Goal: Find specific page/section: Find specific page/section

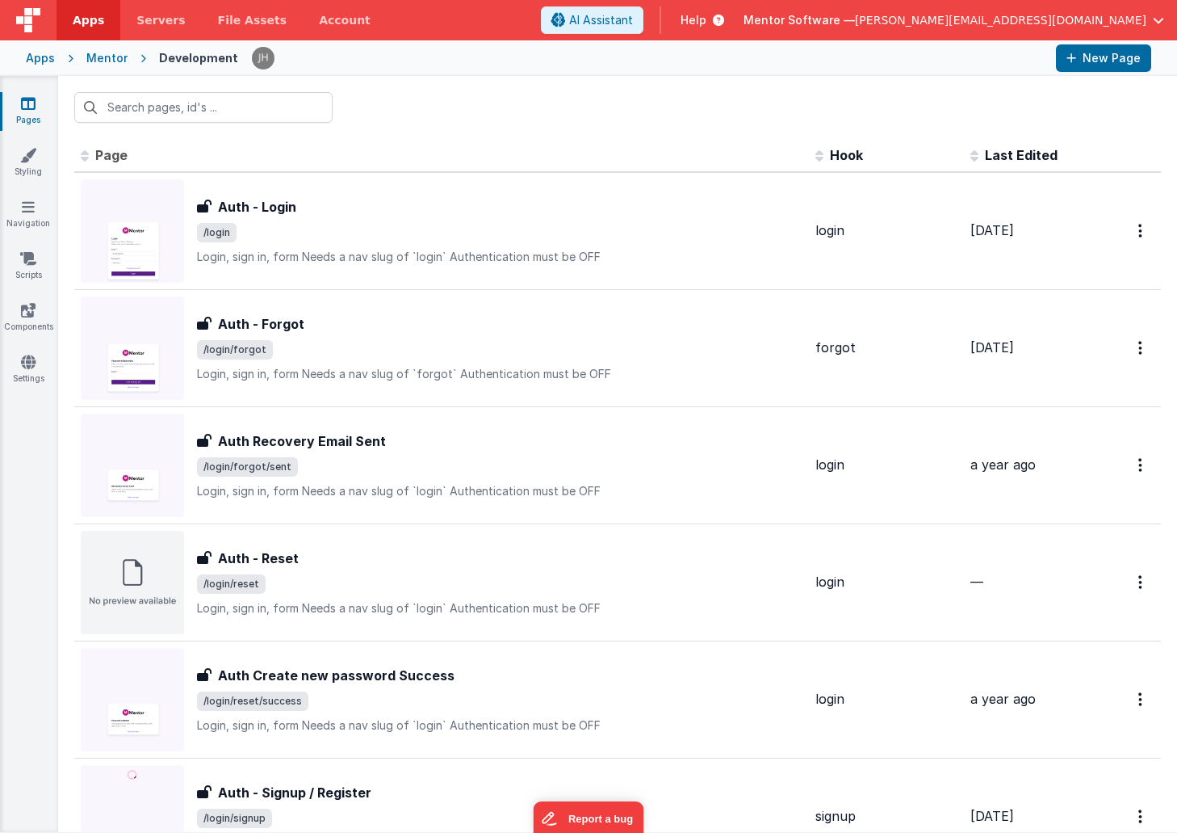
click at [33, 109] on icon at bounding box center [28, 103] width 15 height 16
click at [163, 115] on input "text" at bounding box center [203, 107] width 258 height 31
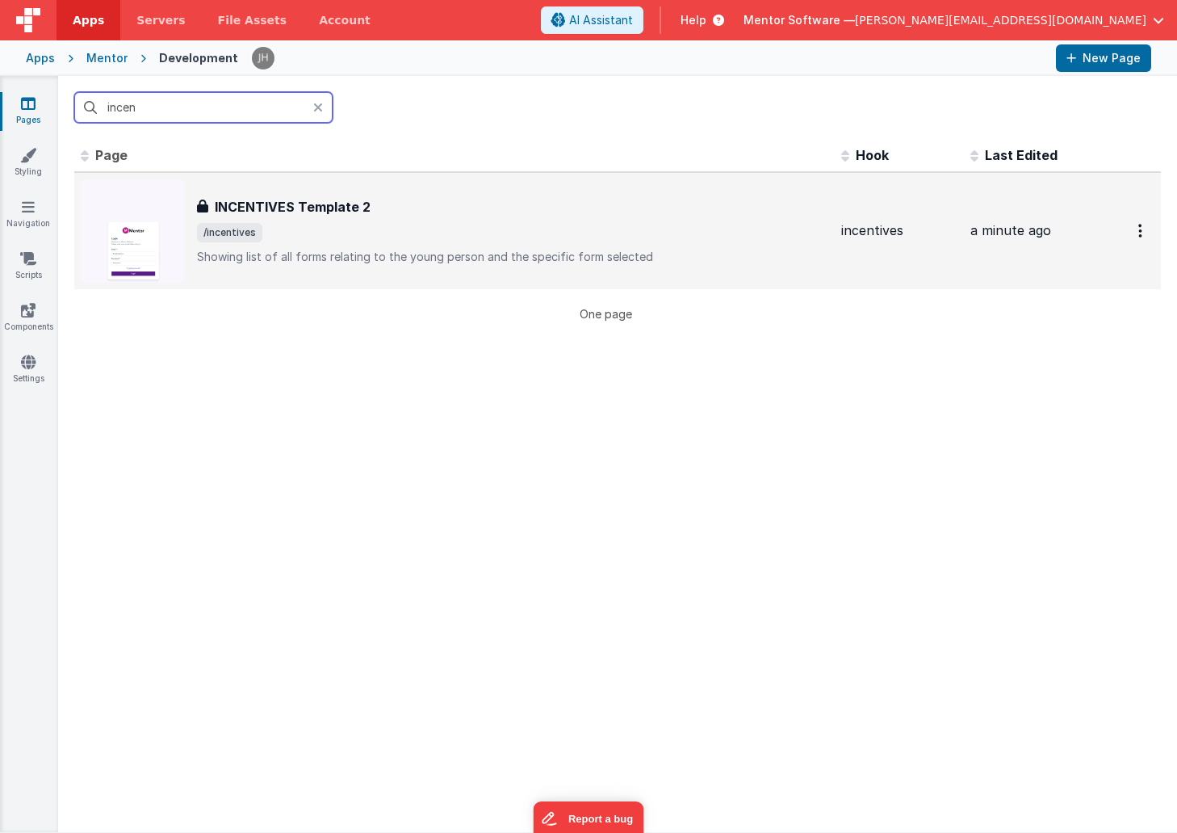
type input "incen"
click at [333, 249] on p "Showing list of all forms relating to the young person and the specific form se…" at bounding box center [512, 257] width 631 height 16
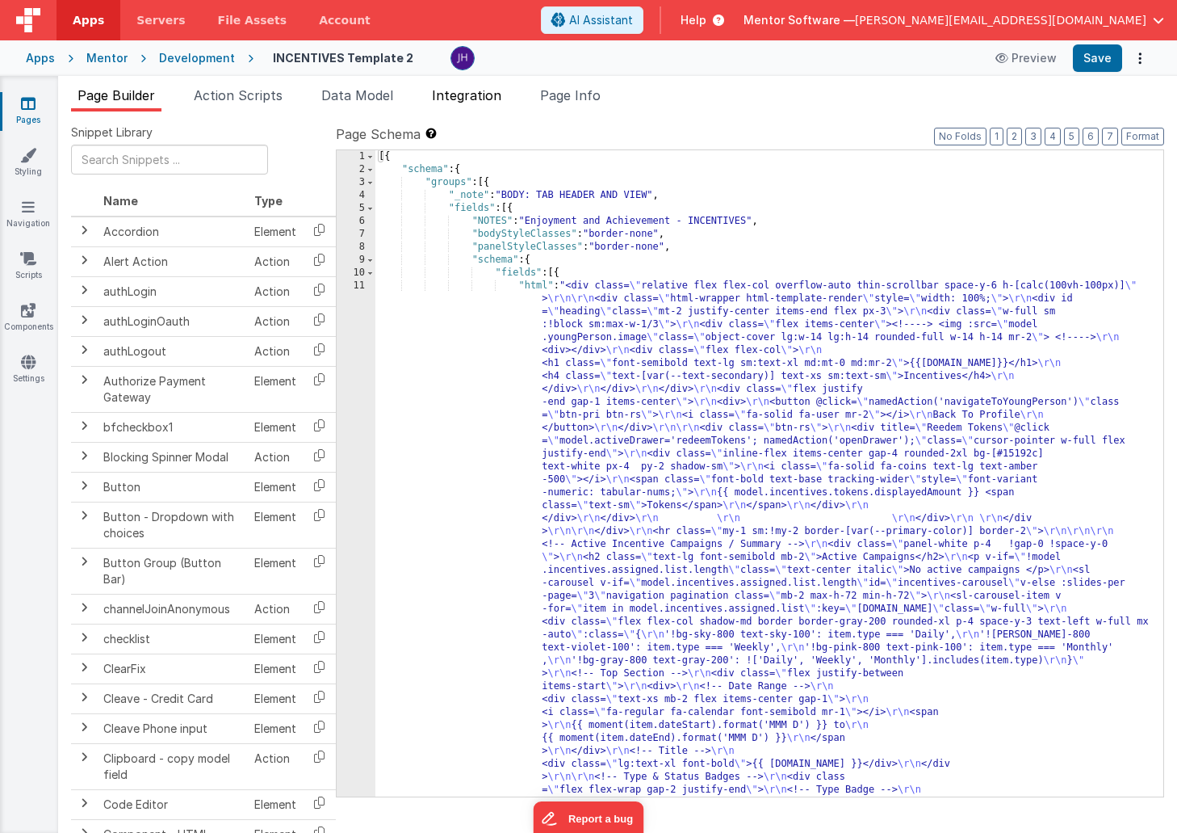
click at [468, 101] on span "Integration" at bounding box center [466, 95] width 69 height 16
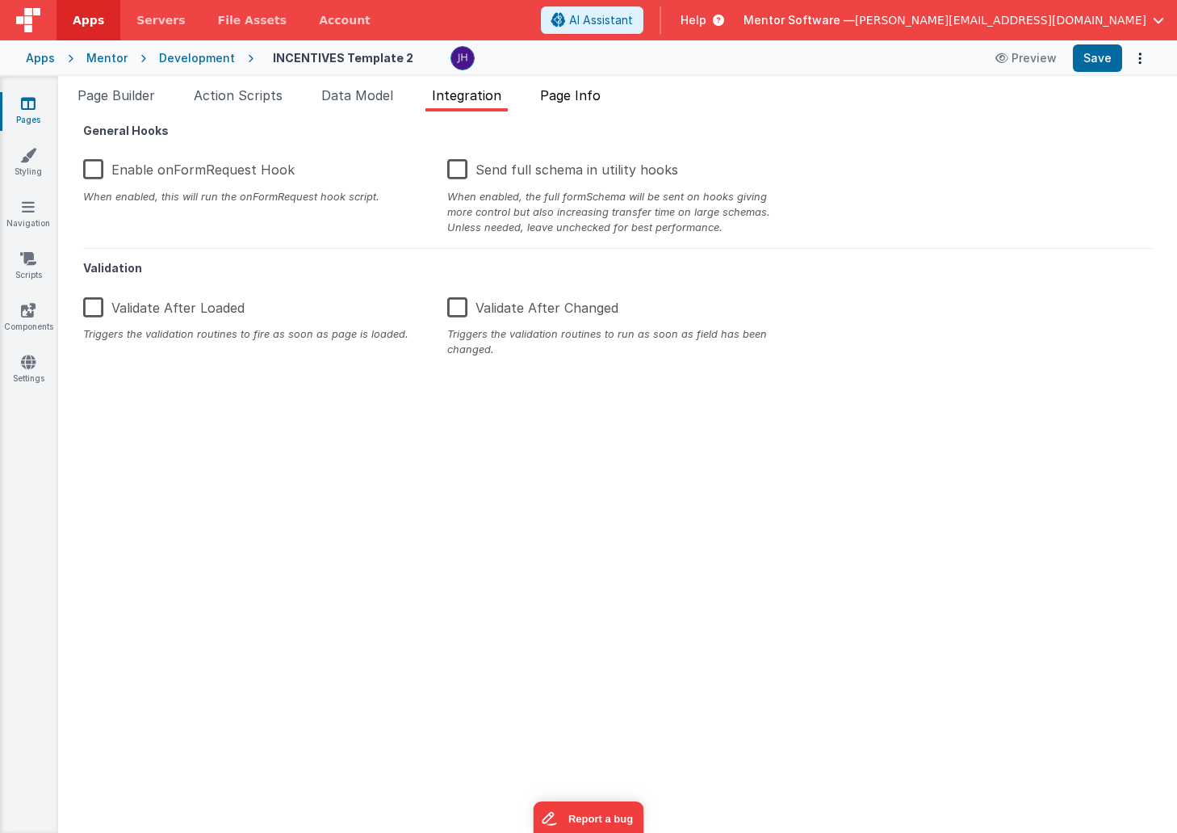
click at [568, 99] on span "Page Info" at bounding box center [570, 95] width 61 height 16
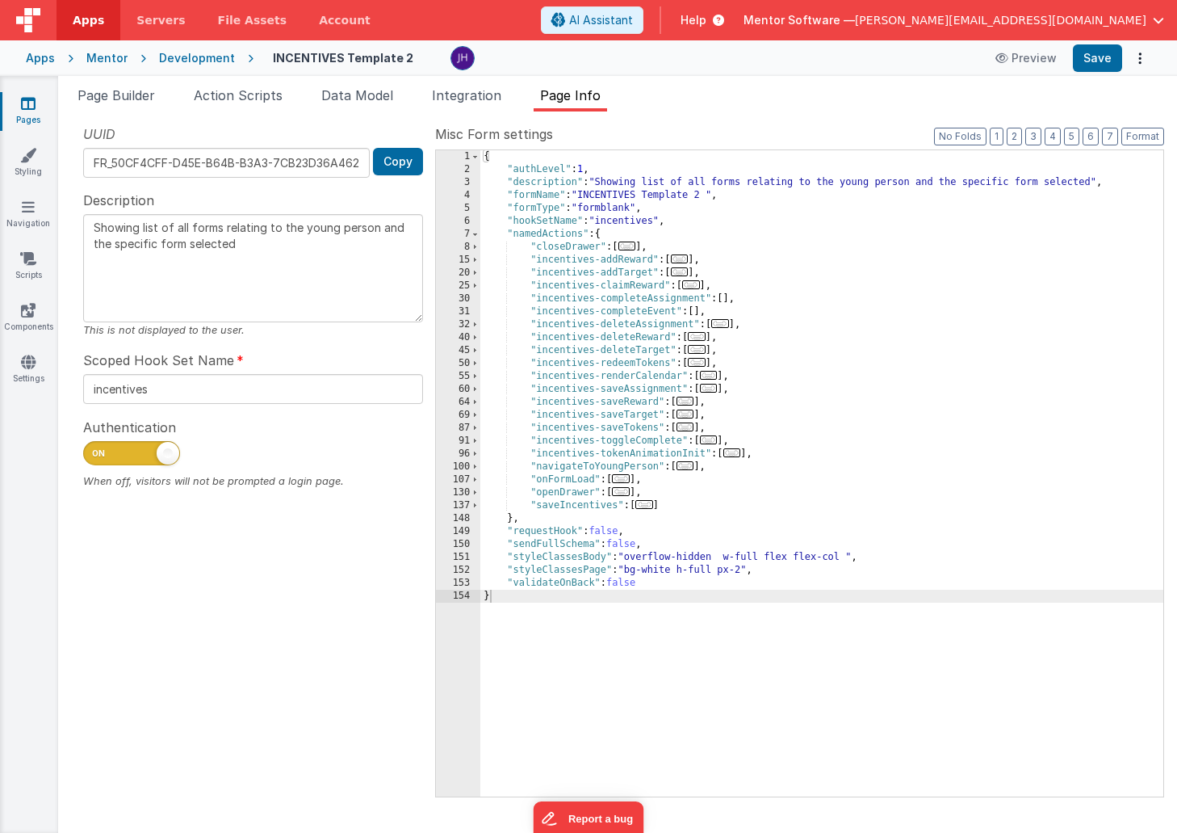
click at [625, 482] on span "..." at bounding box center [621, 478] width 18 height 9
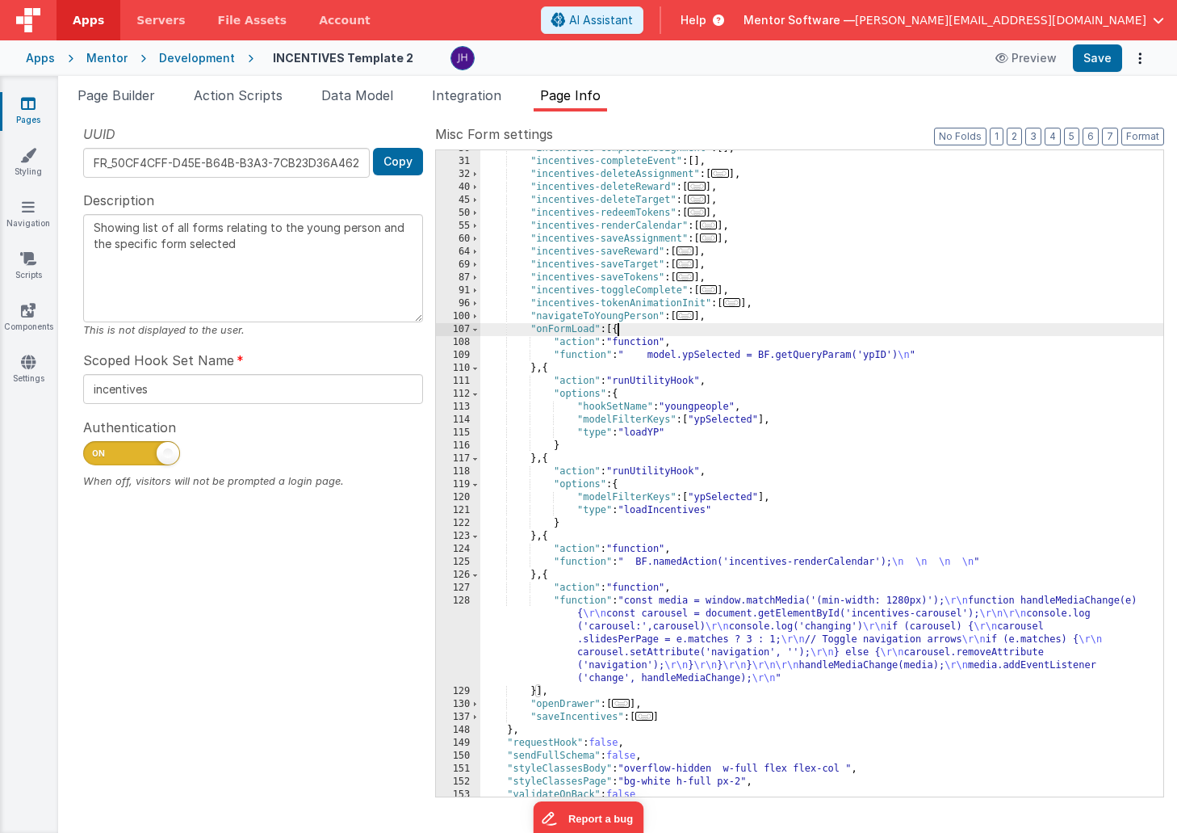
scroll to position [168, 0]
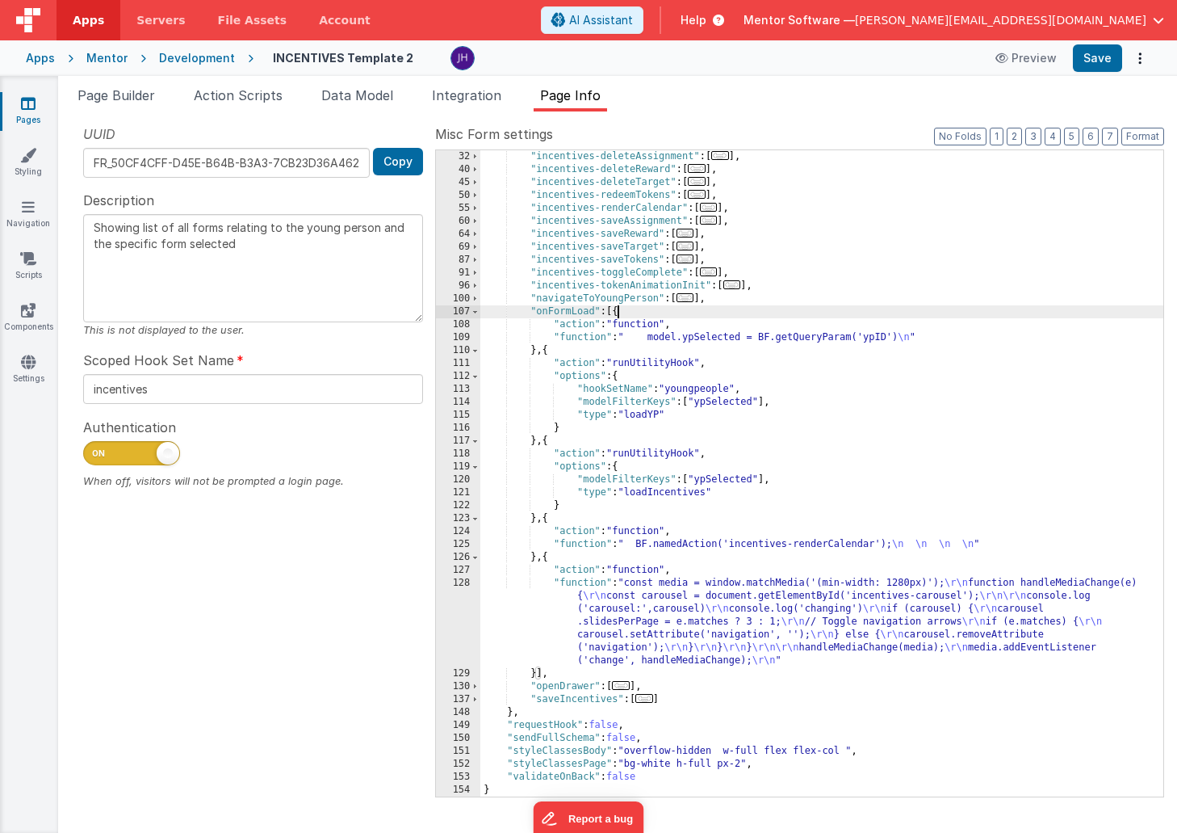
click at [688, 610] on div ""incentives-deleteAssignment" : [ ... ] , "incentives-deleteReward" : [ ... ] ,…" at bounding box center [821, 486] width 683 height 672
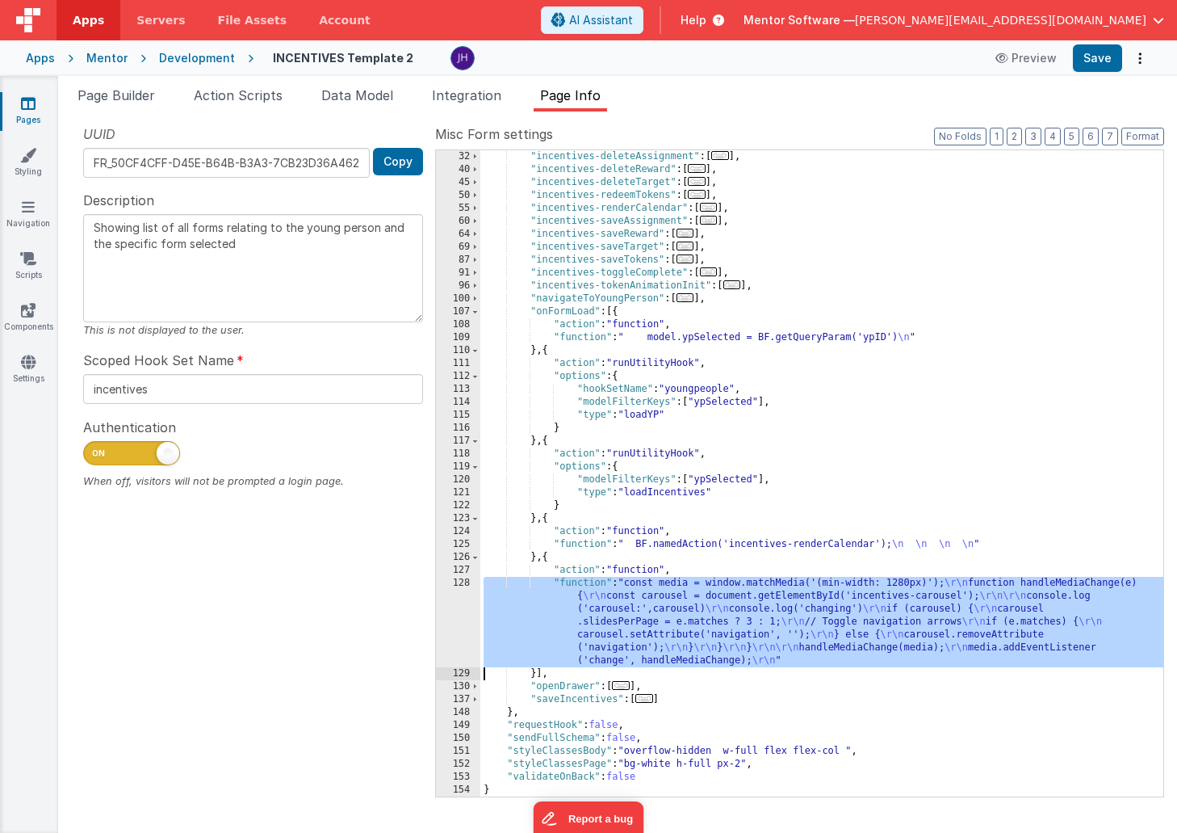
click at [452, 614] on div "128" at bounding box center [458, 622] width 44 height 90
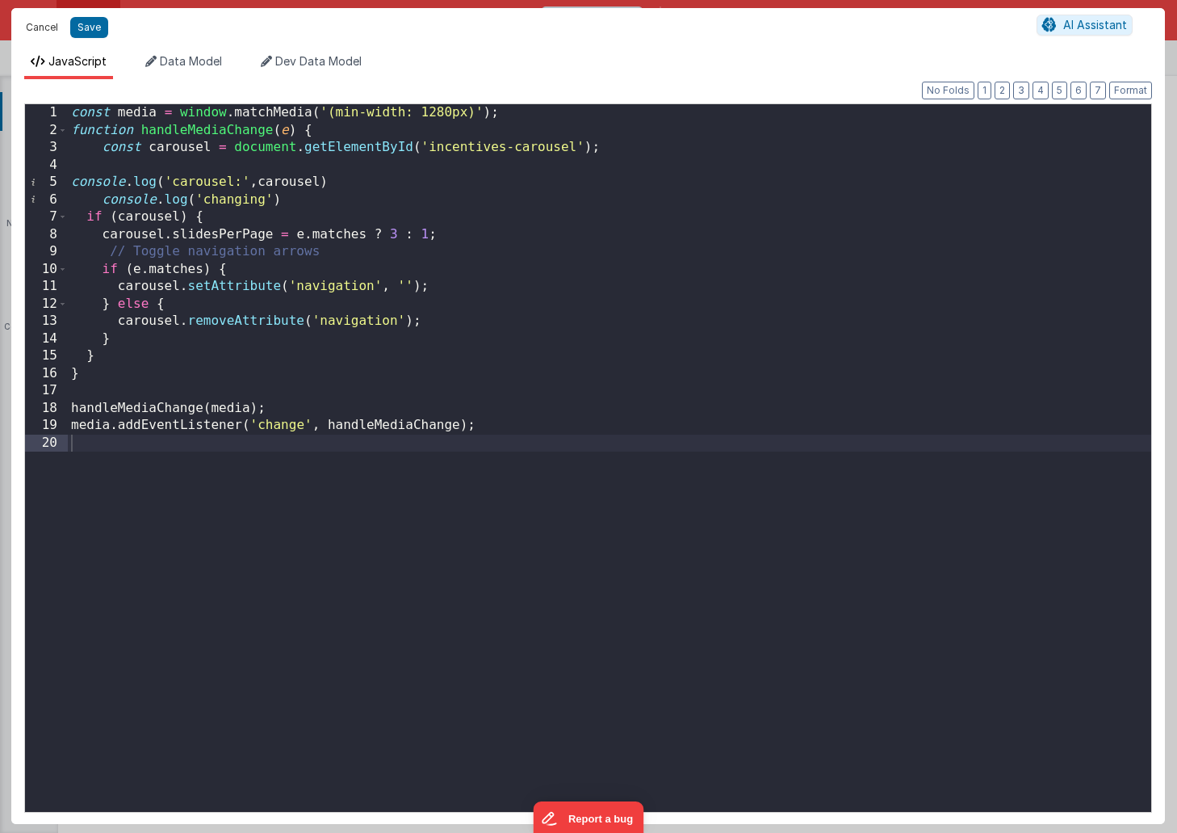
click at [48, 29] on button "Cancel" at bounding box center [42, 27] width 48 height 23
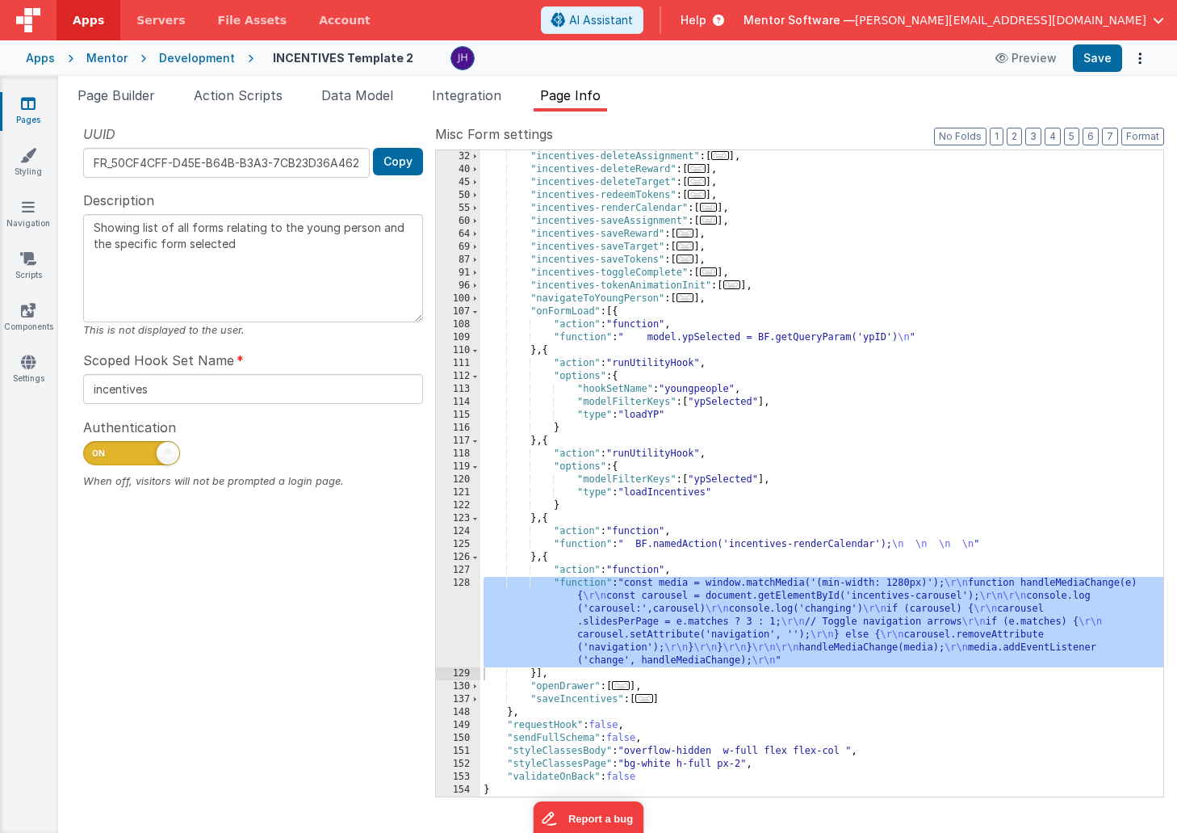
click at [715, 208] on span "..." at bounding box center [709, 207] width 18 height 9
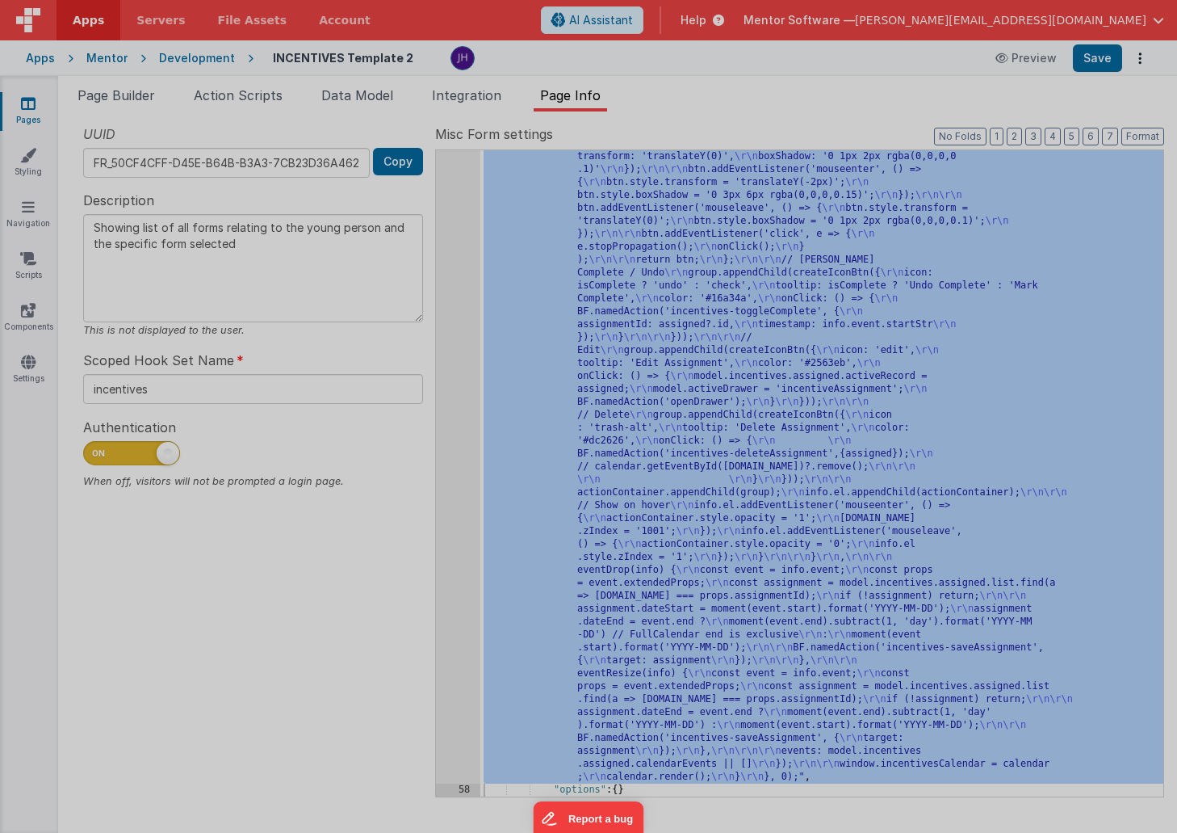
scroll to position [1486, 0]
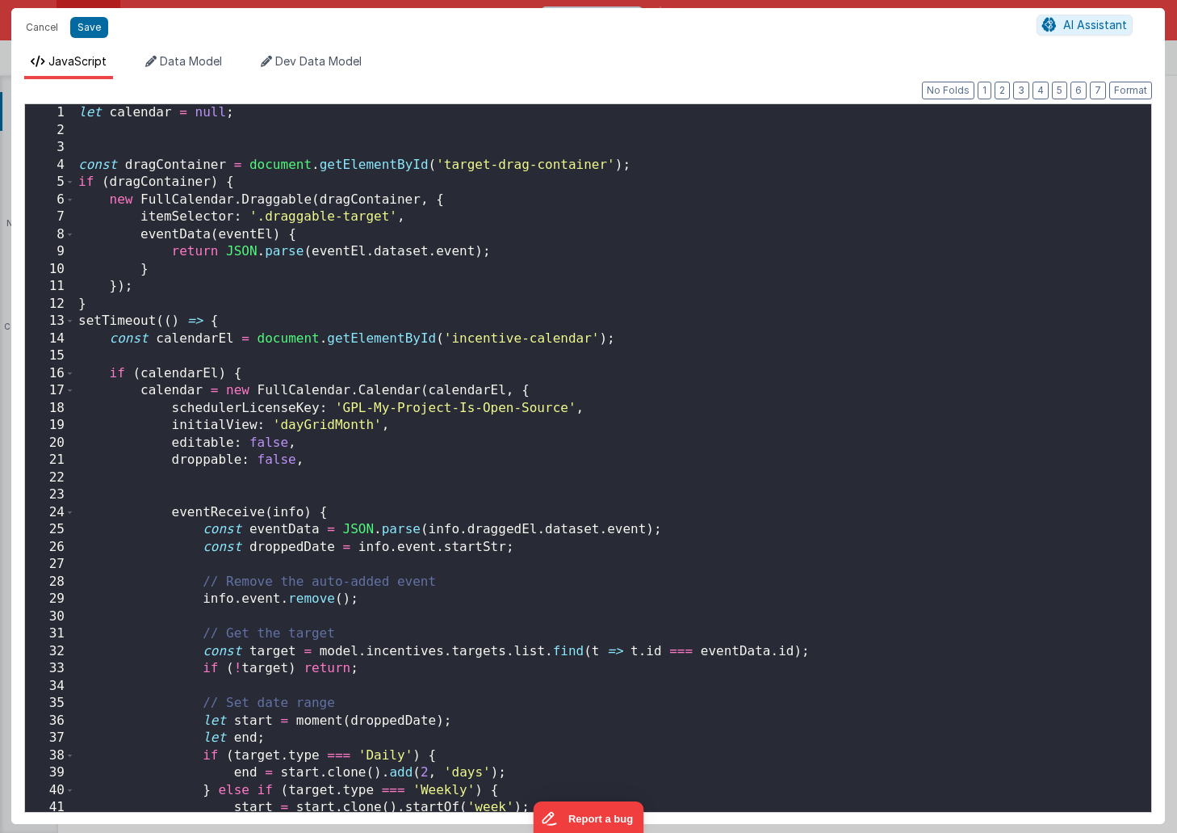
click at [655, 296] on div "let calendar = null ; const dragContainer = document . getElementById ( 'target…" at bounding box center [613, 475] width 1076 height 742
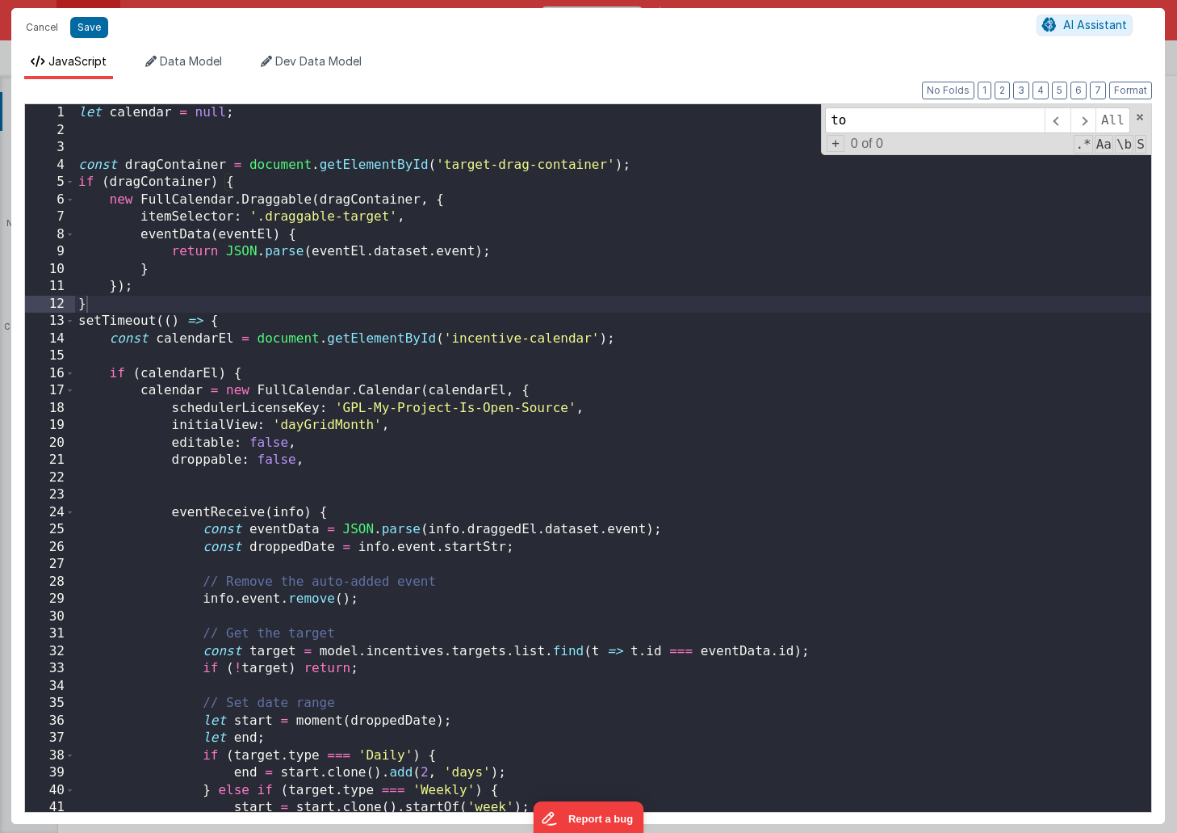
type input "tok"
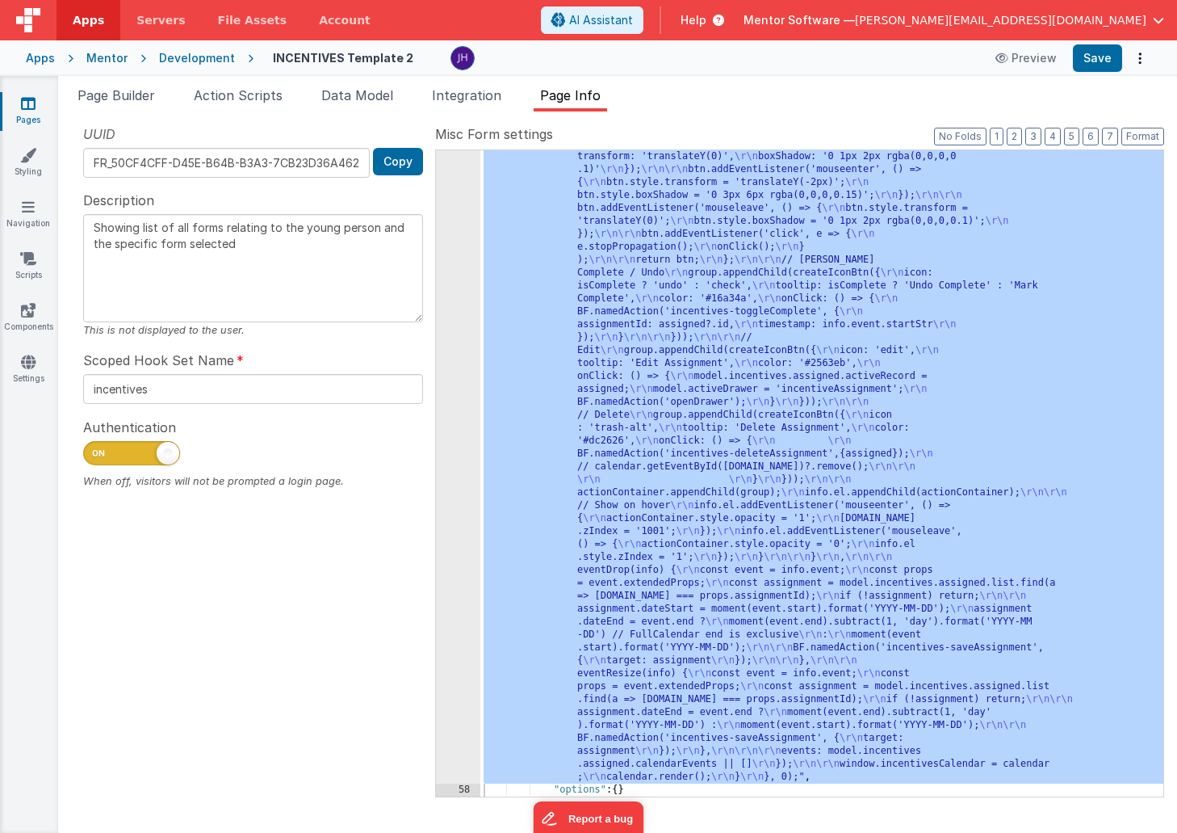
click at [744, 302] on div ""function" : "let calendar = null; \r\n\r\n\r\n const dragContainer = document.…" at bounding box center [821, 176] width 683 height 2532
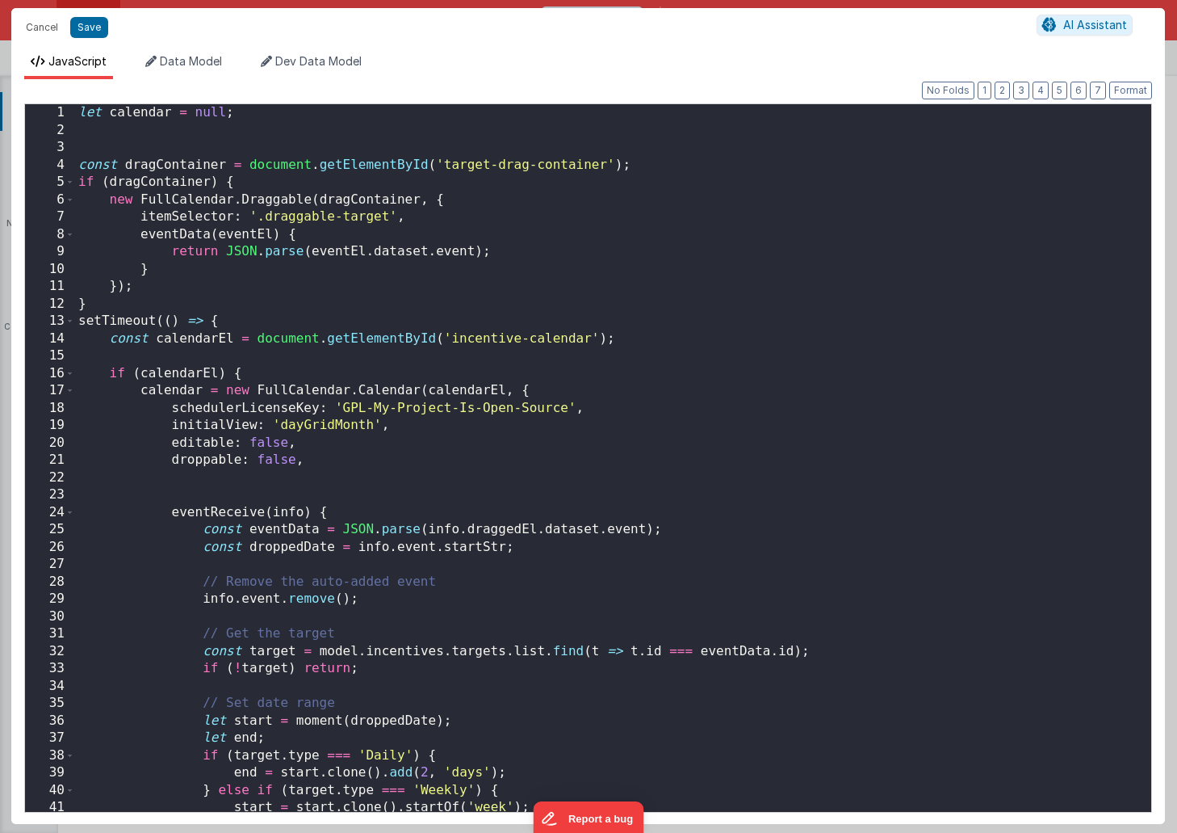
click at [529, 289] on div "let calendar = null ; const dragContainer = document . getElementById ( 'target…" at bounding box center [613, 475] width 1076 height 742
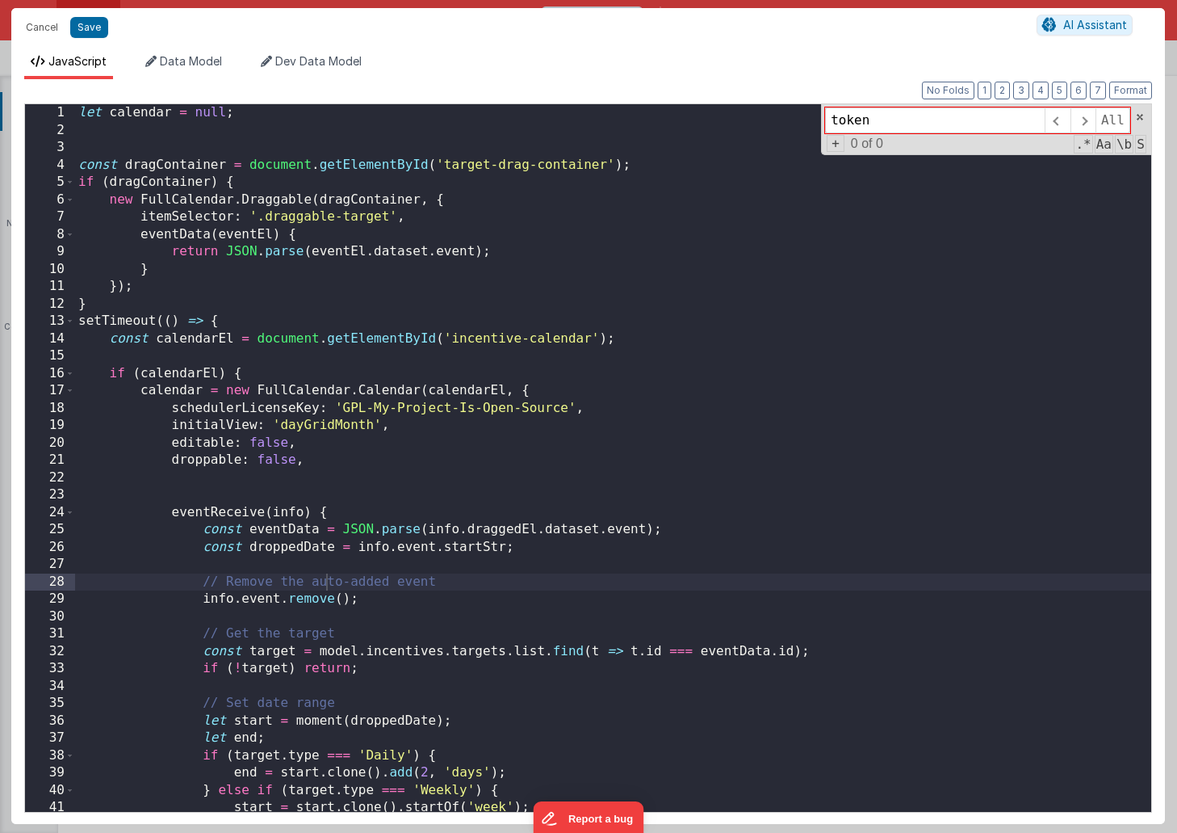
type input "token"
click at [738, 371] on div "let calendar = null ; const dragContainer = document . getElementById ( 'target…" at bounding box center [613, 475] width 1076 height 742
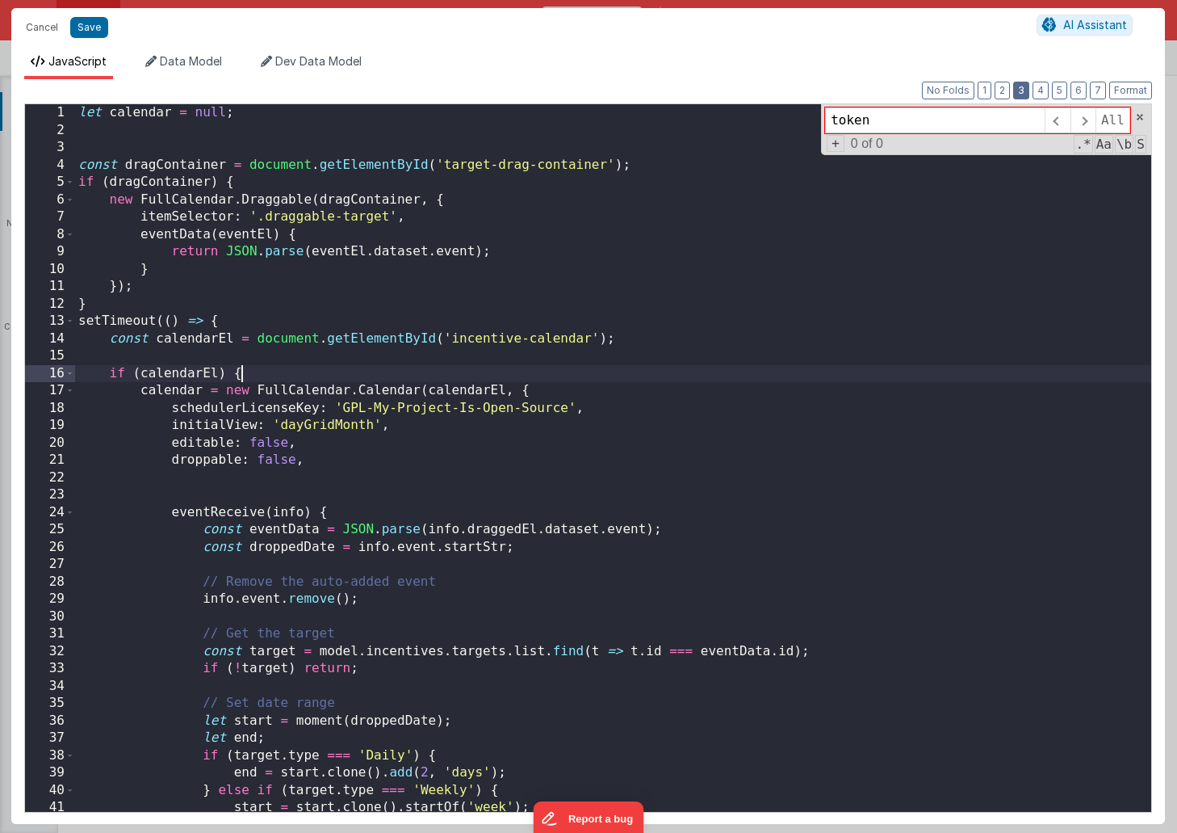
click at [1028, 91] on button "3" at bounding box center [1021, 91] width 16 height 18
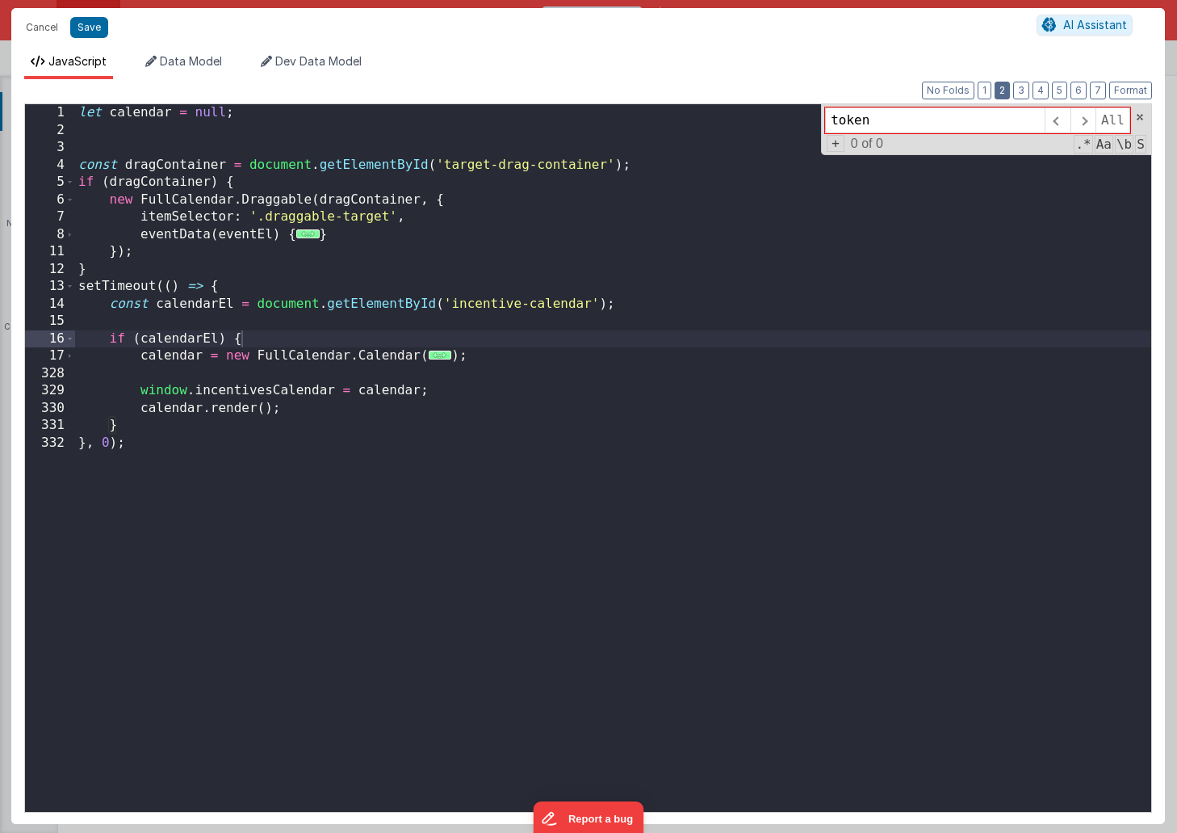
click at [1006, 93] on button "2" at bounding box center [1002, 91] width 15 height 18
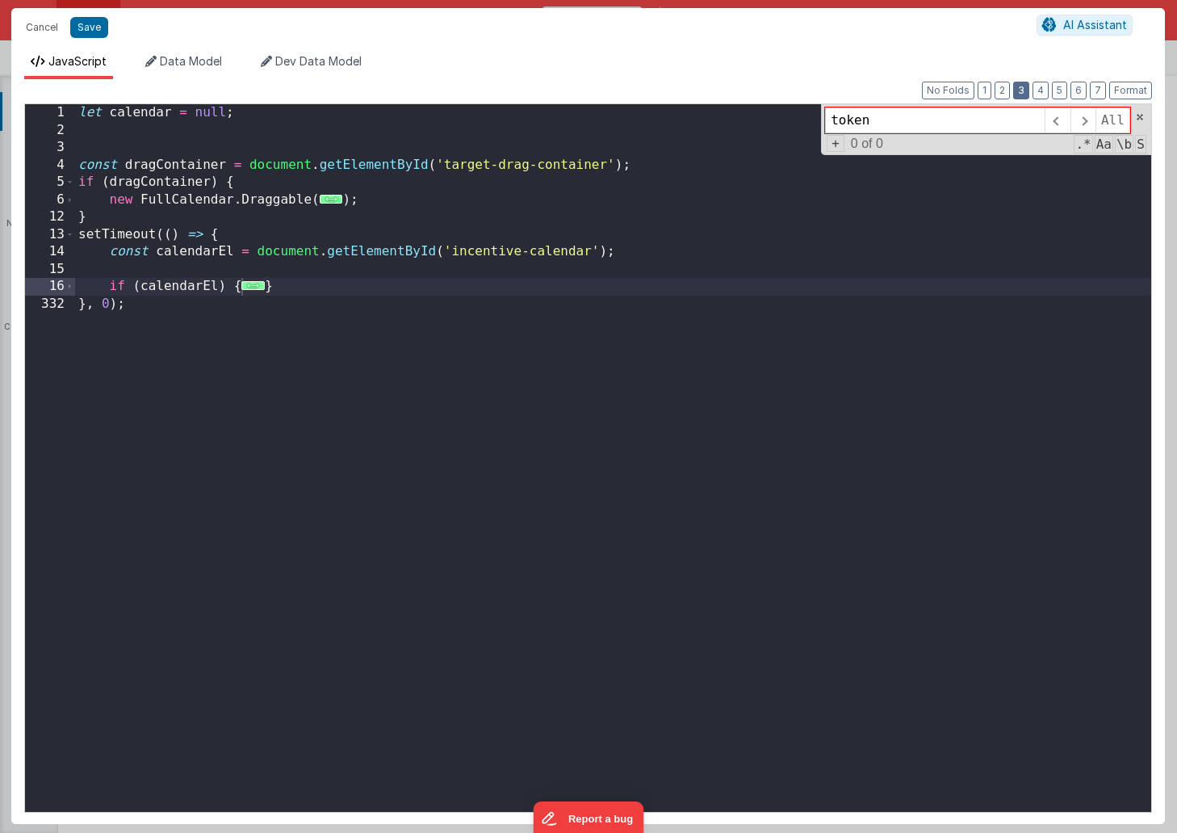
click at [1025, 93] on button "3" at bounding box center [1021, 91] width 16 height 18
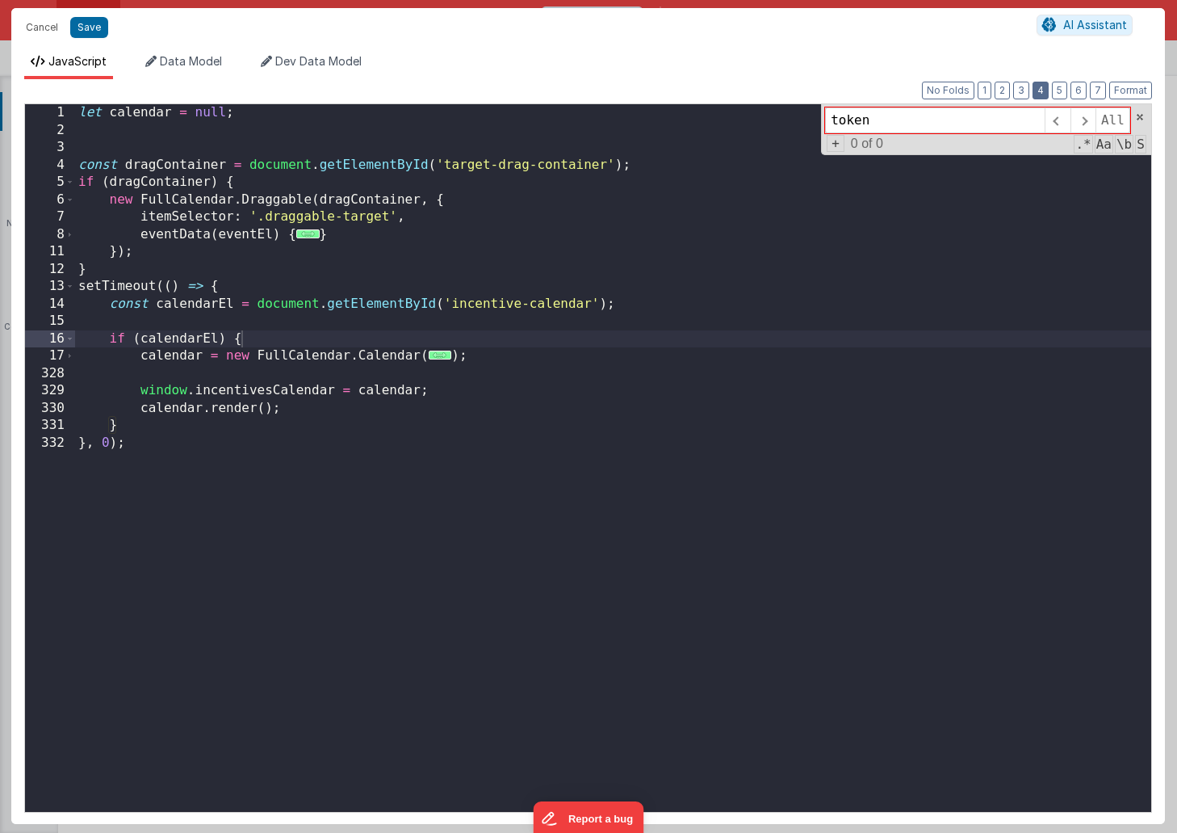
click at [1047, 93] on button "4" at bounding box center [1041, 91] width 16 height 18
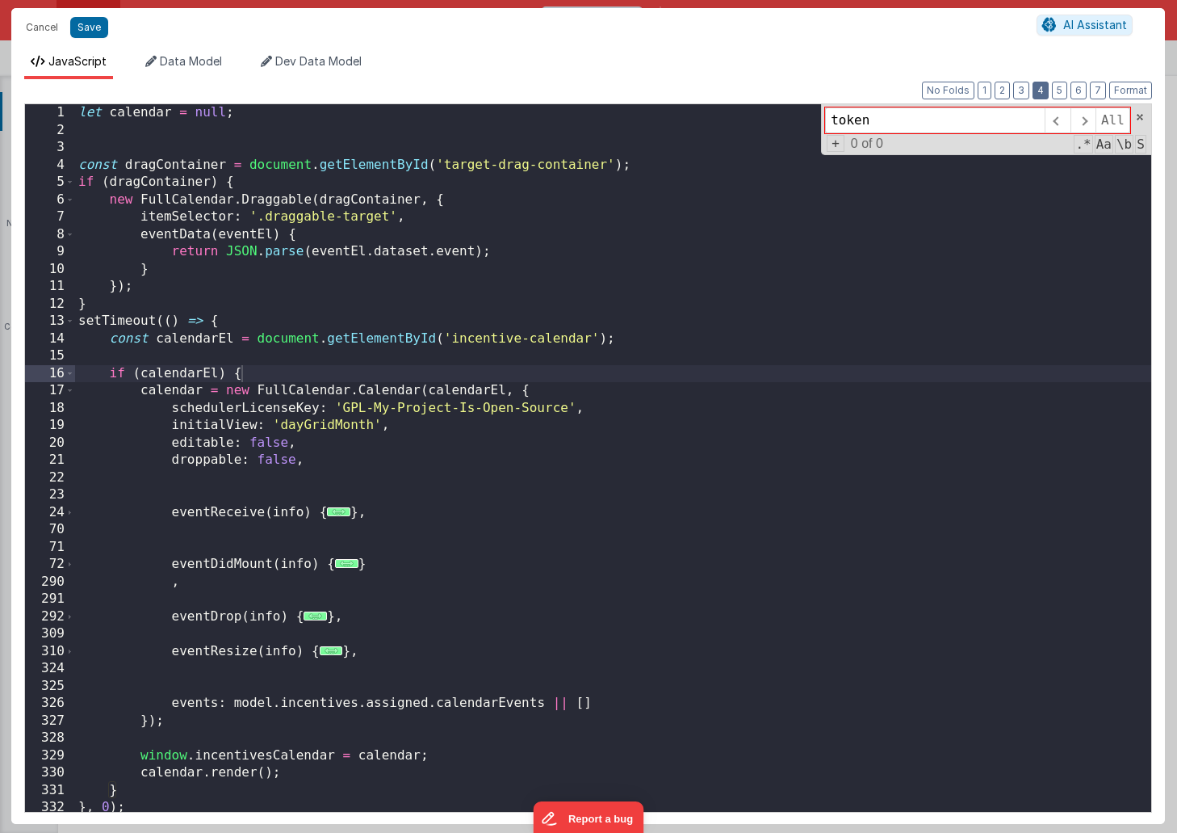
scroll to position [4, 0]
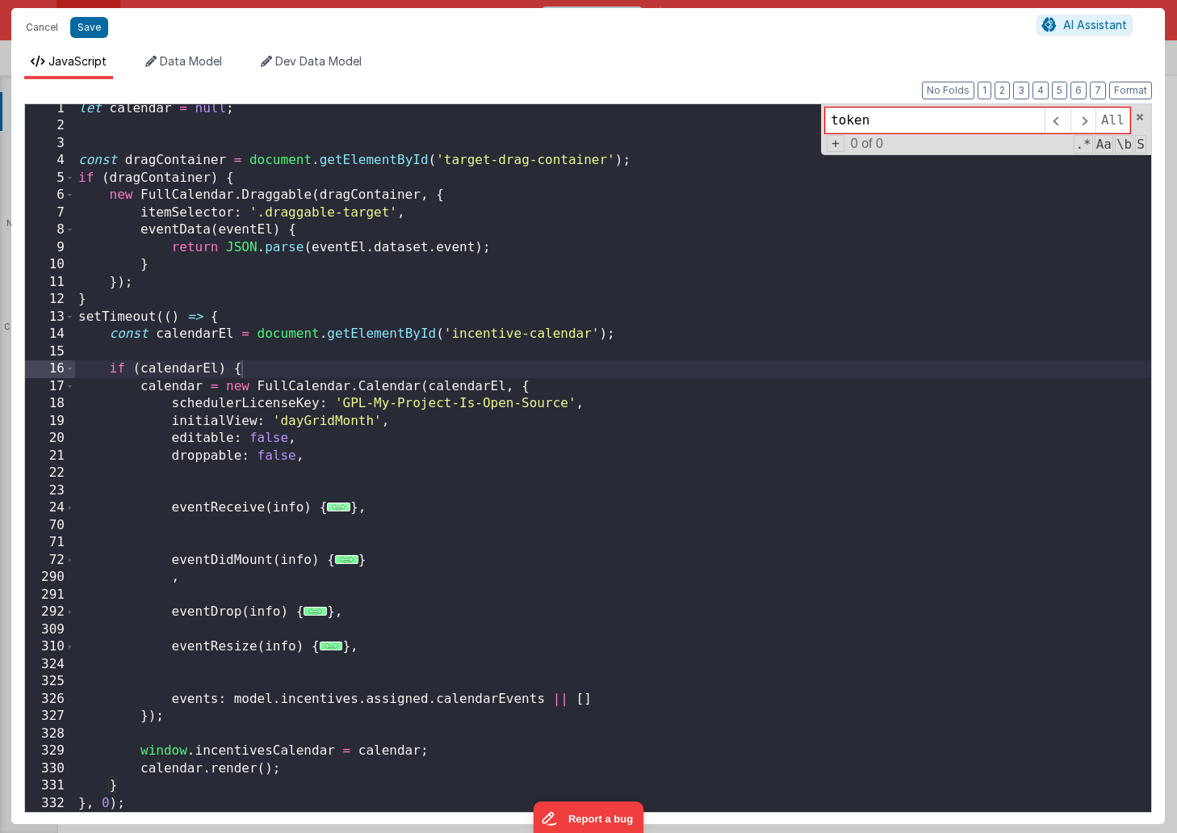
click at [340, 505] on span "..." at bounding box center [338, 506] width 23 height 9
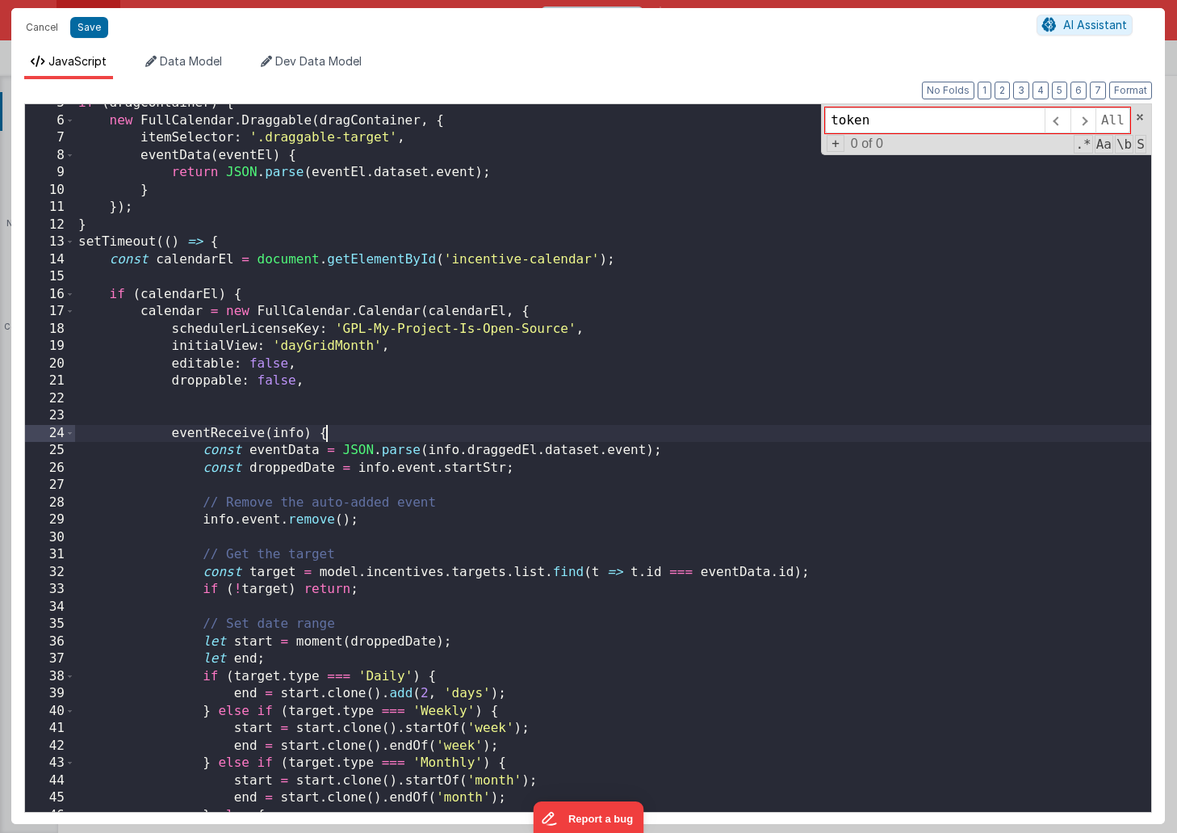
scroll to position [0, 0]
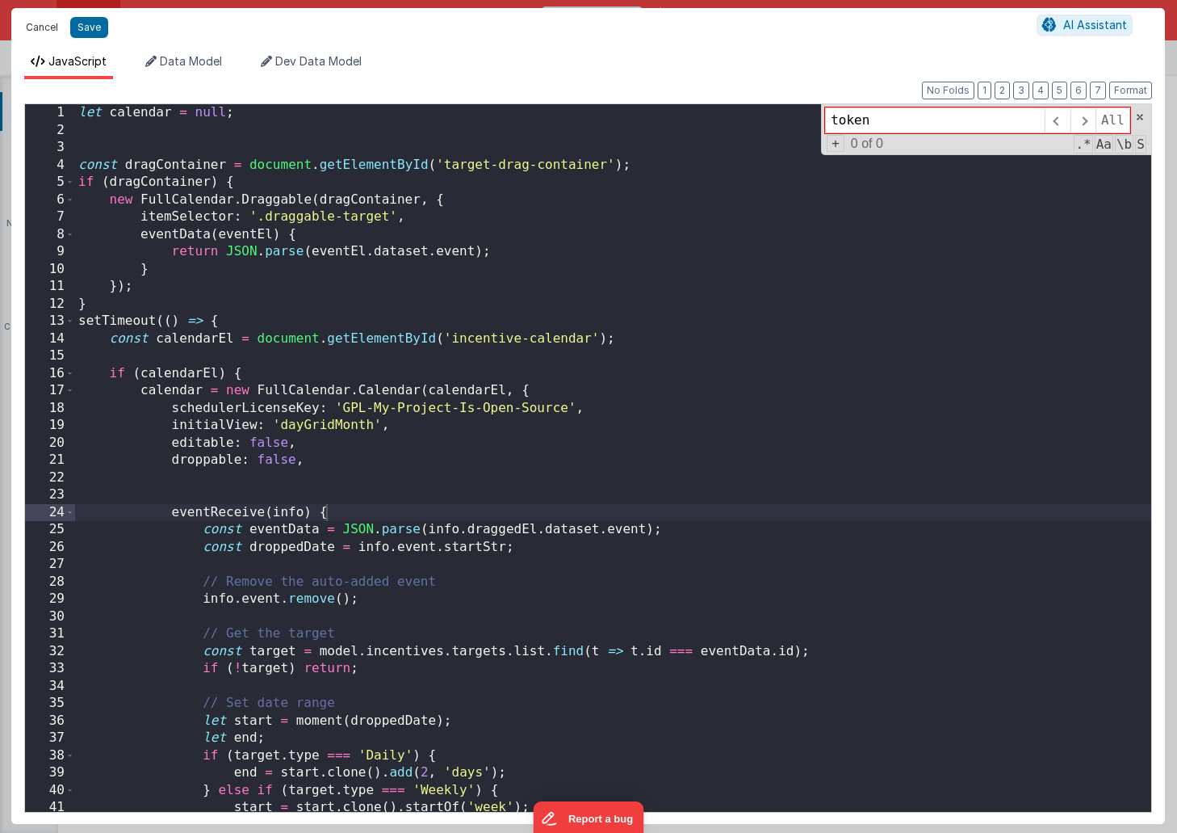
click at [36, 24] on button "Cancel" at bounding box center [42, 27] width 48 height 23
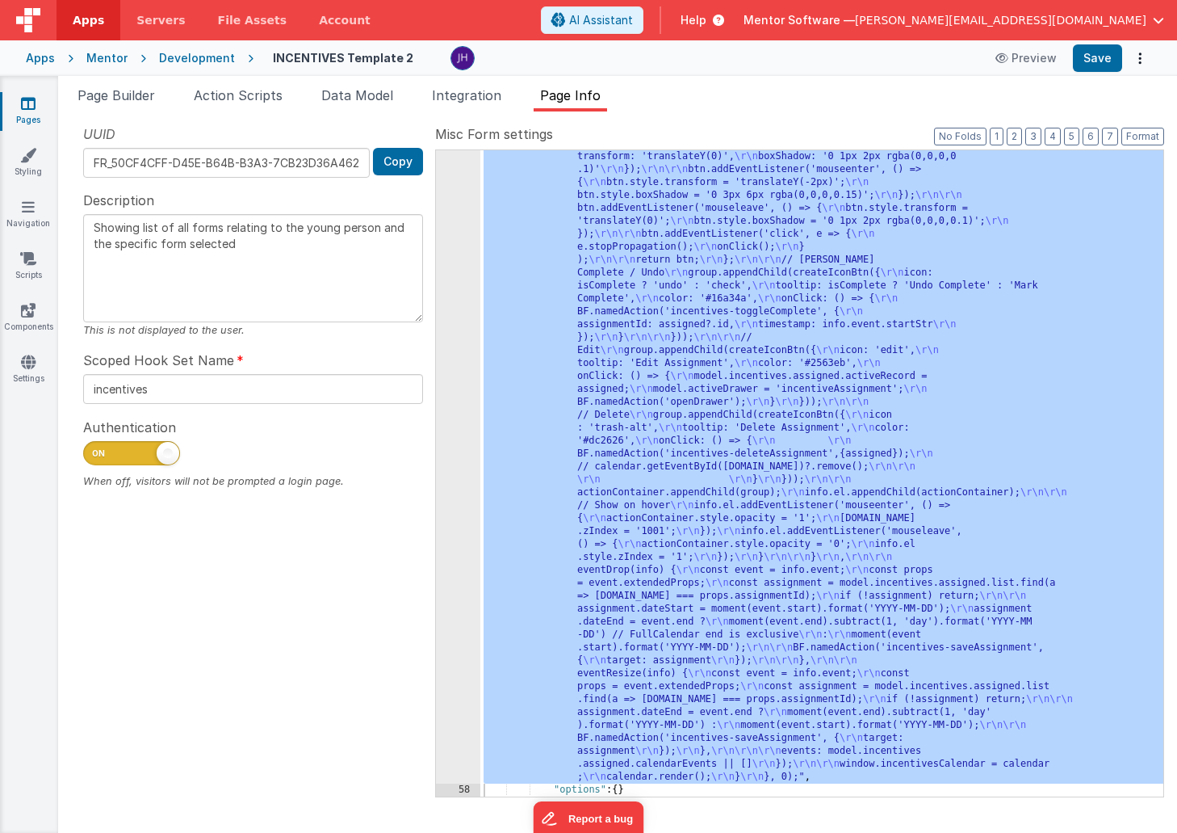
click at [740, 144] on div "Misc Form settings Format 7 6 5 4 3 2 1 No Folds 57 58 59 60 64 69 87 91 96 100…" at bounding box center [799, 459] width 729 height 671
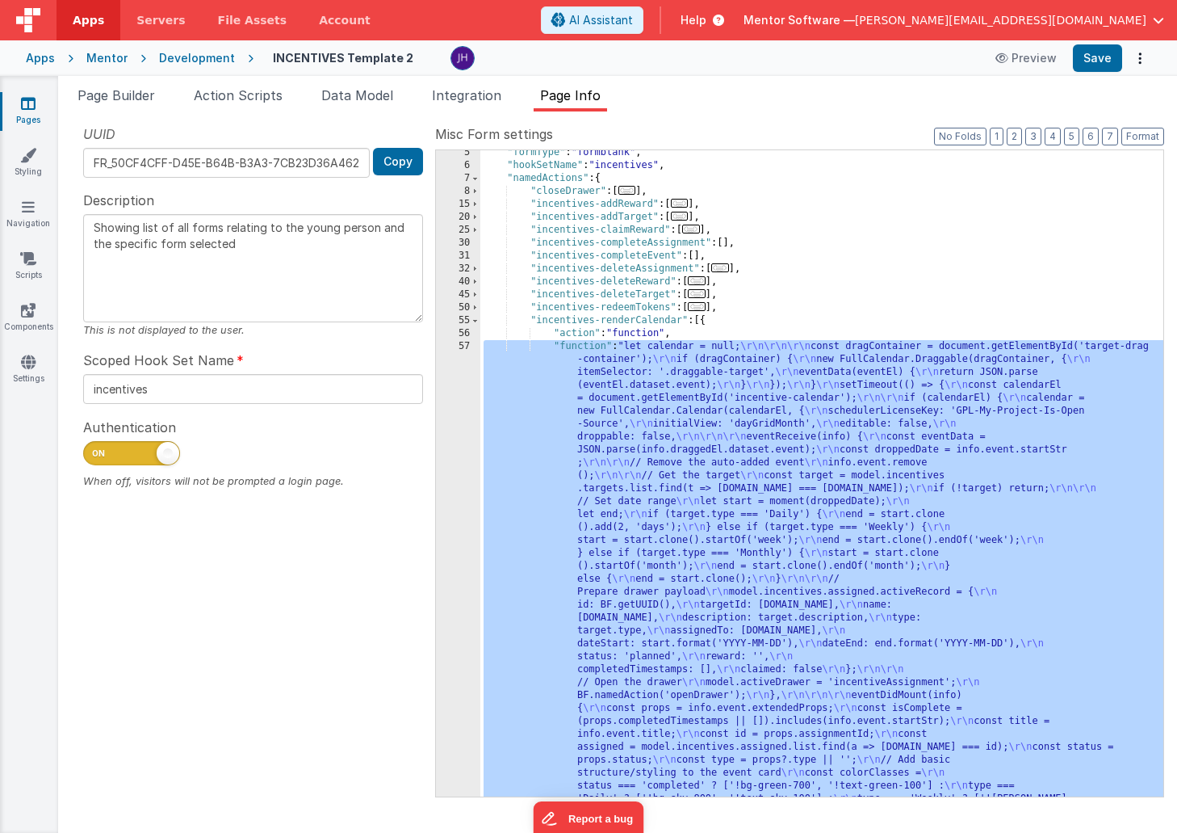
scroll to position [5, 0]
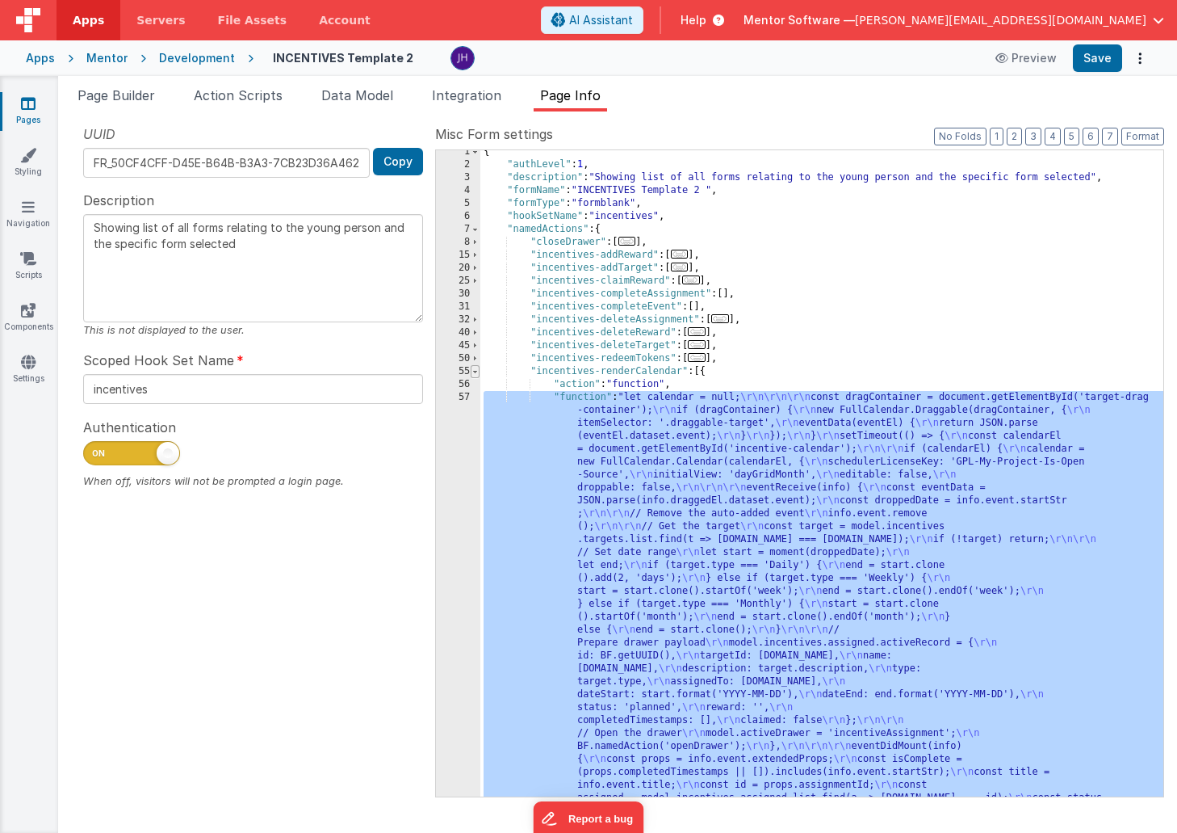
click at [477, 373] on span at bounding box center [475, 371] width 9 height 13
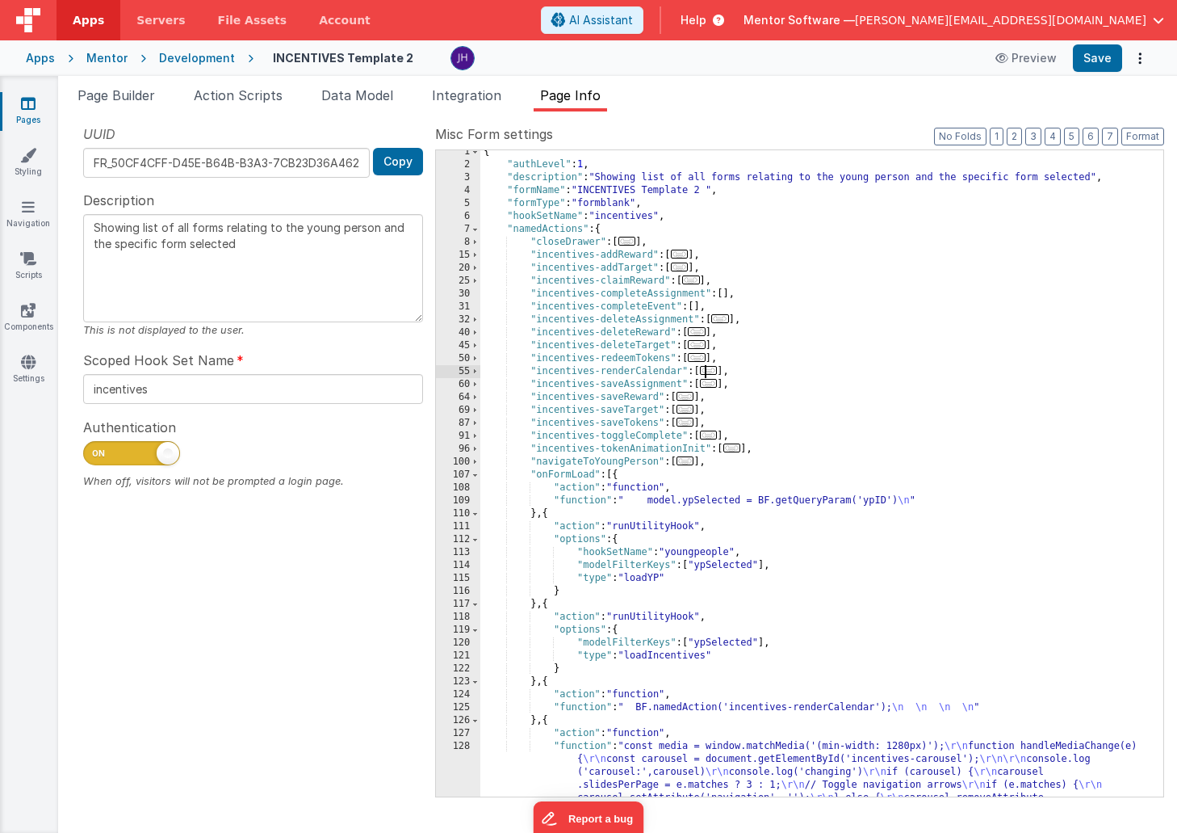
click at [732, 447] on span "..." at bounding box center [733, 447] width 18 height 9
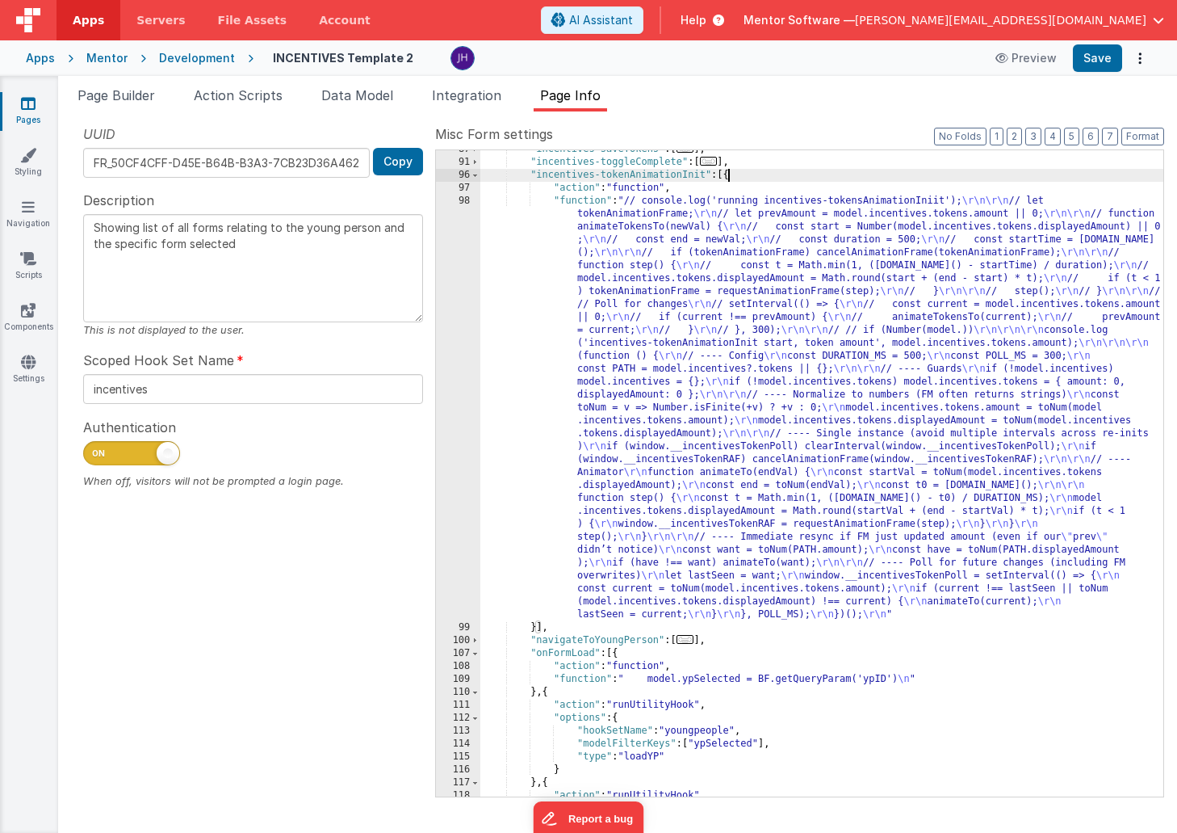
scroll to position [279, 0]
click at [693, 365] on div ""incentives-saveTokens" : [ ... ] , "incentives-toggleComplete" : [ ... ] , "in…" at bounding box center [821, 479] width 683 height 672
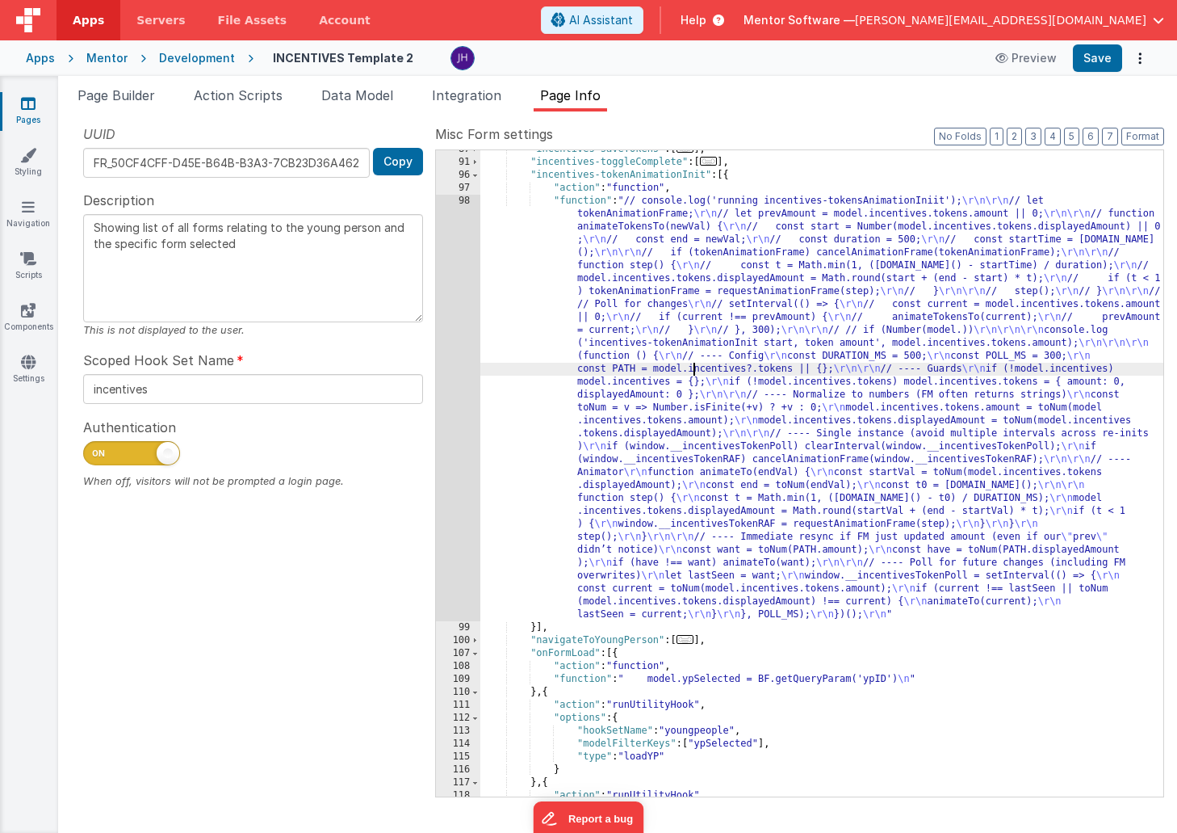
click at [459, 370] on div "98" at bounding box center [458, 408] width 44 height 426
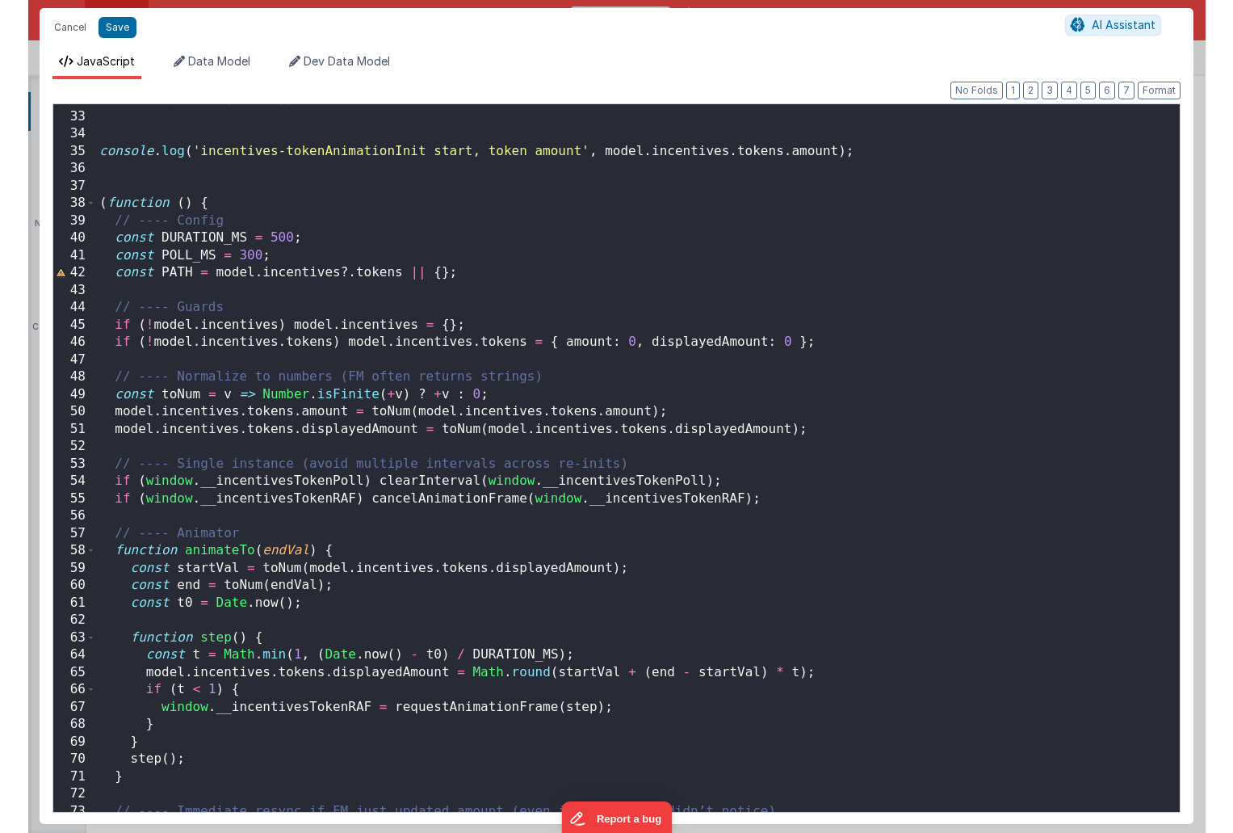
scroll to position [552, 0]
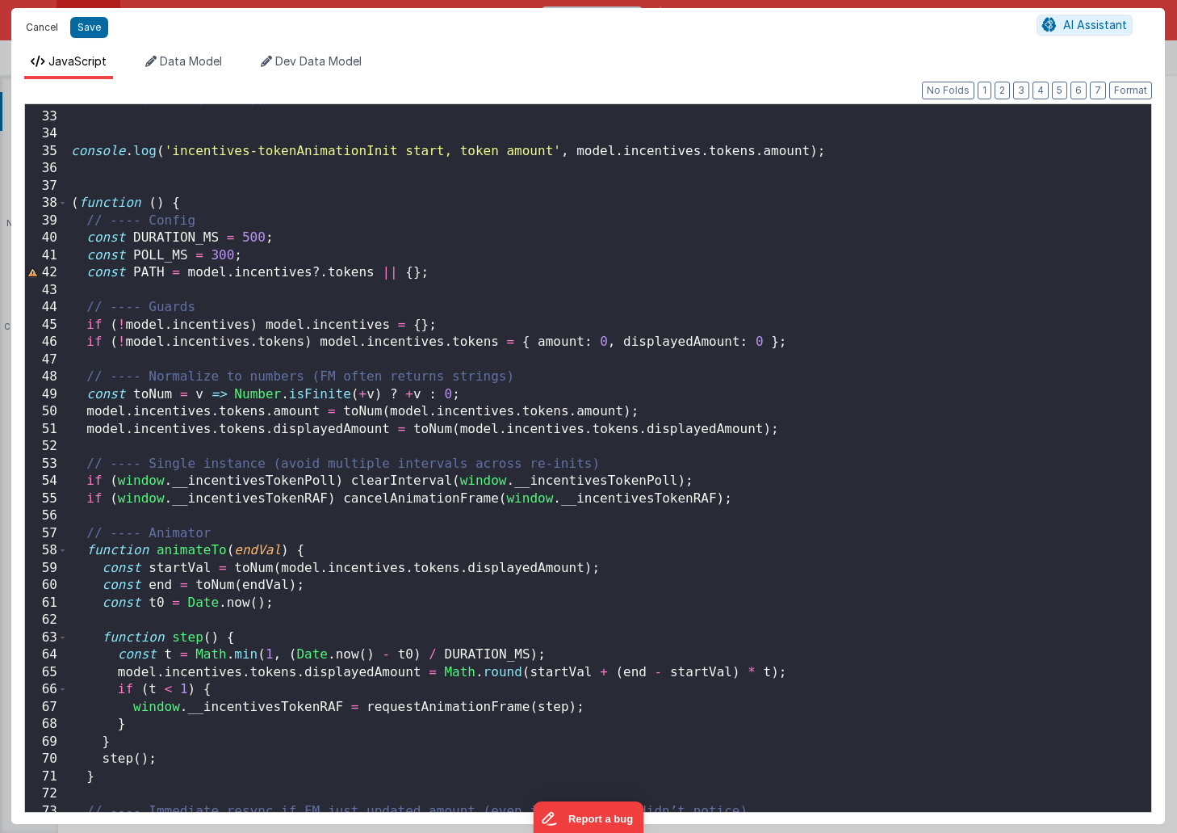
click at [33, 27] on button "Cancel" at bounding box center [42, 27] width 48 height 23
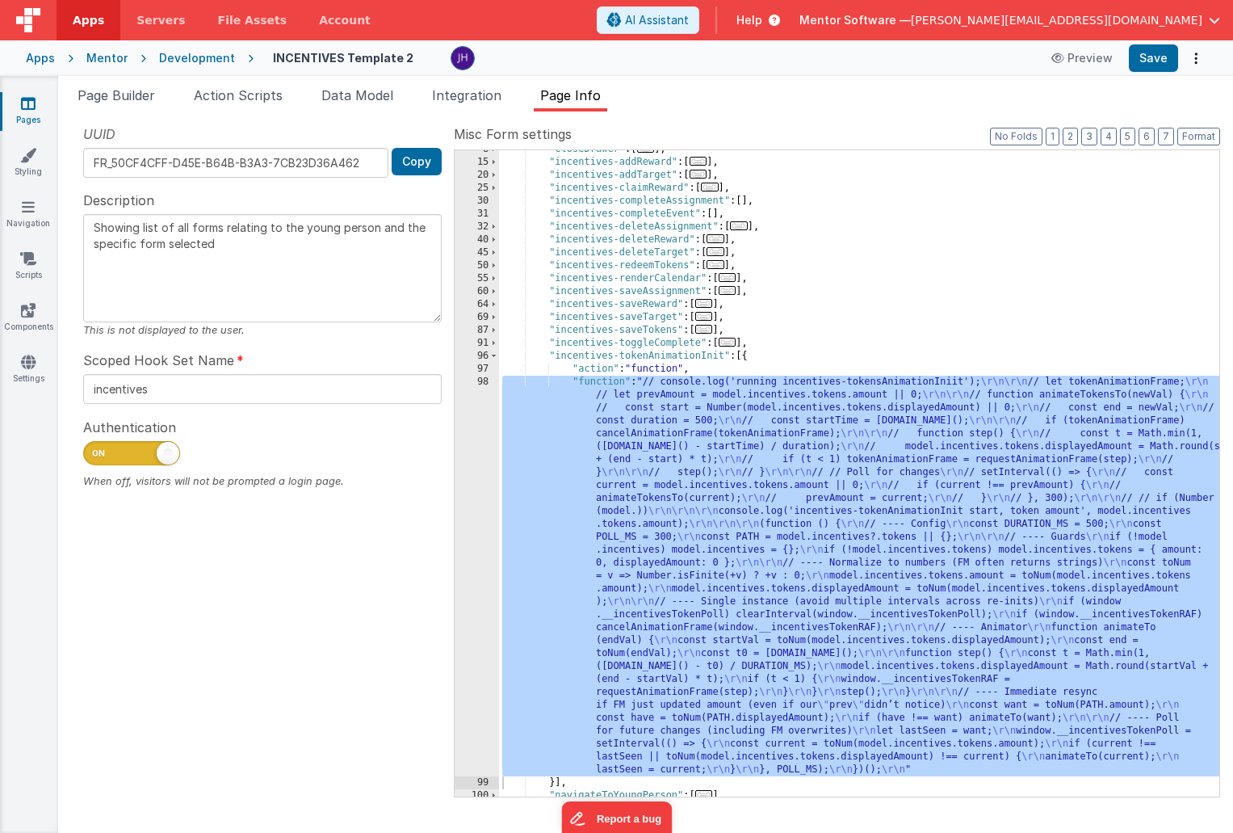
scroll to position [0, 0]
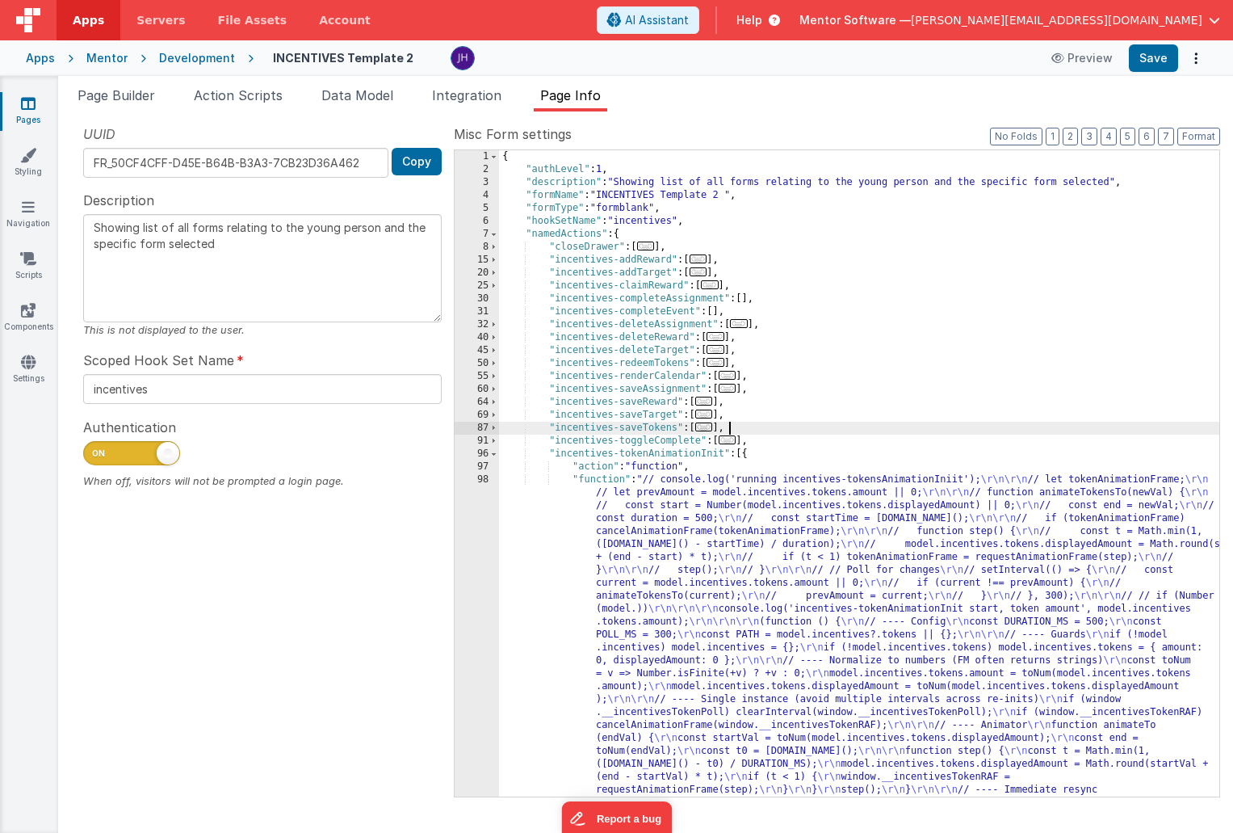
click at [967, 423] on div "{ "authLevel" : 1 , "description" : "Showing list of all forms relating to the …" at bounding box center [859, 679] width 720 height 1059
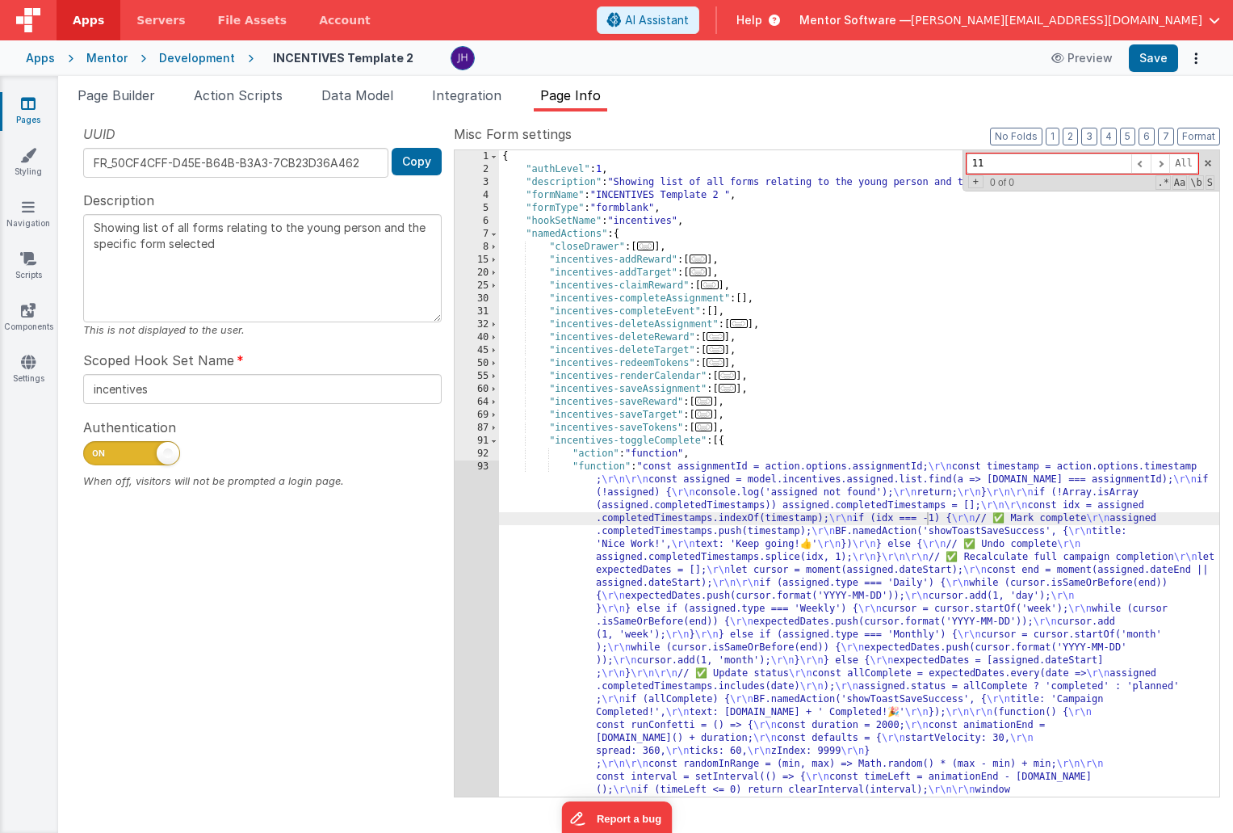
type input "1"
click at [496, 441] on span at bounding box center [493, 440] width 9 height 13
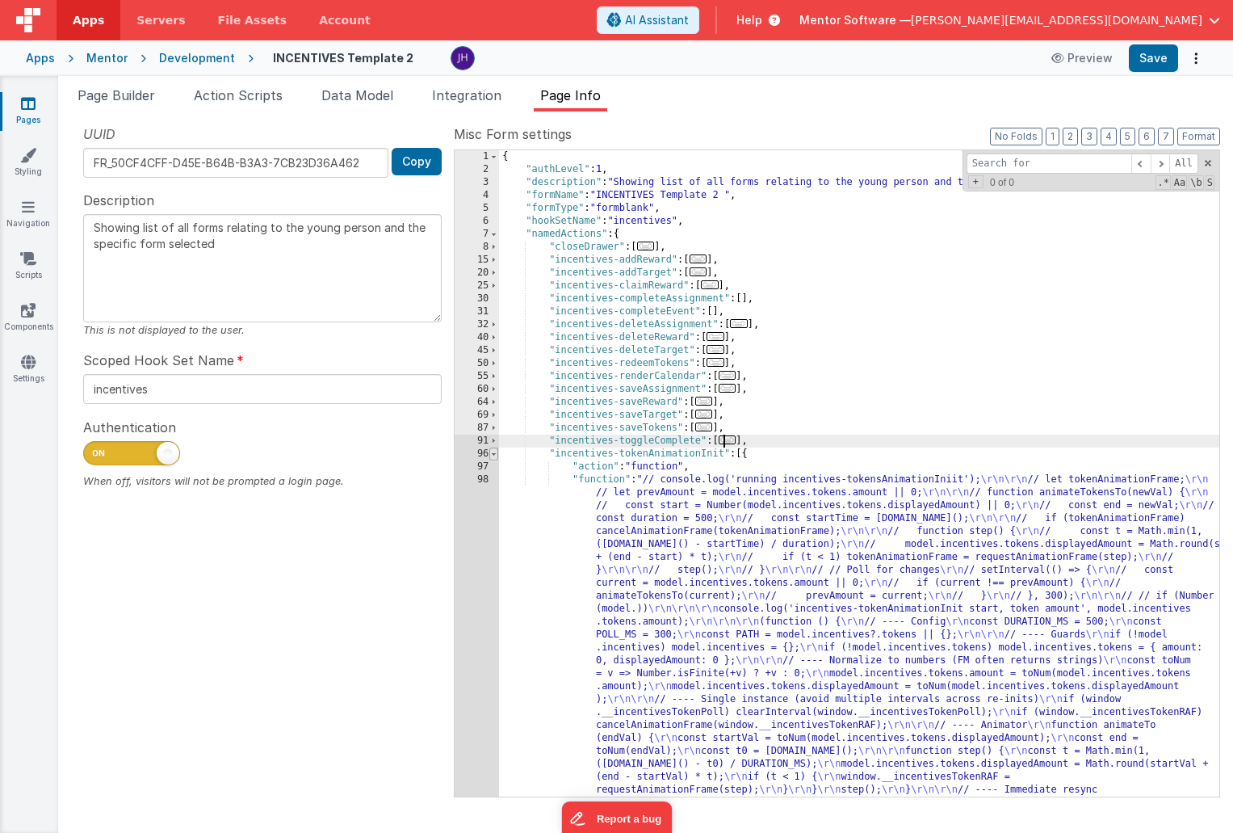
click at [497, 455] on span at bounding box center [493, 453] width 9 height 13
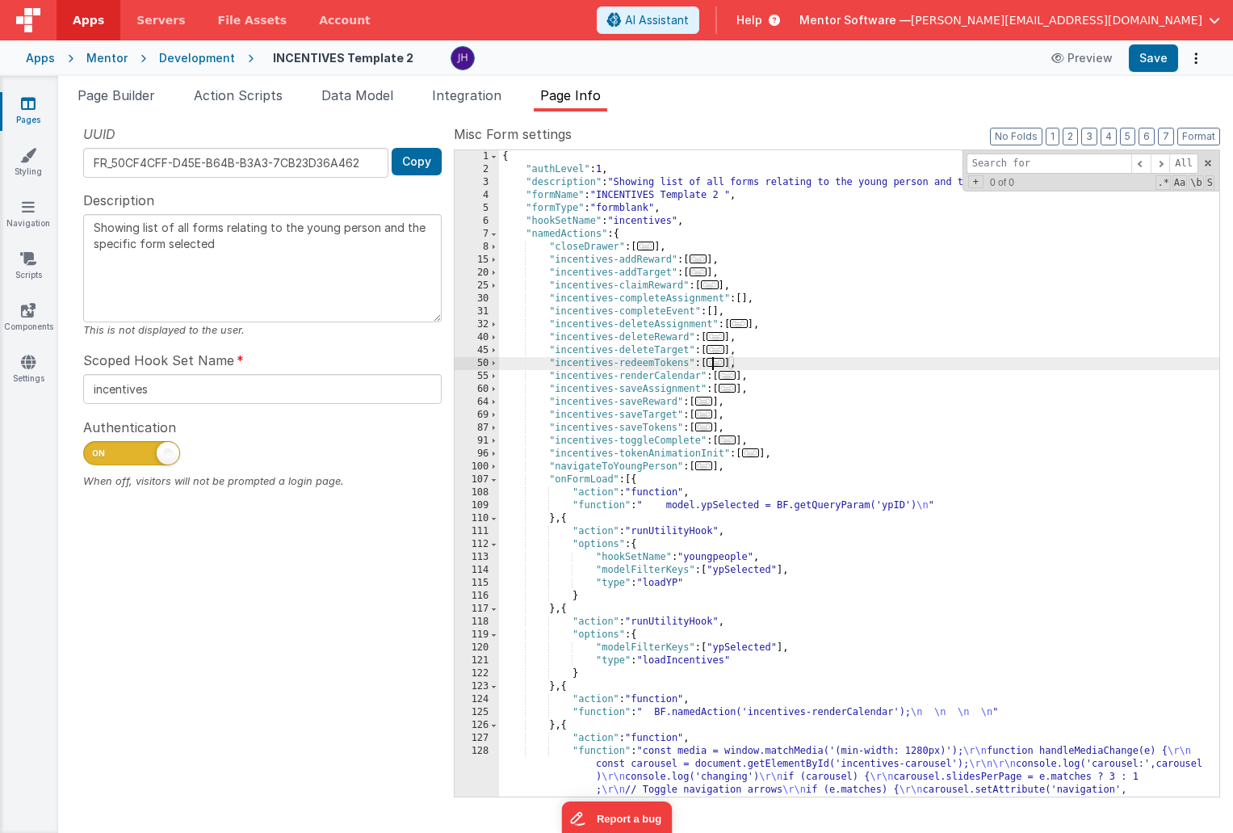
click at [724, 363] on span "..." at bounding box center [716, 362] width 18 height 9
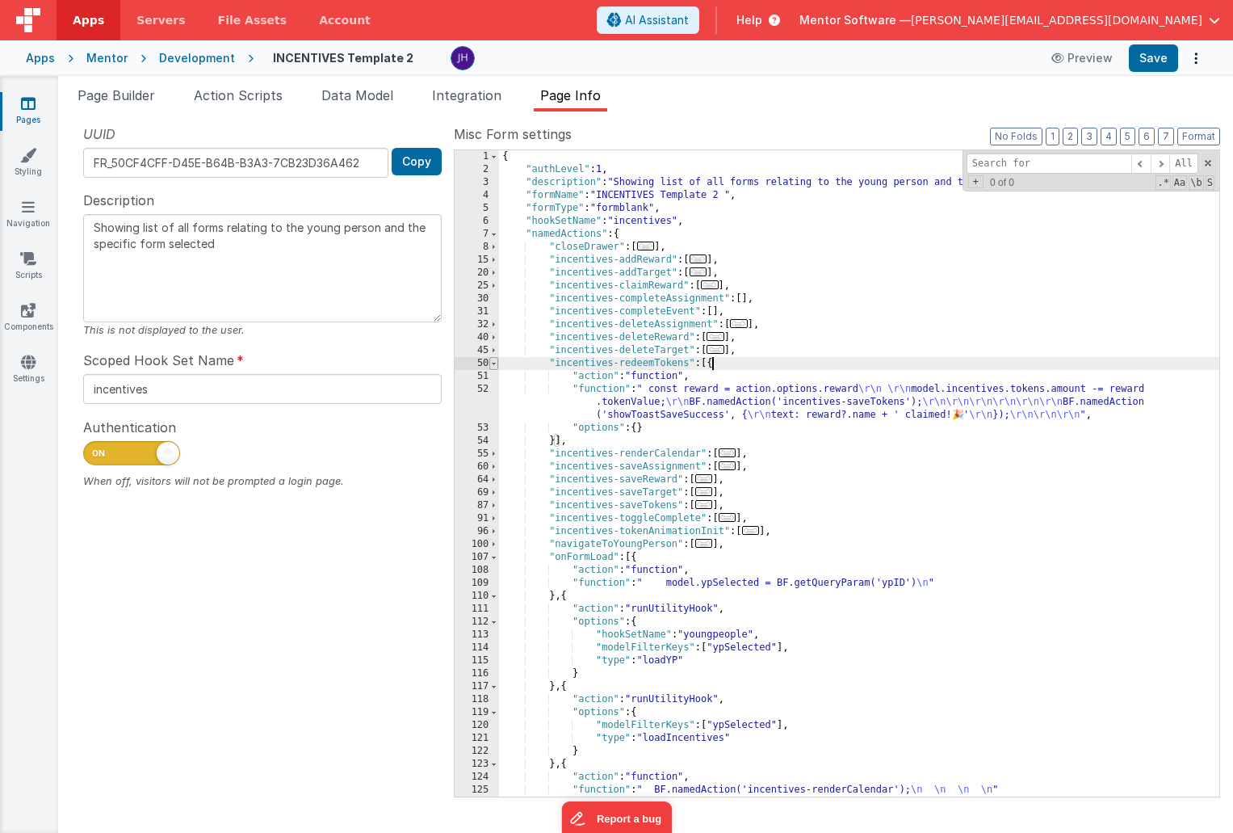
click at [495, 362] on span at bounding box center [493, 363] width 9 height 13
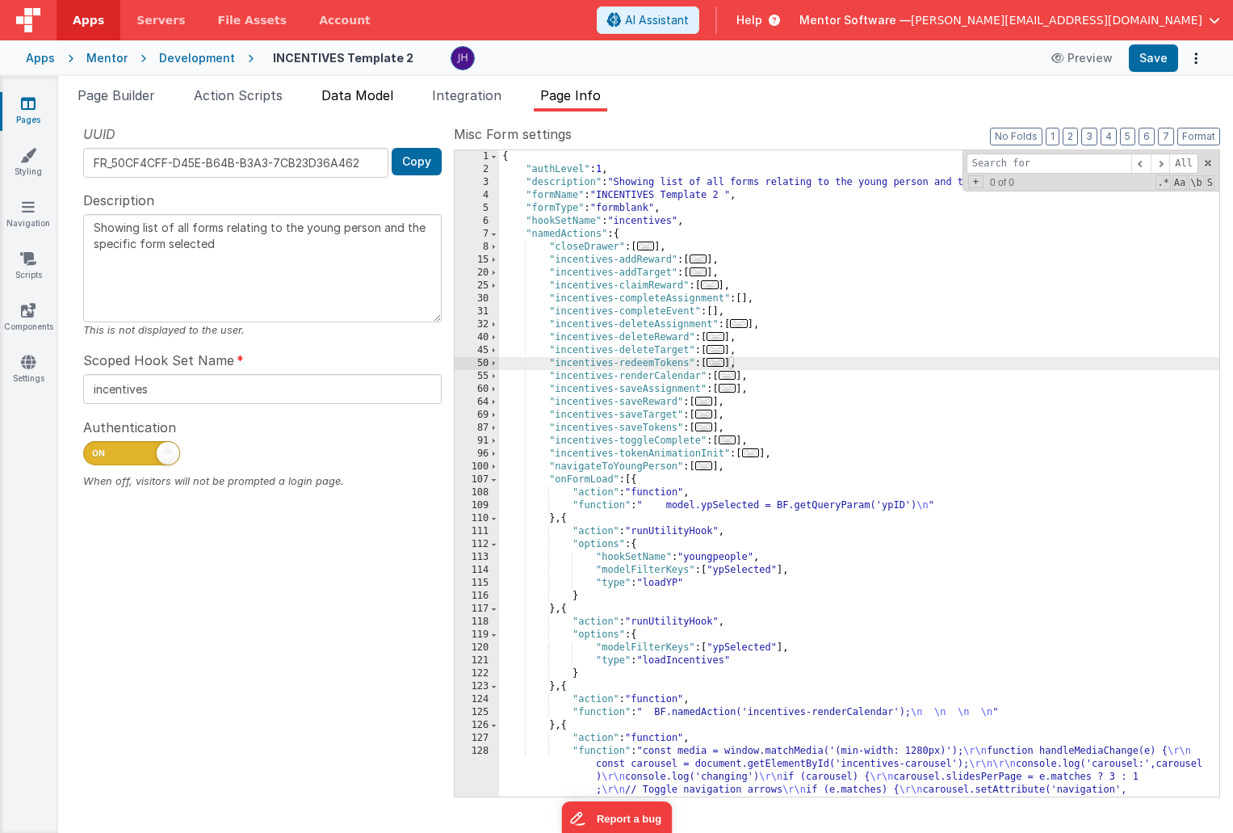
click at [351, 98] on span "Data Model" at bounding box center [357, 95] width 72 height 16
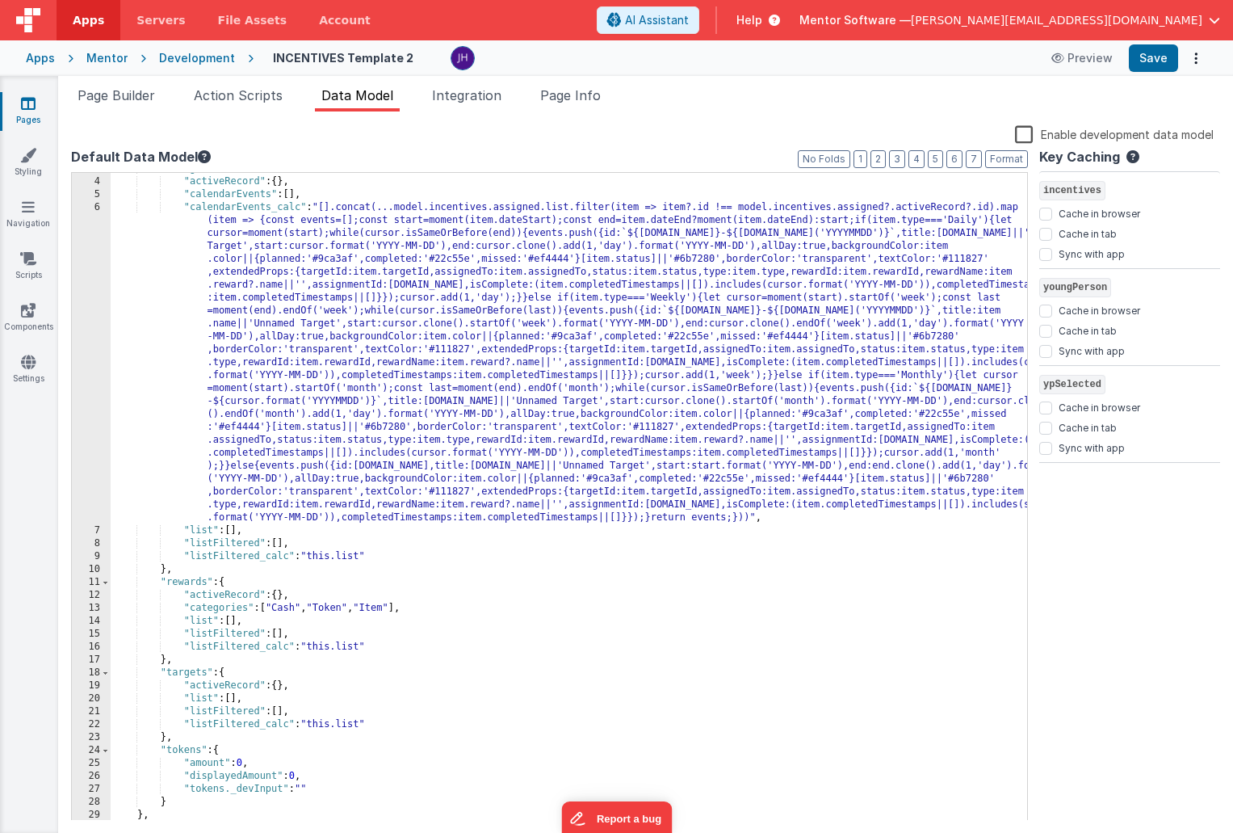
scroll to position [76, 0]
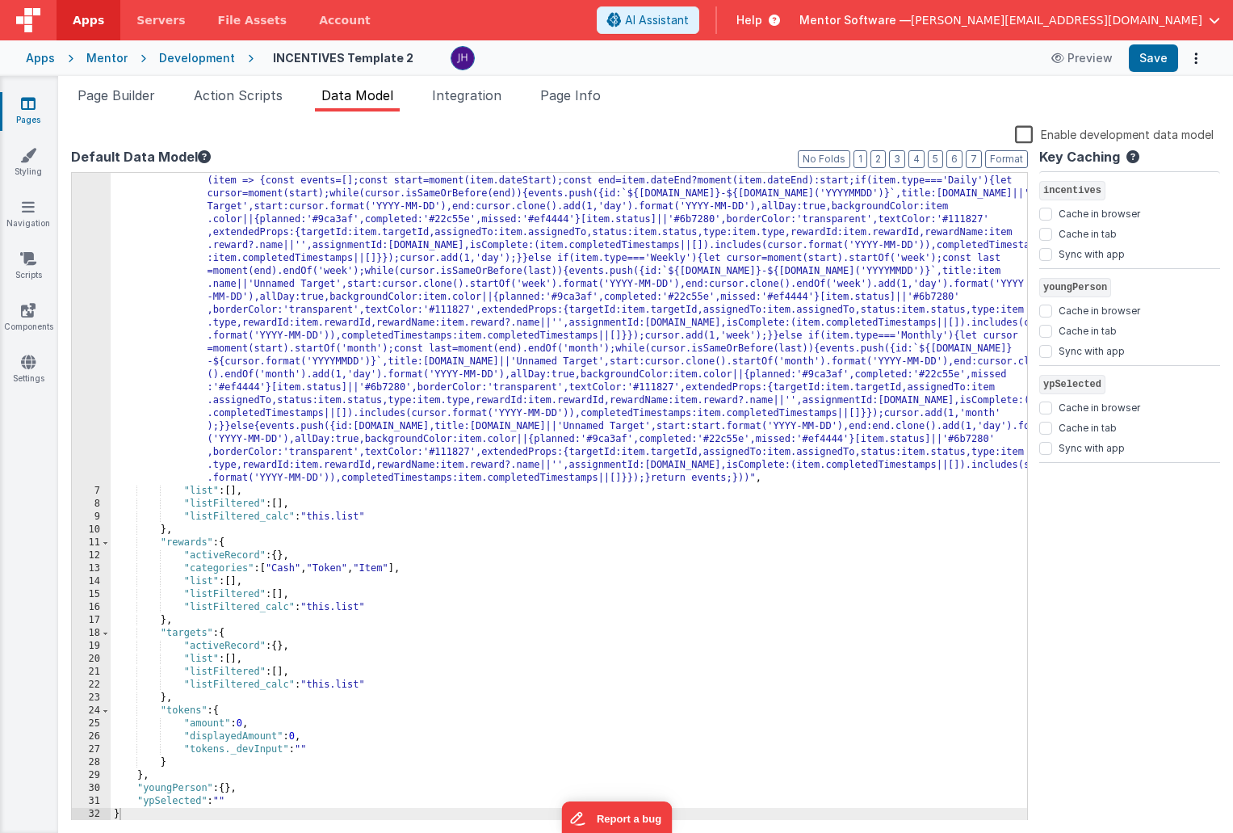
click at [1026, 135] on label "Enable development data model" at bounding box center [1114, 133] width 199 height 19
click at [0, 0] on input "Enable development data model" at bounding box center [0, 0] width 0 height 0
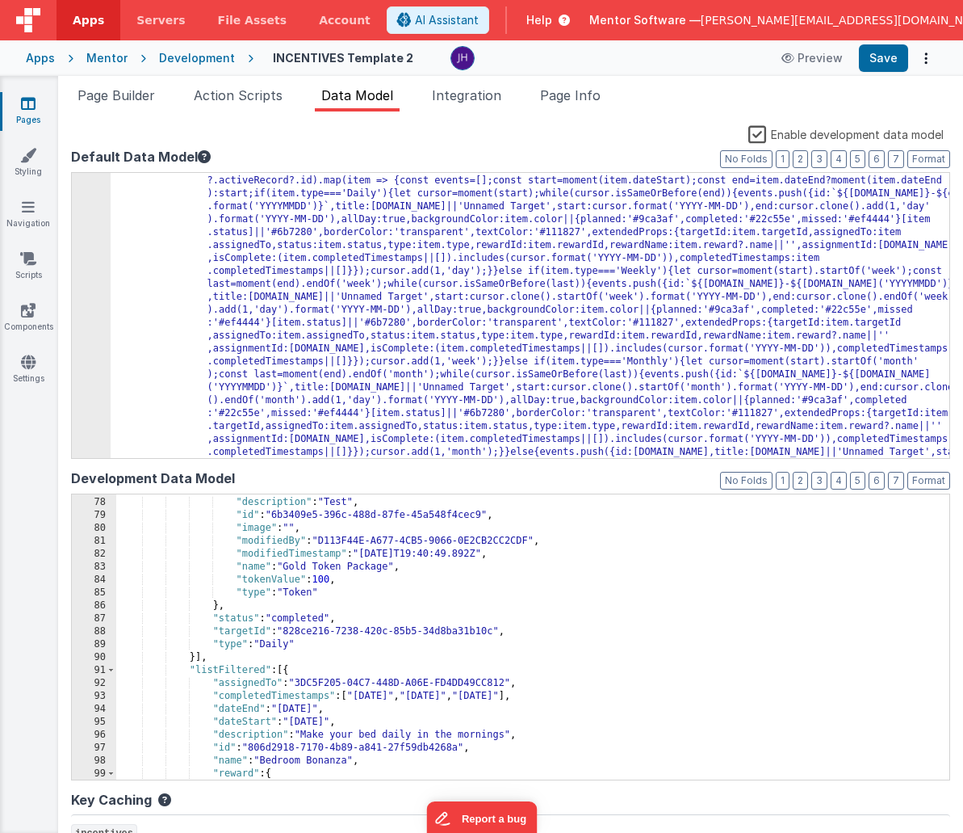
scroll to position [1355, 0]
click at [820, 475] on button "3" at bounding box center [820, 481] width 16 height 18
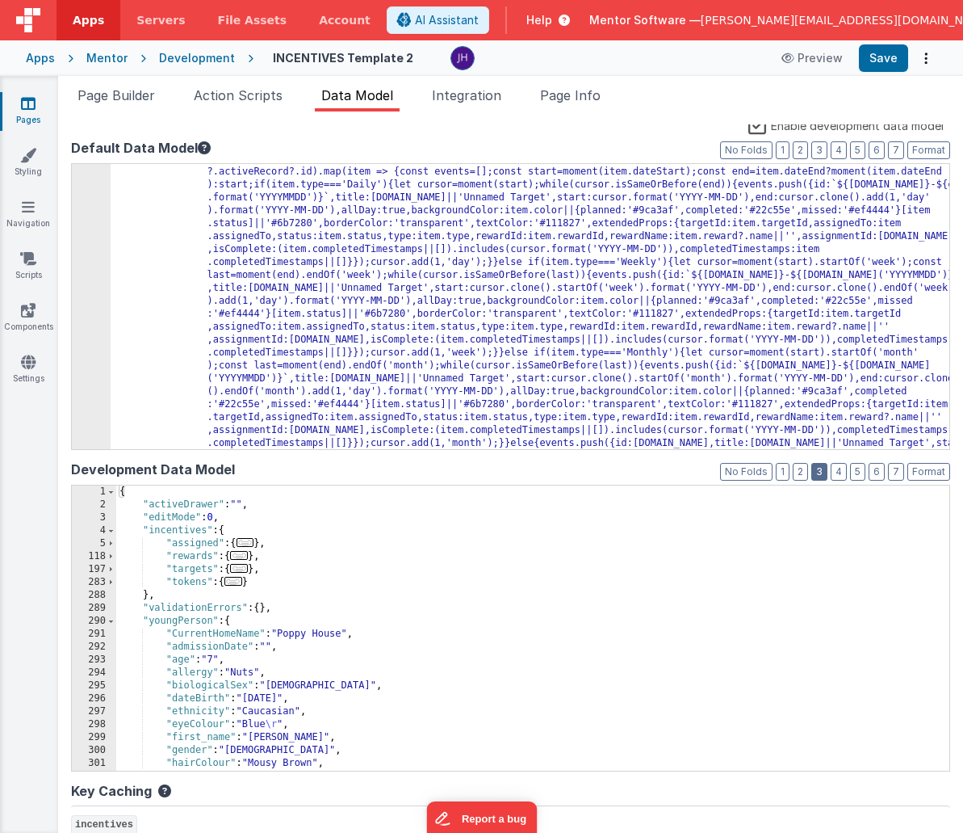
scroll to position [4, 0]
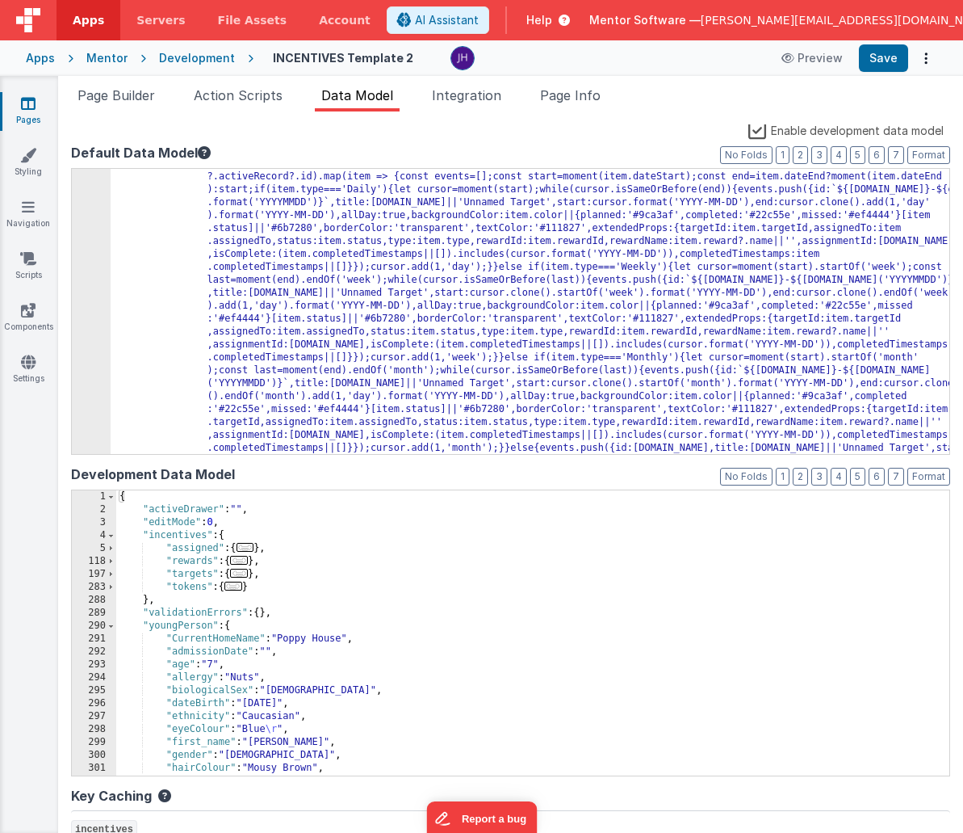
click at [237, 589] on span "..." at bounding box center [233, 585] width 18 height 9
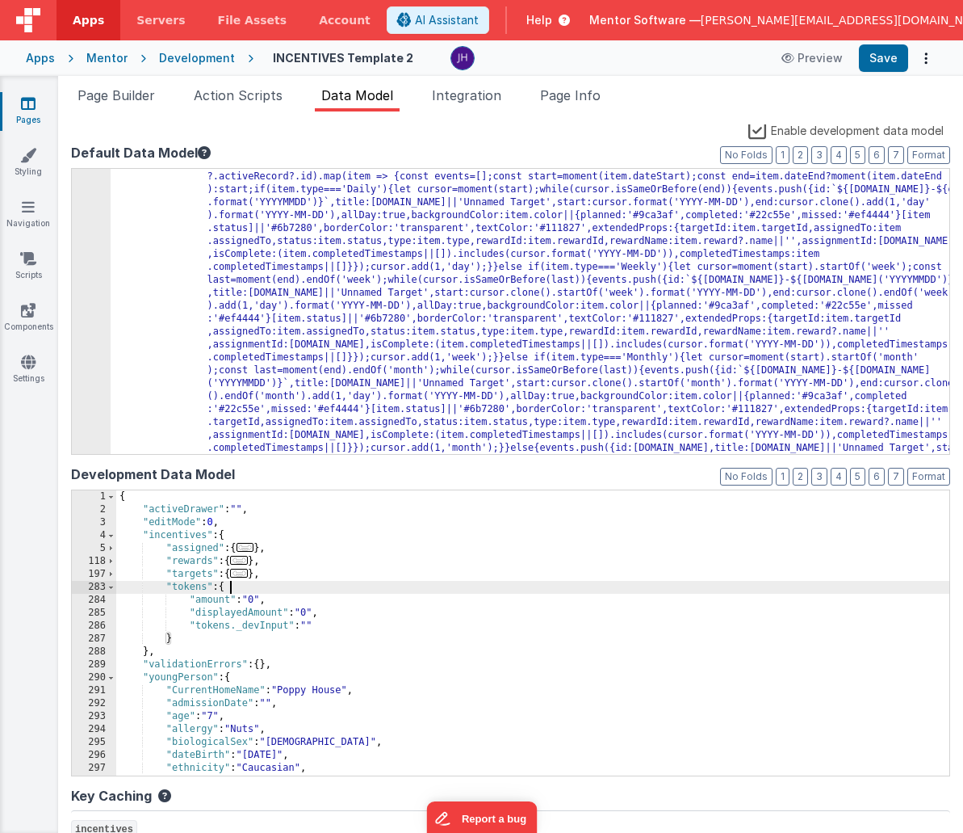
click at [243, 577] on span "..." at bounding box center [239, 572] width 18 height 9
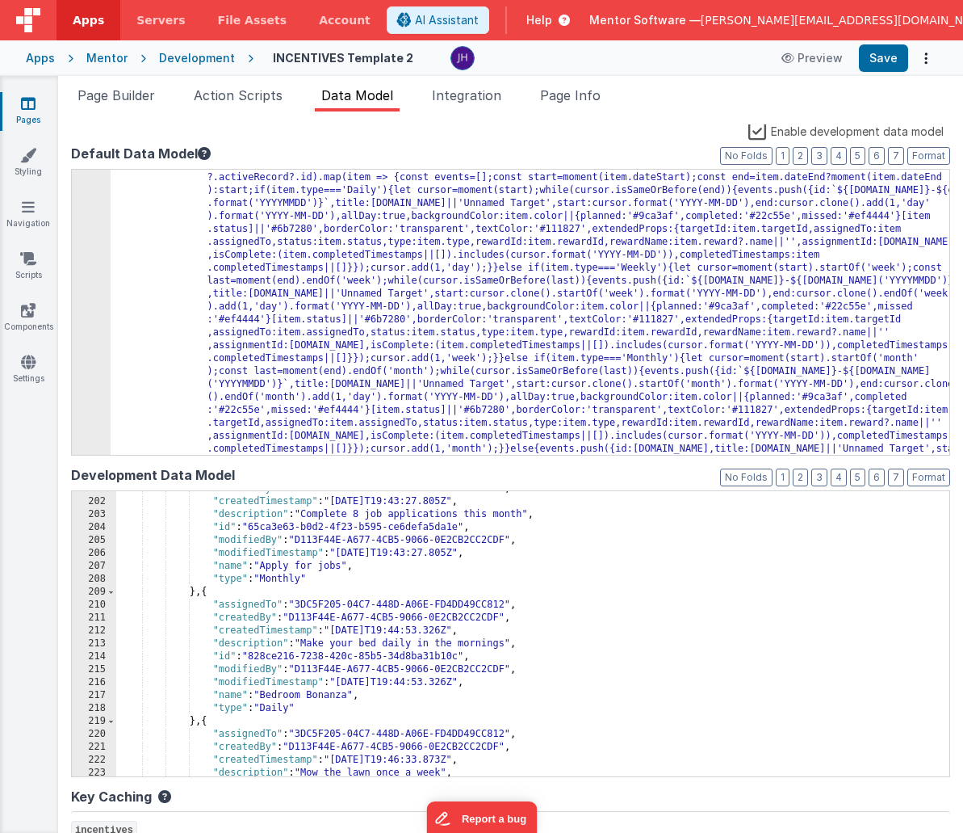
scroll to position [0, 0]
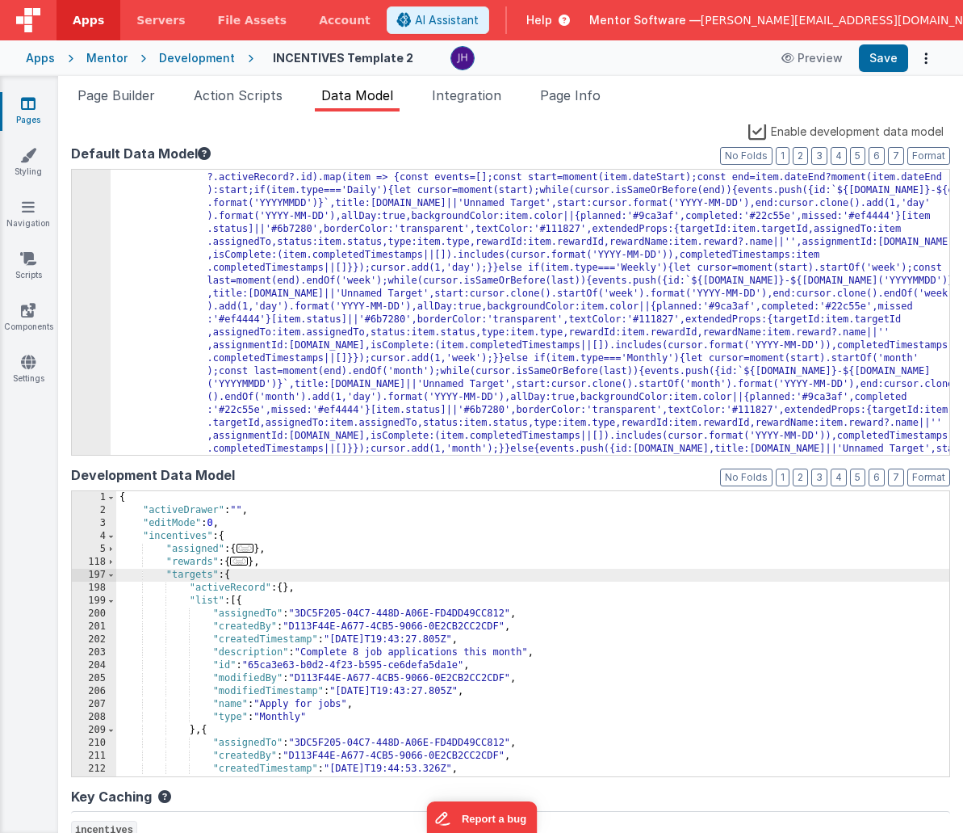
click at [241, 564] on span "..." at bounding box center [239, 560] width 18 height 9
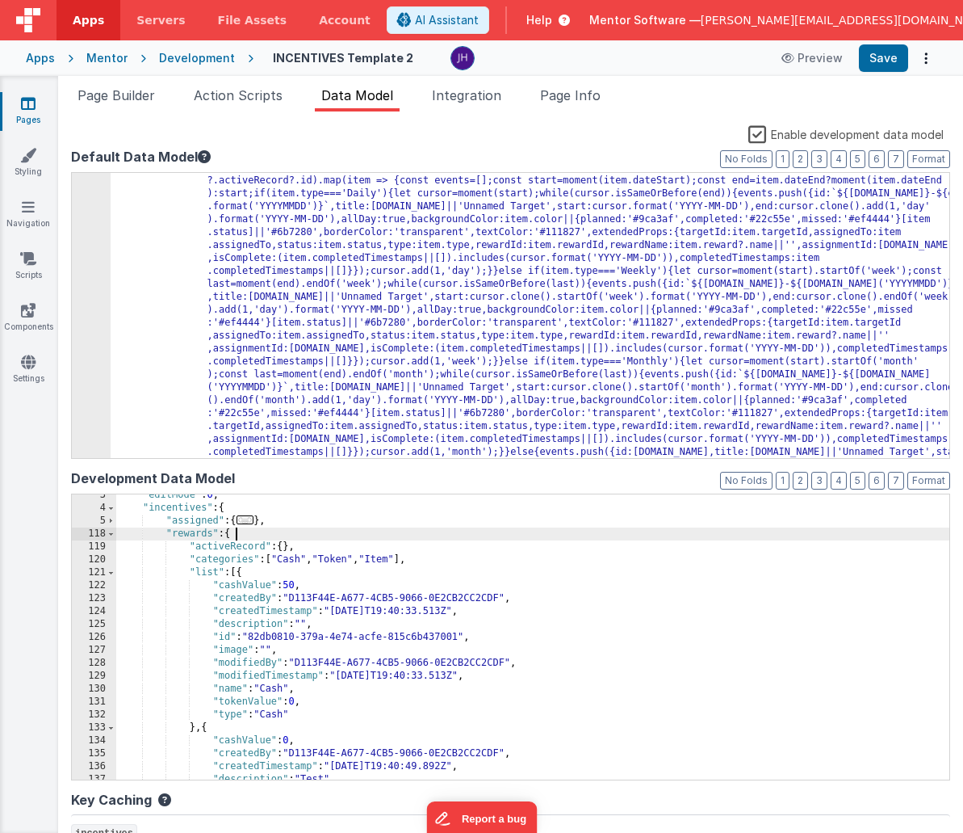
scroll to position [31, 0]
click at [111, 533] on span at bounding box center [111, 533] width 9 height 13
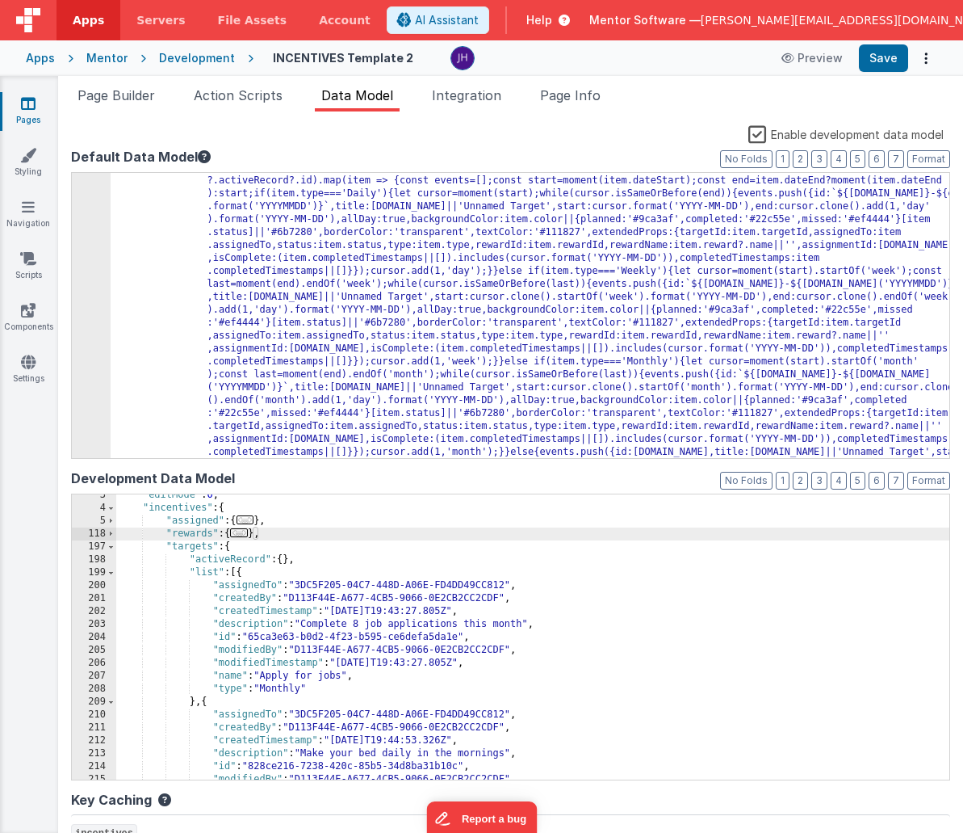
click at [250, 522] on span "..." at bounding box center [246, 519] width 18 height 9
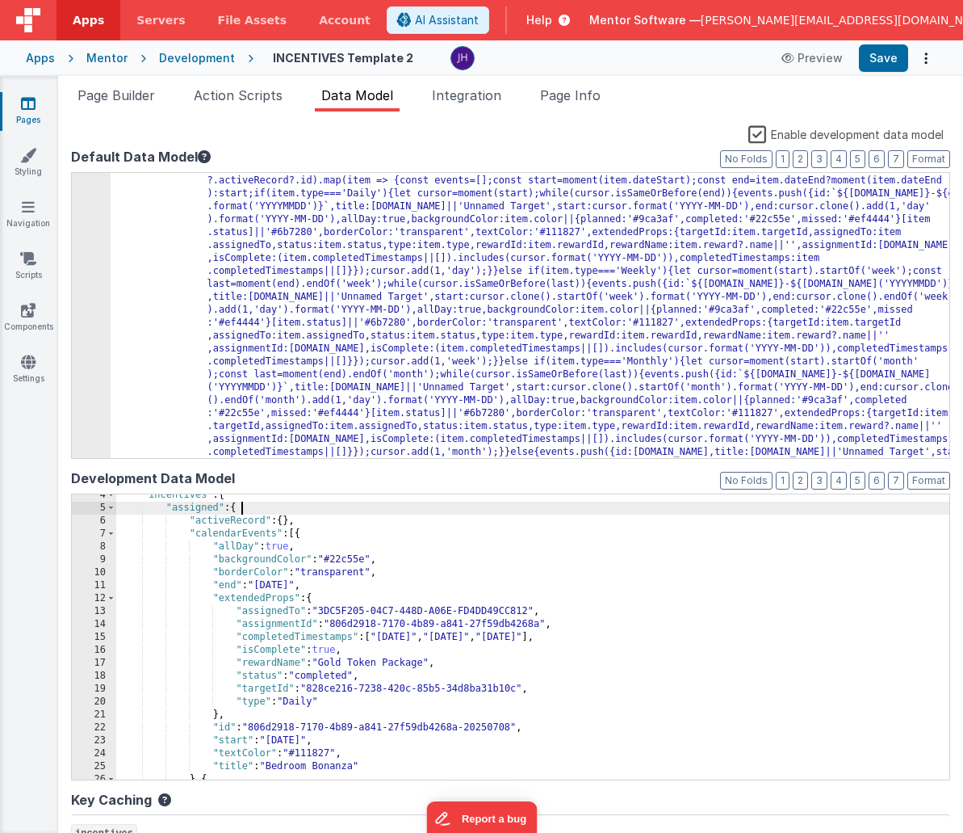
scroll to position [0, 0]
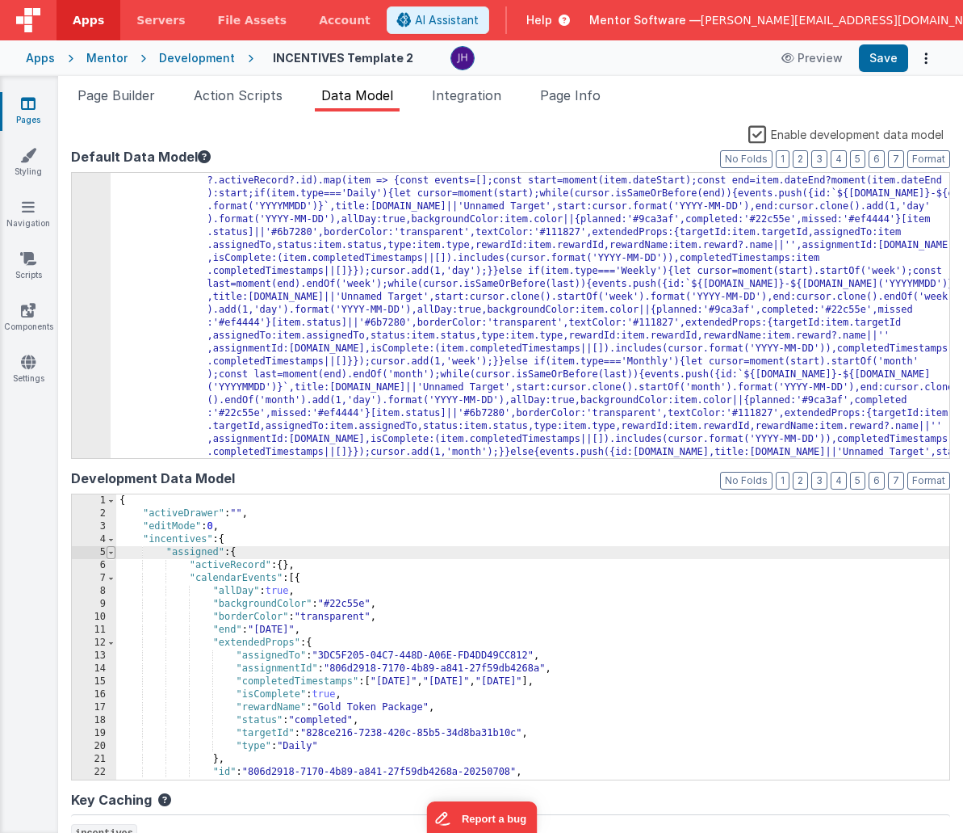
click at [112, 549] on span at bounding box center [111, 552] width 9 height 13
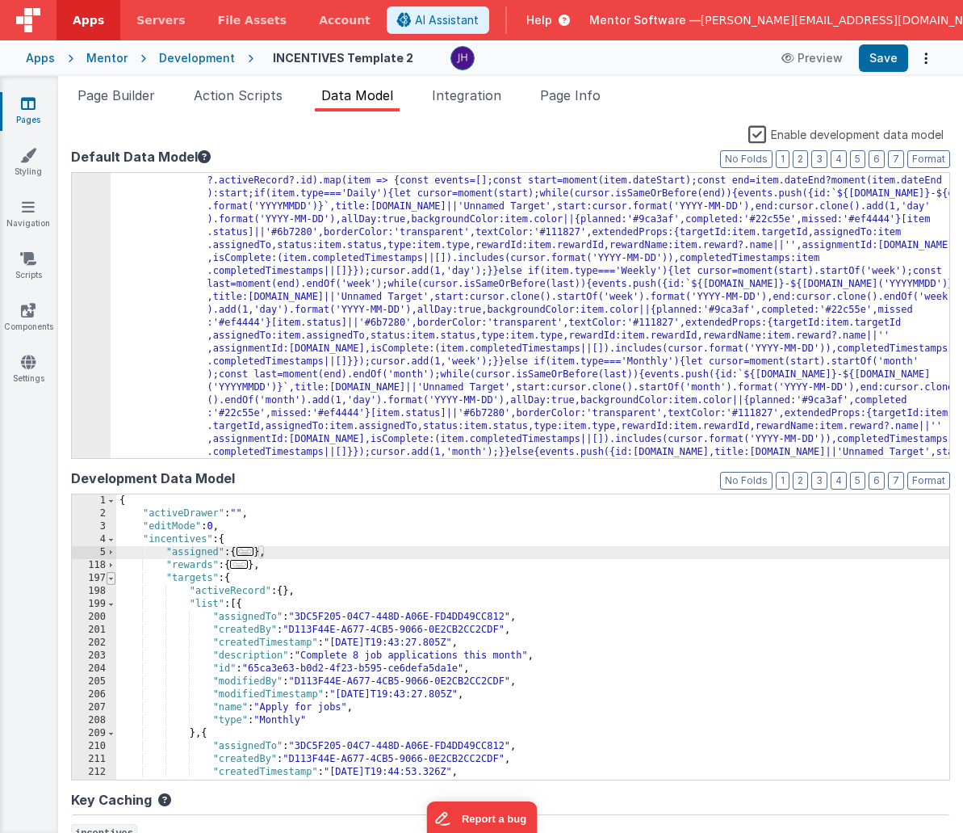
click at [112, 576] on span at bounding box center [111, 578] width 9 height 13
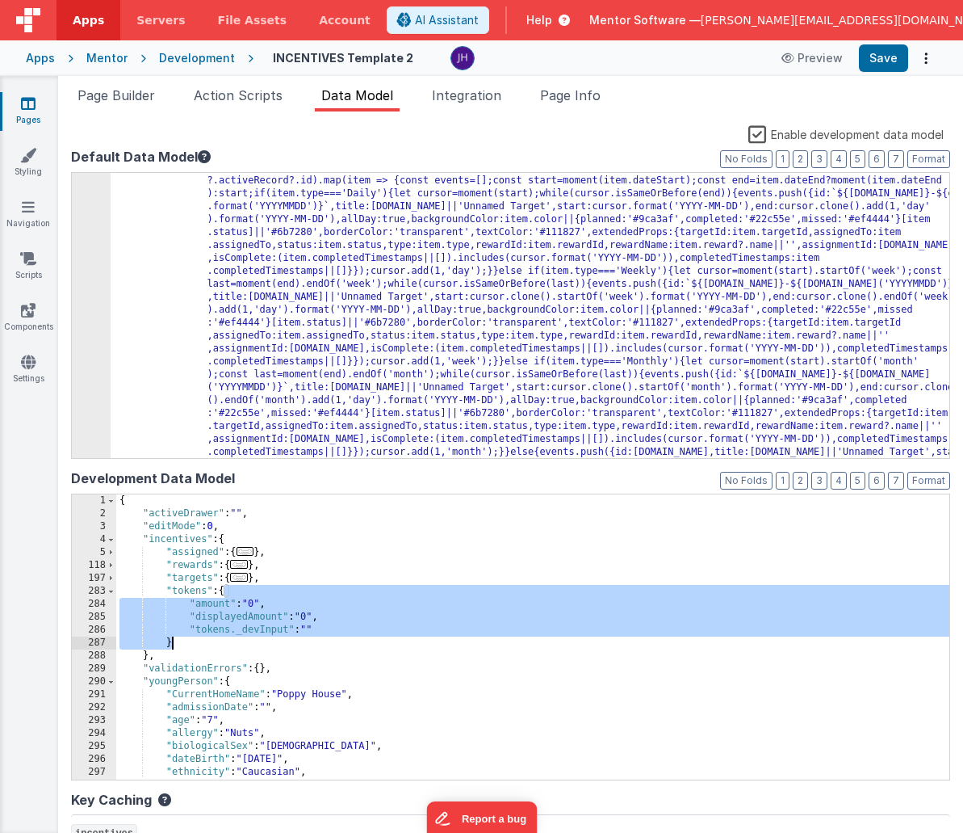
drag, startPoint x: 224, startPoint y: 593, endPoint x: 229, endPoint y: 646, distance: 53.5
click at [229, 646] on div "{ "activeDrawer" : "" , "editMode" : 0 , "incentives" : { "assigned" : { ... } …" at bounding box center [532, 649] width 833 height 311
click at [283, 599] on div "{ "activeDrawer" : "" , "editMode" : 0 , "incentives" : { "assigned" : { ... } …" at bounding box center [532, 649] width 833 height 311
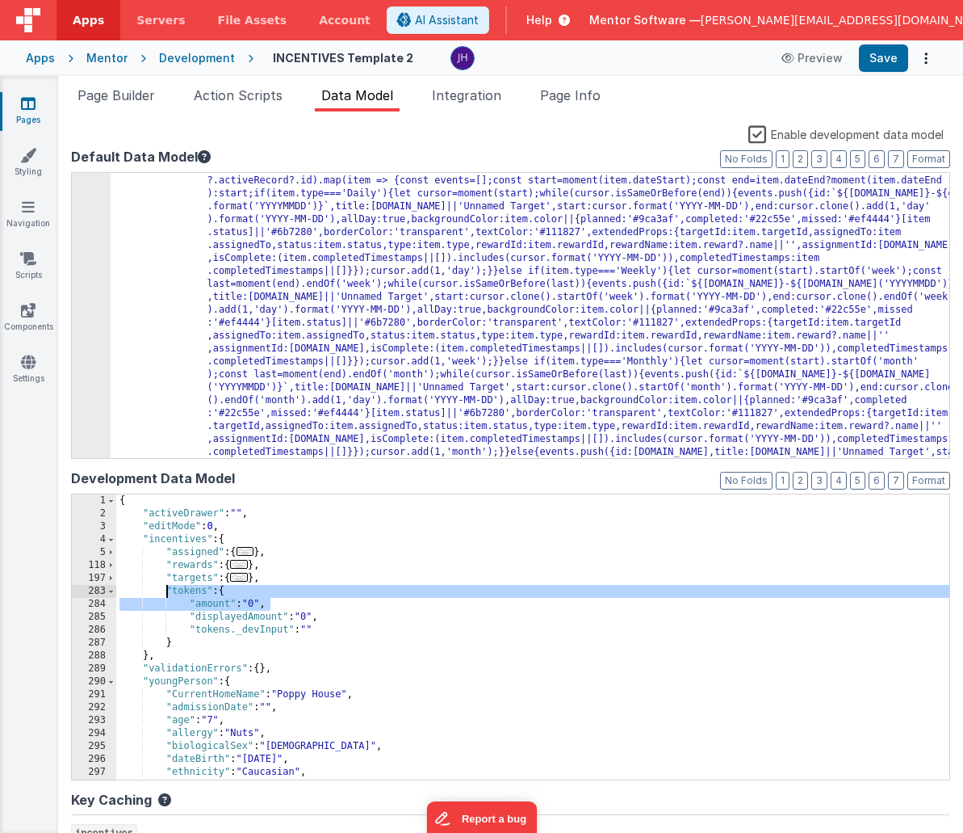
drag, startPoint x: 280, startPoint y: 602, endPoint x: 166, endPoint y: 590, distance: 114.4
click at [166, 590] on div "{ "activeDrawer" : "" , "editMode" : 0 , "incentives" : { "assigned" : { ... } …" at bounding box center [532, 649] width 833 height 311
click at [111, 591] on span at bounding box center [111, 591] width 9 height 13
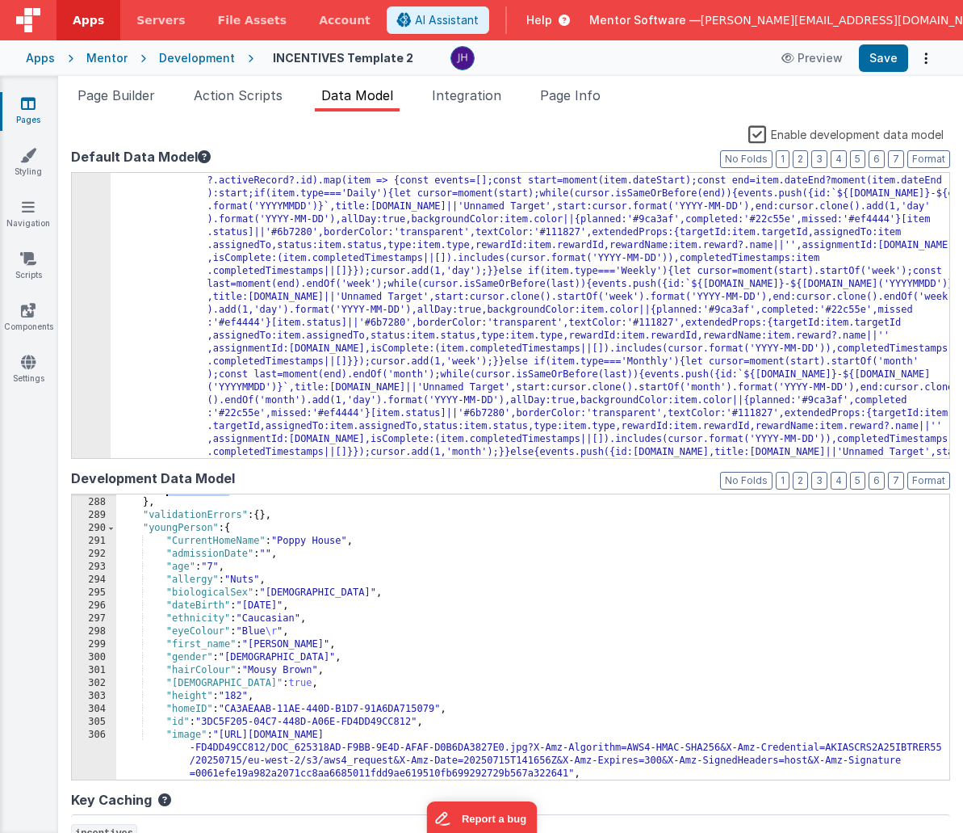
scroll to position [102, 0]
click at [112, 526] on span at bounding box center [111, 528] width 9 height 13
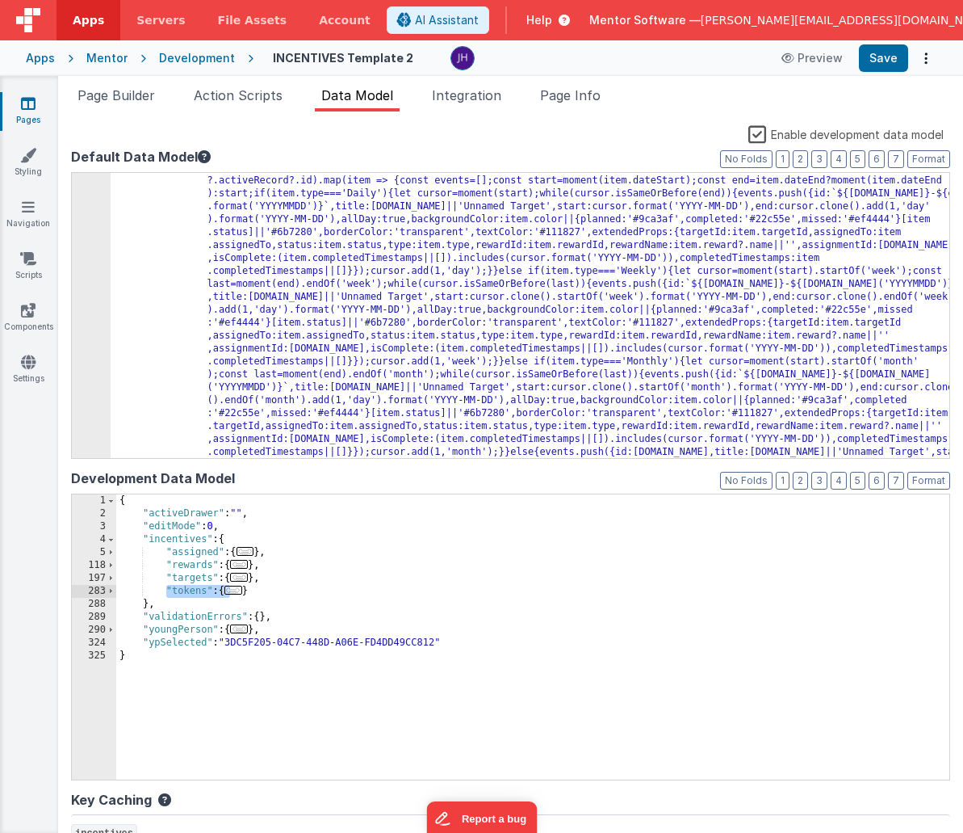
click at [757, 128] on label "Enable development data model" at bounding box center [846, 133] width 195 height 19
click at [0, 0] on input "Enable development data model" at bounding box center [0, 0] width 0 height 0
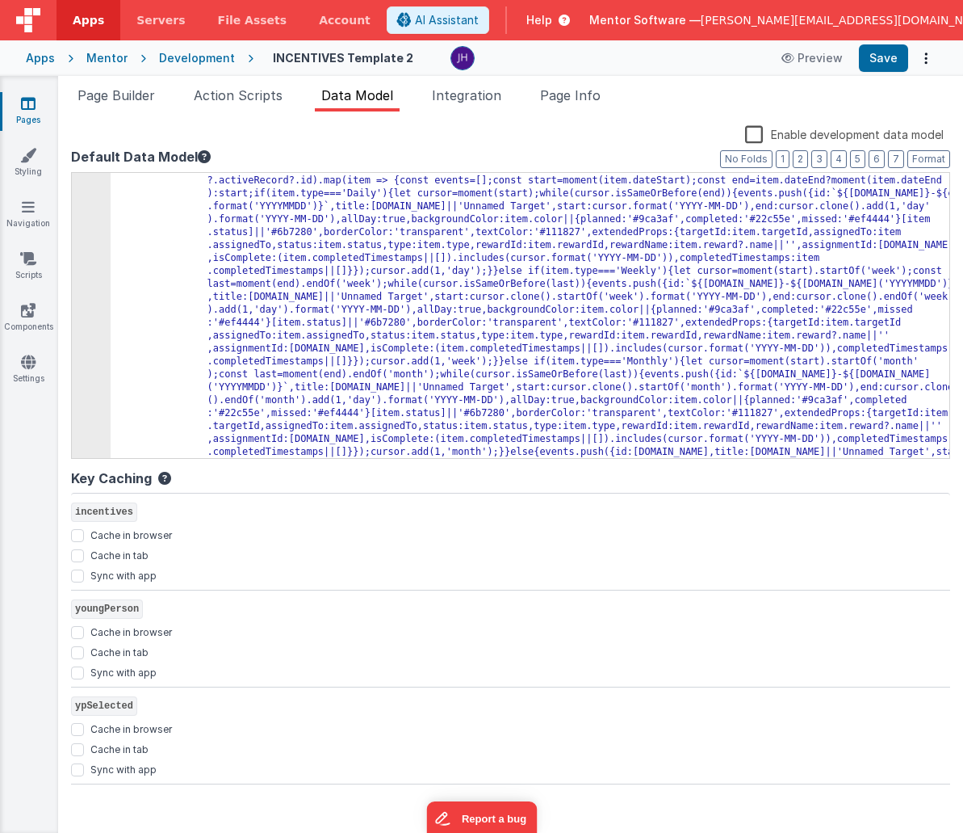
click at [682, 115] on div "Snippet Library Name Type Accordion Element Alert Action Action authLogin Actio…" at bounding box center [510, 471] width 905 height 721
click at [572, 98] on span "Page Info" at bounding box center [570, 95] width 61 height 16
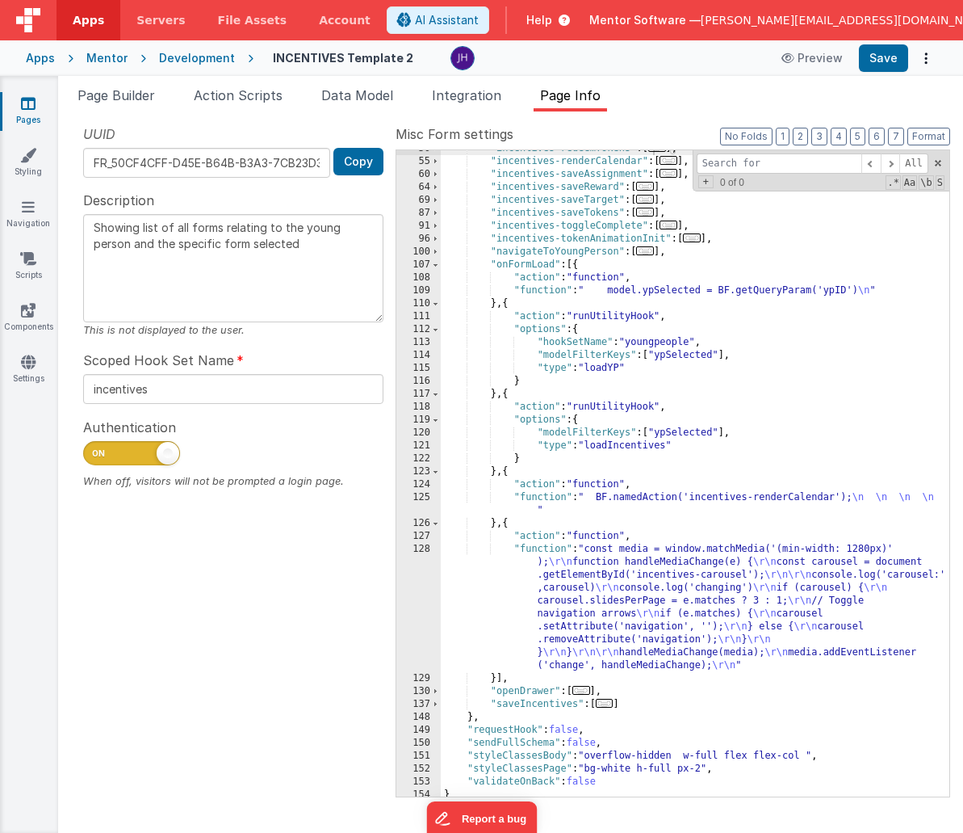
scroll to position [233, 0]
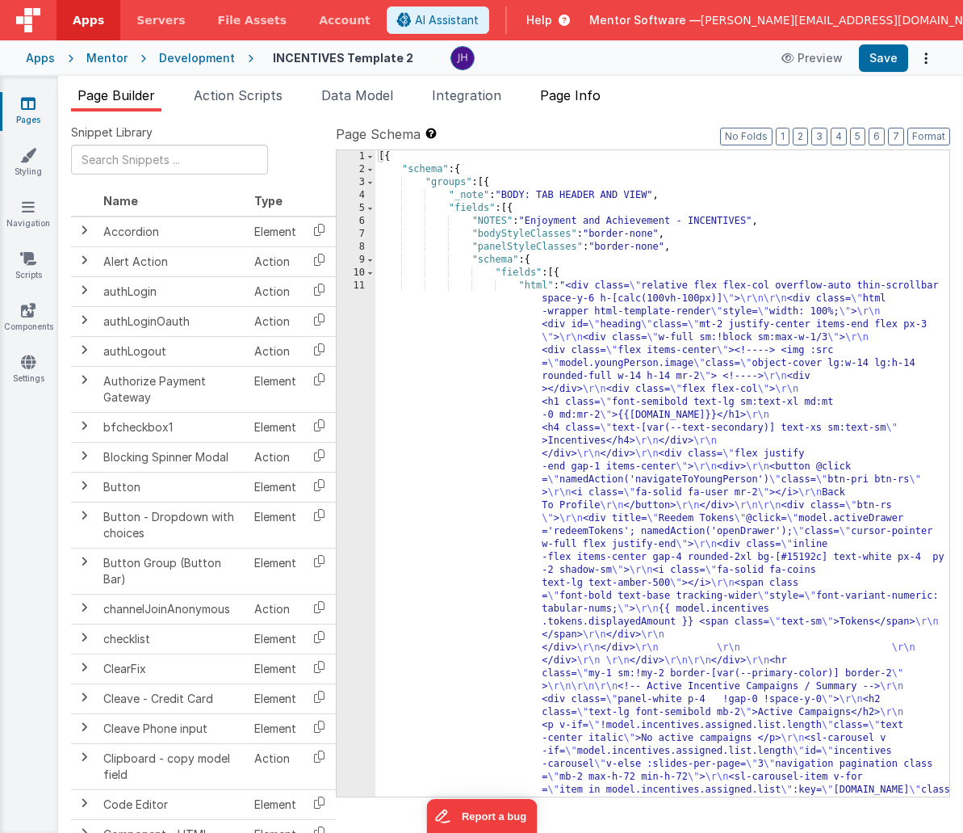
click at [579, 103] on span "Page Info" at bounding box center [570, 95] width 61 height 16
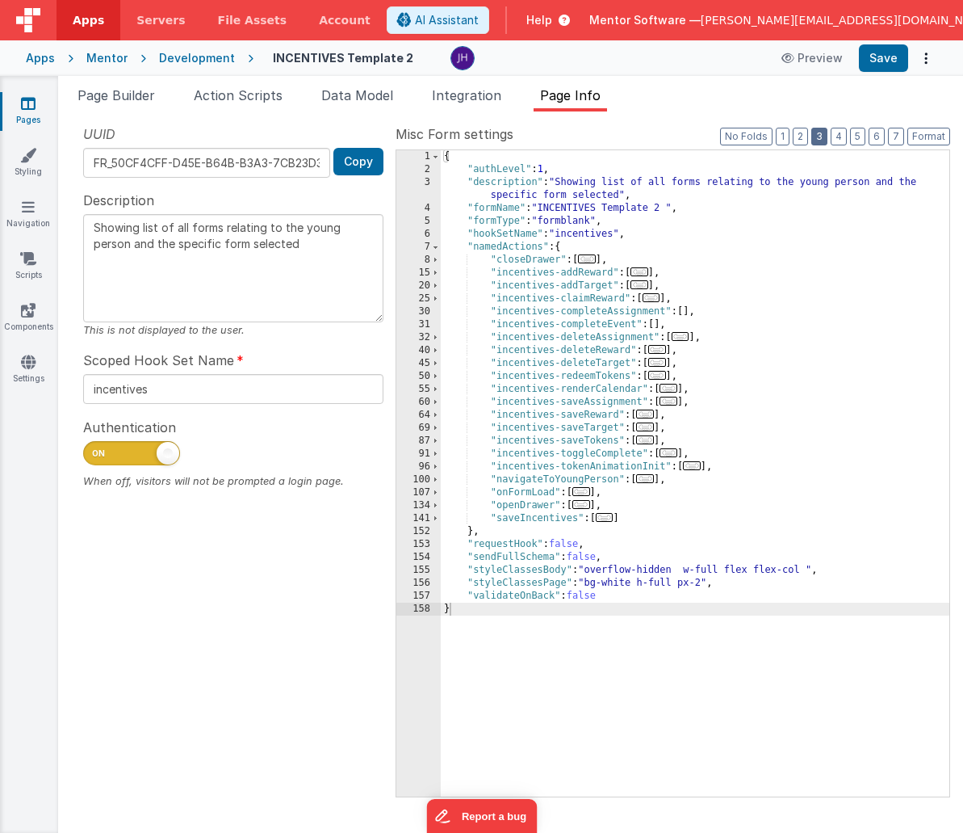
click at [825, 136] on button "3" at bounding box center [820, 137] width 16 height 18
click at [585, 493] on span "..." at bounding box center [582, 491] width 18 height 9
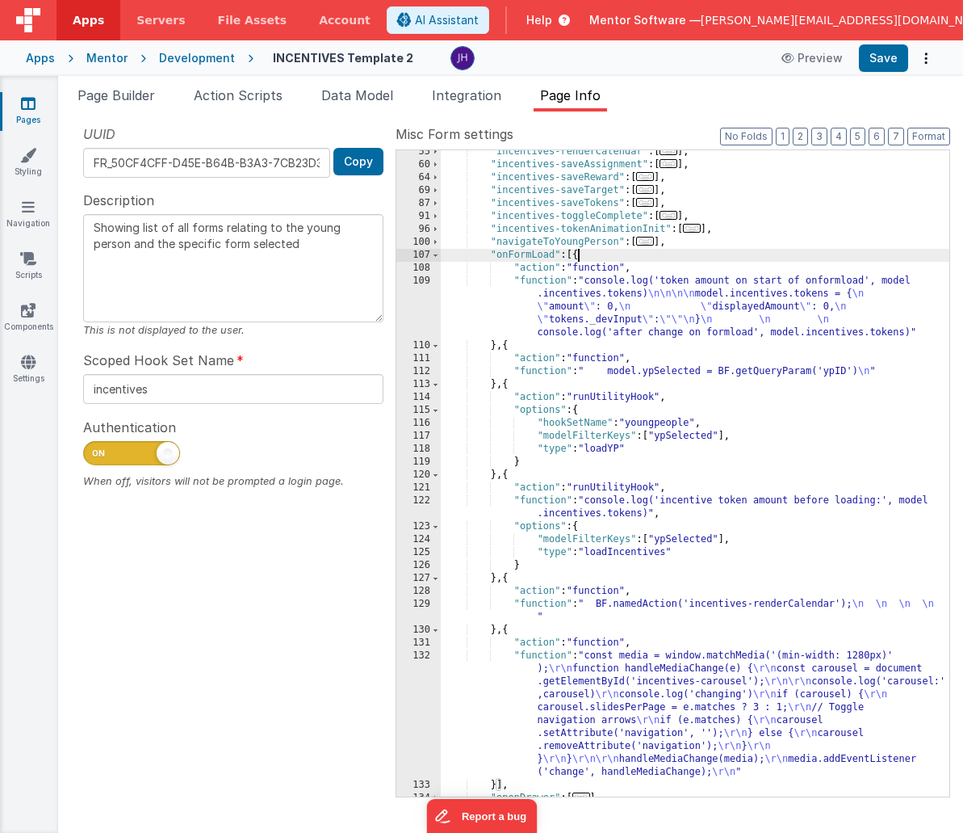
scroll to position [237, 0]
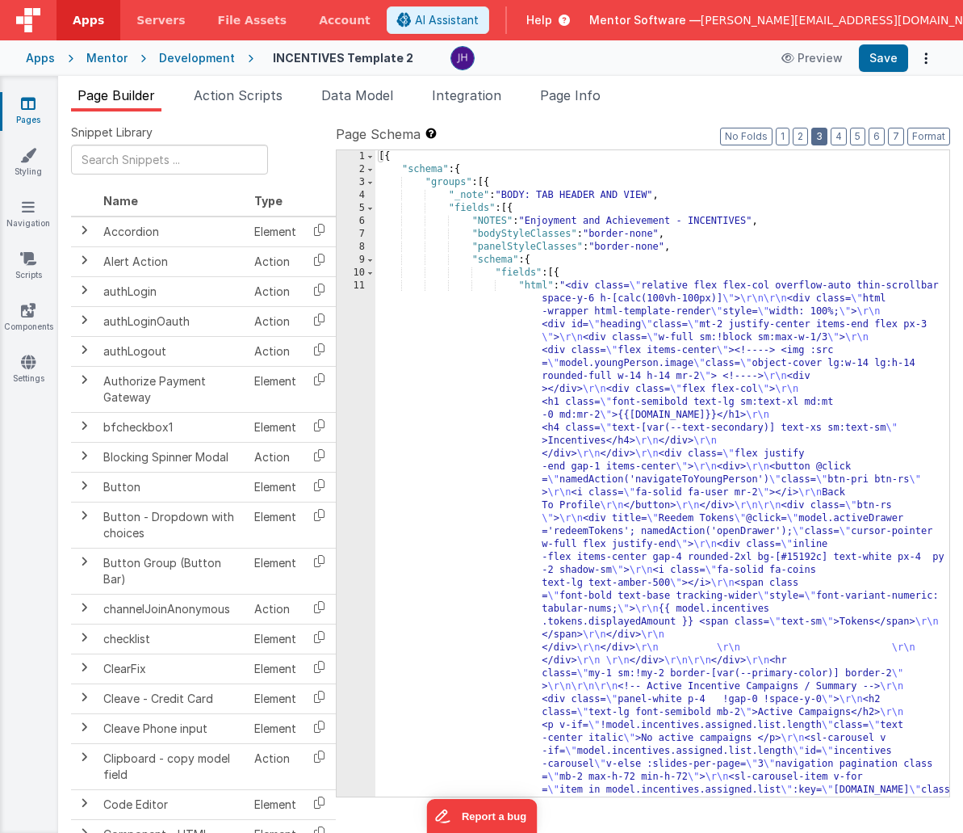
click at [820, 132] on button "3" at bounding box center [820, 137] width 16 height 18
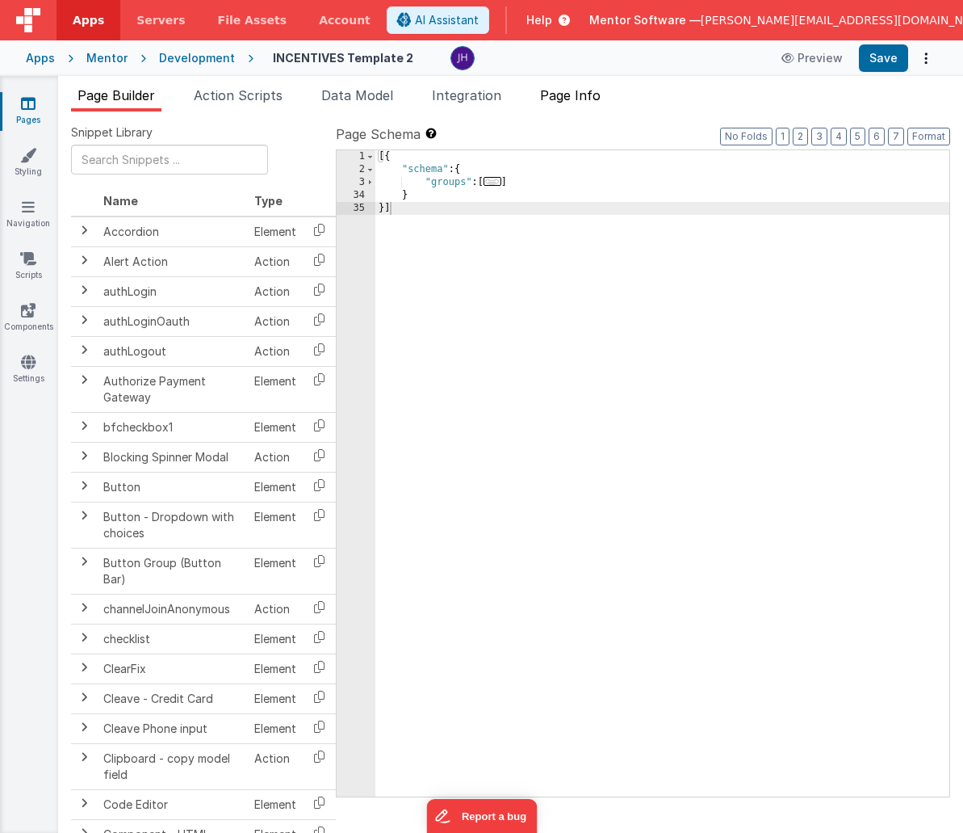
click at [585, 97] on span "Page Info" at bounding box center [570, 95] width 61 height 16
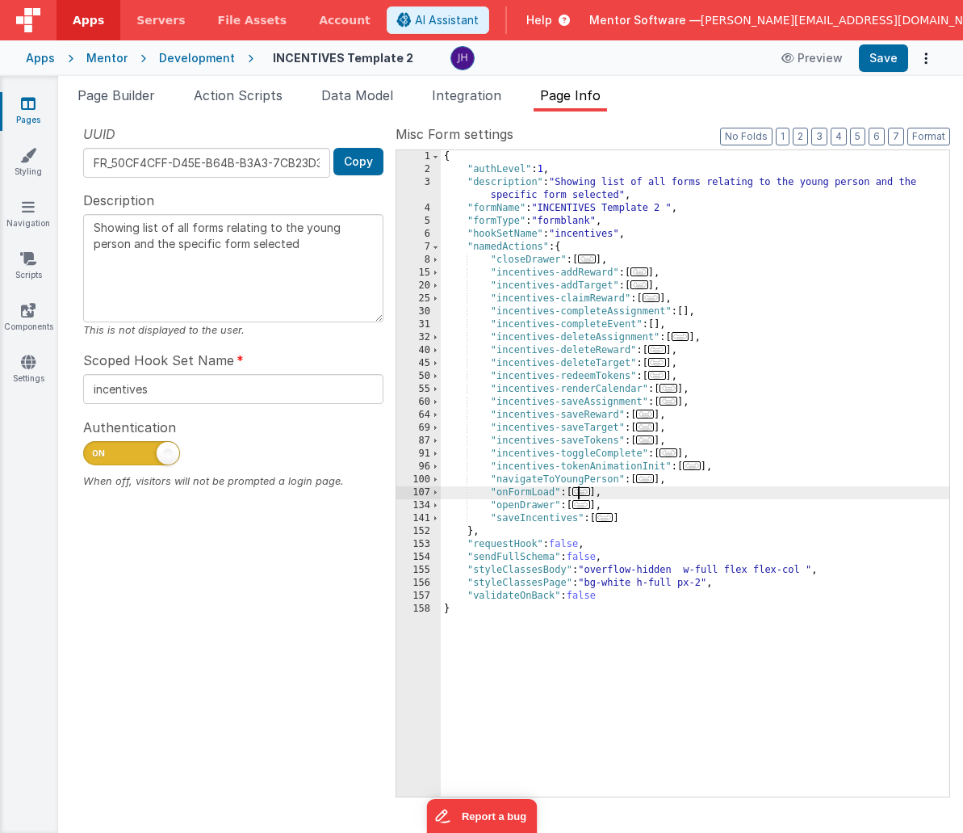
click at [584, 491] on span "..." at bounding box center [582, 491] width 18 height 9
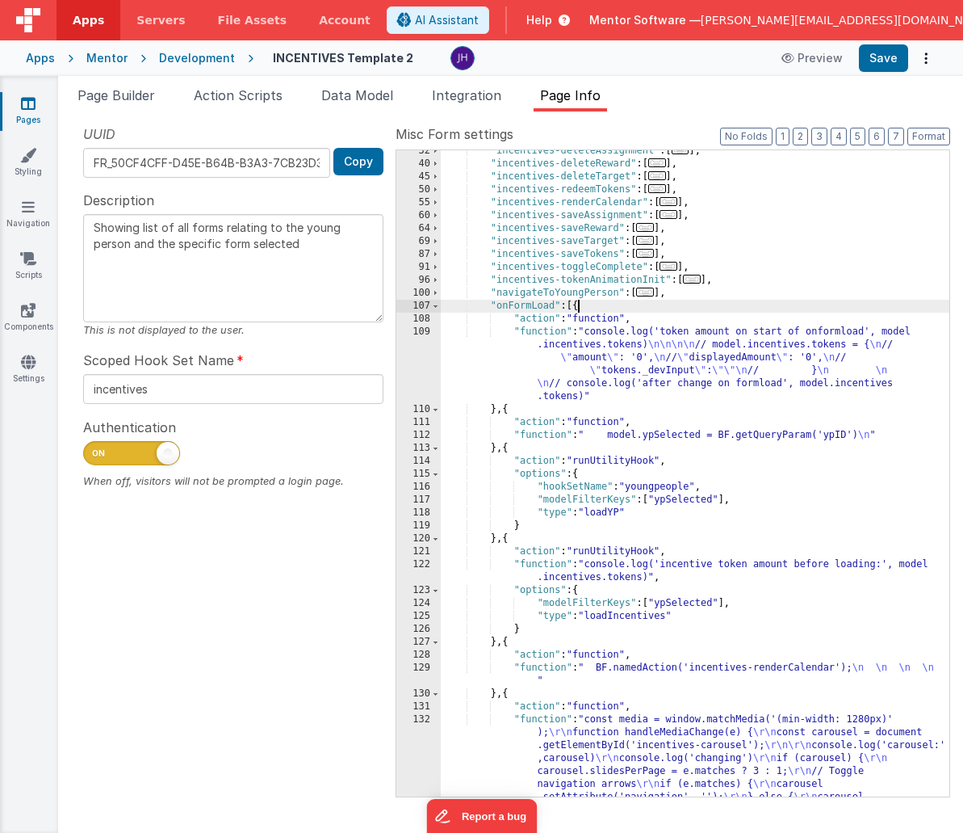
scroll to position [187, 0]
click at [602, 367] on div ""incentives-deleteAssignment" : [ ... ] , "incentives-deleteReward" : [ ... ] ,…" at bounding box center [695, 539] width 509 height 788
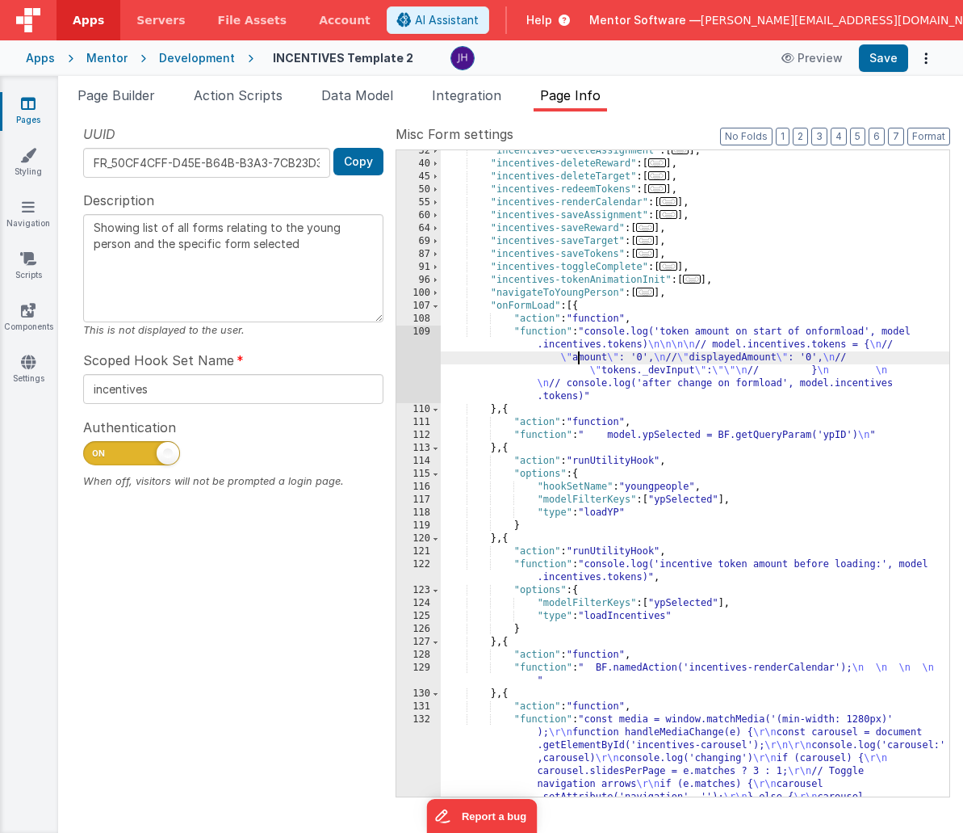
click at [576, 351] on div ""incentives-deleteAssignment" : [ ... ] , "incentives-deleteReward" : [ ... ] ,…" at bounding box center [695, 539] width 509 height 788
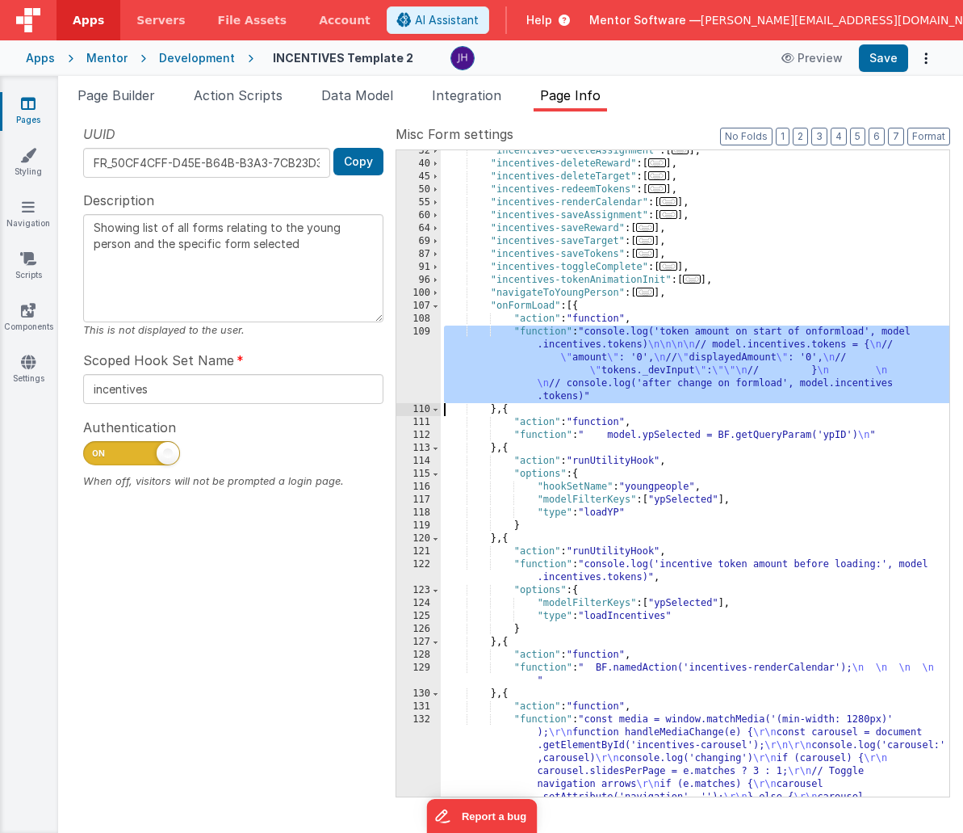
click at [422, 367] on div "109" at bounding box center [418, 364] width 44 height 78
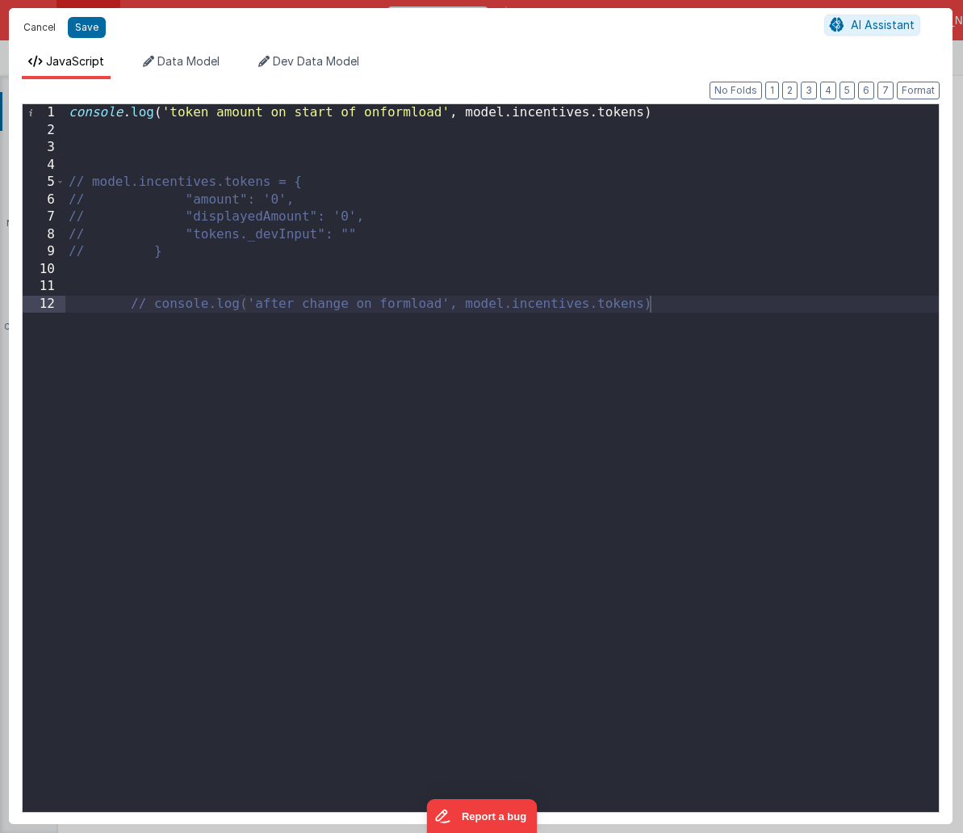
click at [42, 28] on button "Cancel" at bounding box center [39, 27] width 48 height 23
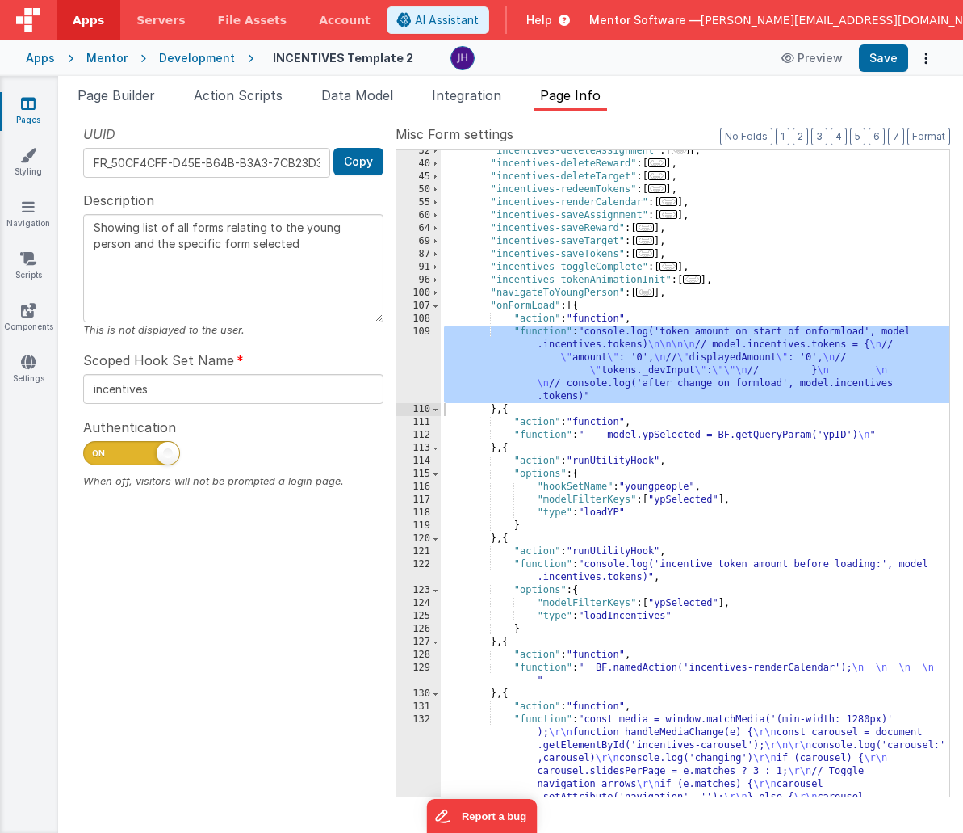
click at [892, 437] on div ""incentives-deleteAssignment" : [ ... ] , "incentives-deleteReward" : [ ... ] ,…" at bounding box center [695, 539] width 509 height 788
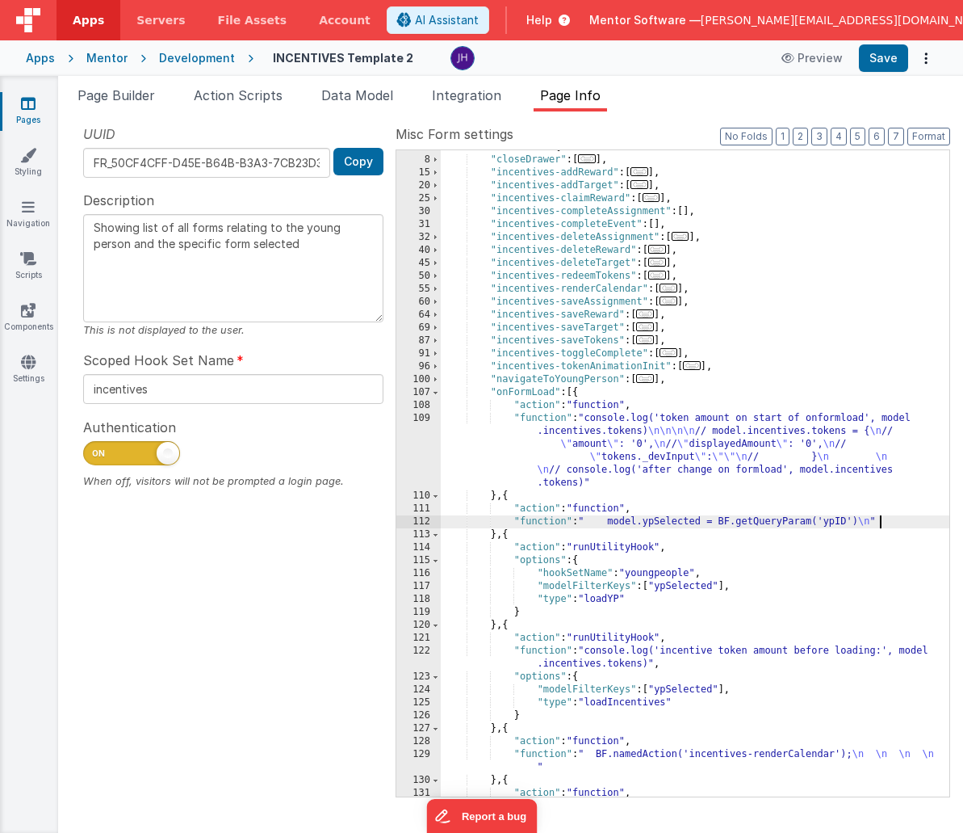
scroll to position [71, 0]
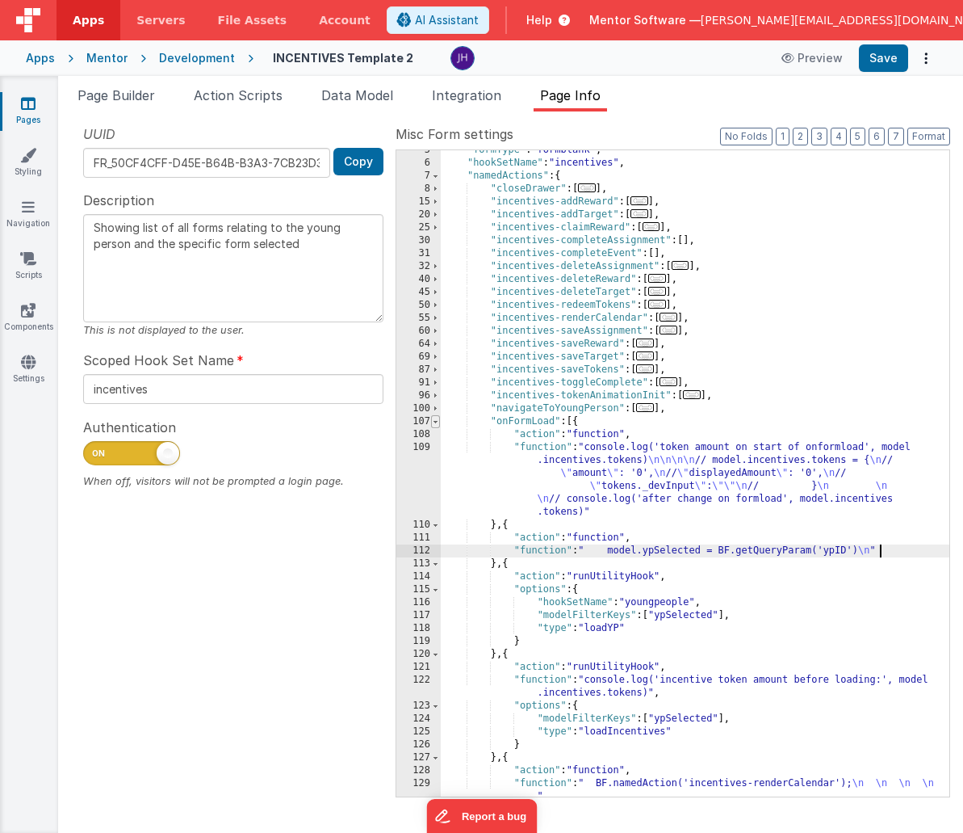
click at [438, 422] on span at bounding box center [435, 421] width 9 height 13
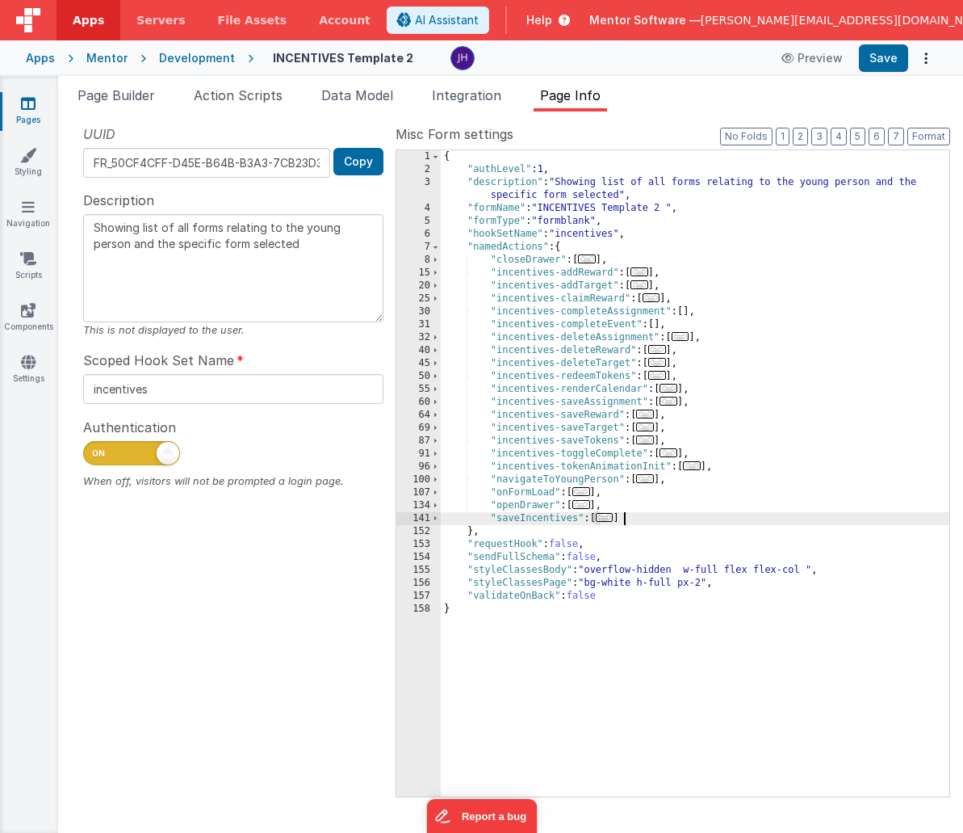
click at [785, 519] on div "{ "authLevel" : 1 , "description" : "Showing list of all forms relating to the …" at bounding box center [695, 486] width 509 height 672
click at [361, 99] on span "Data Model" at bounding box center [357, 95] width 72 height 16
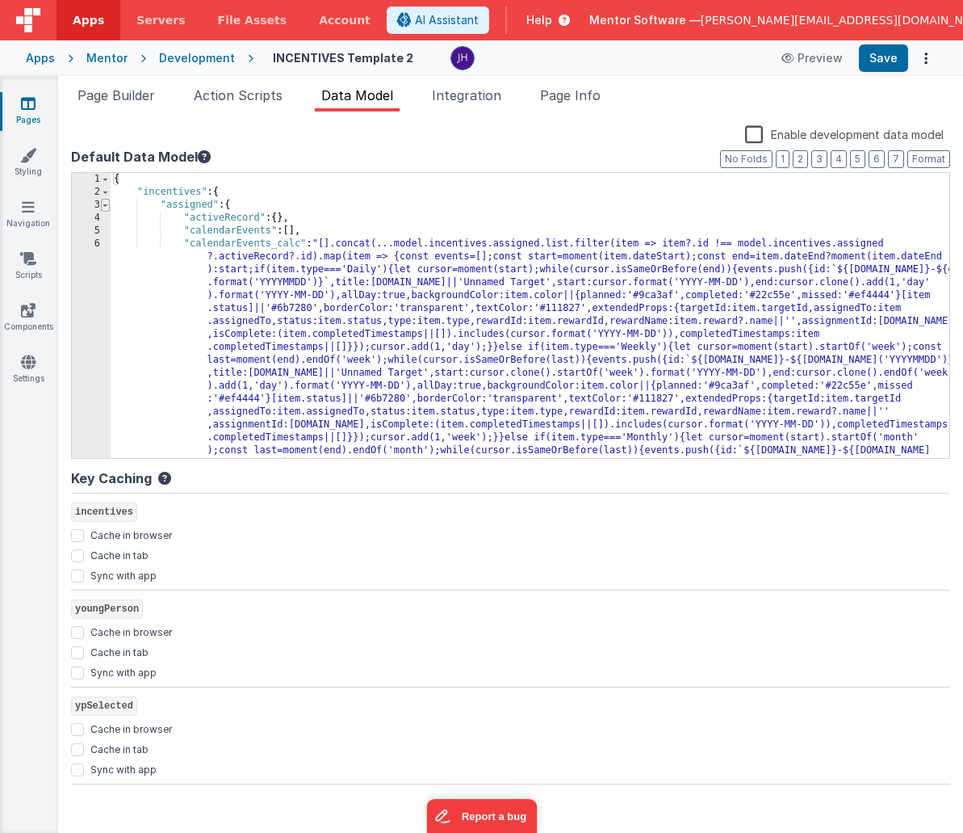
click at [107, 204] on span at bounding box center [105, 205] width 9 height 13
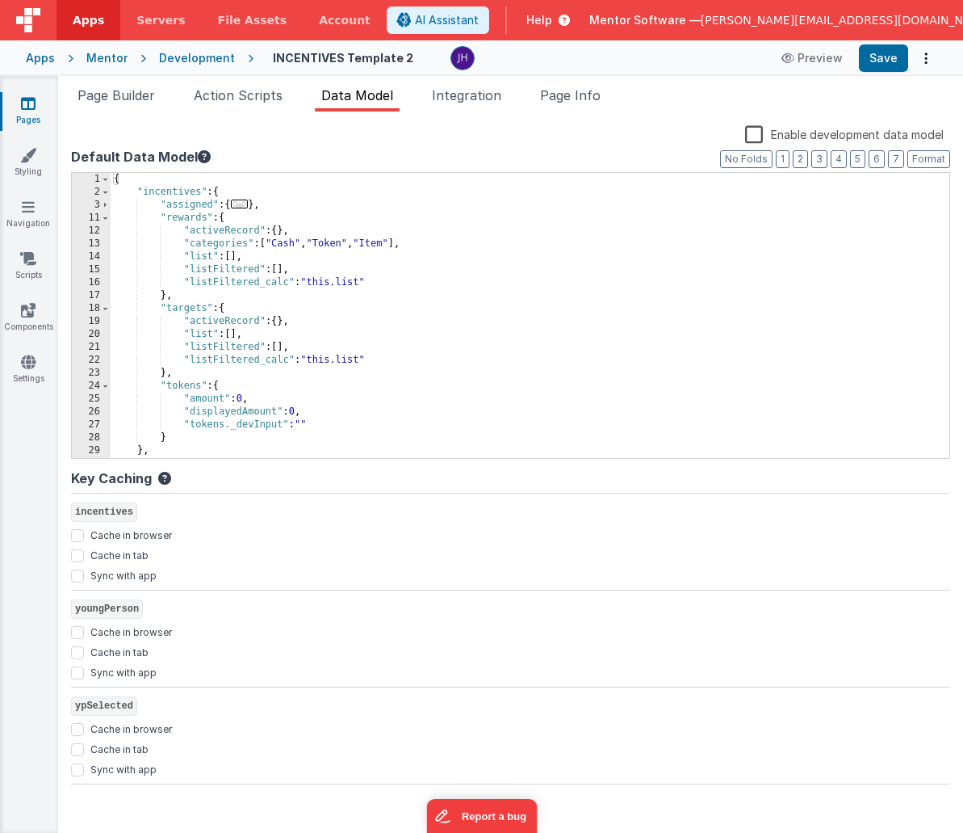
scroll to position [0, 0]
click at [107, 217] on span at bounding box center [105, 218] width 9 height 13
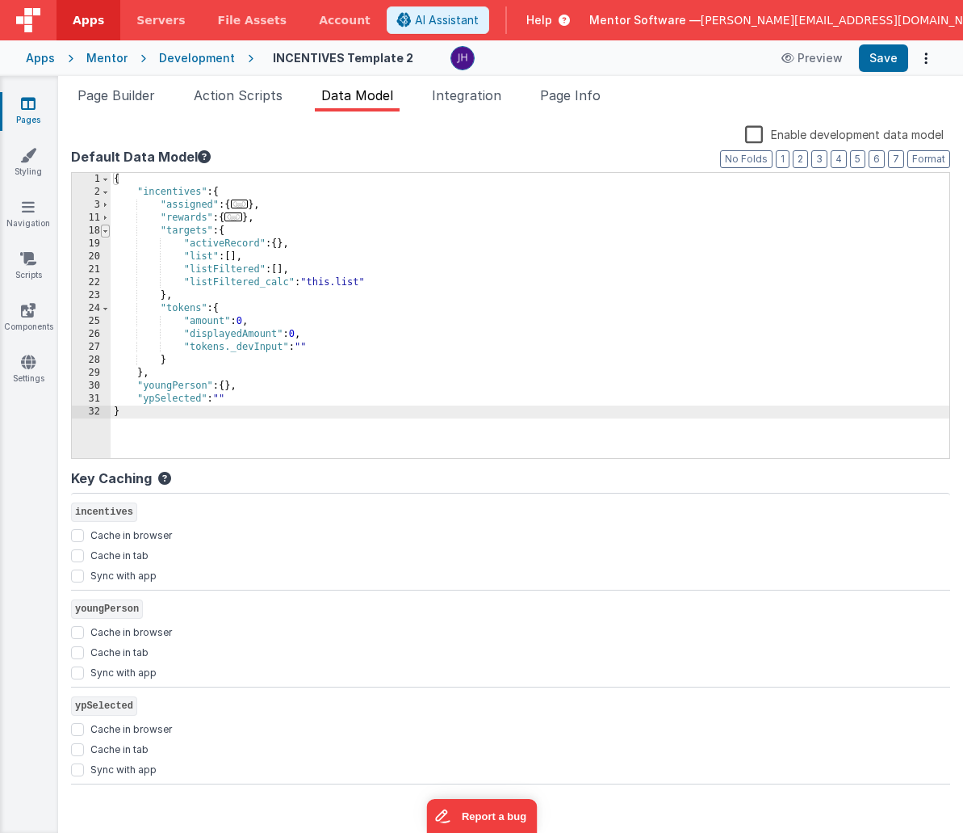
click at [107, 232] on span at bounding box center [105, 230] width 9 height 13
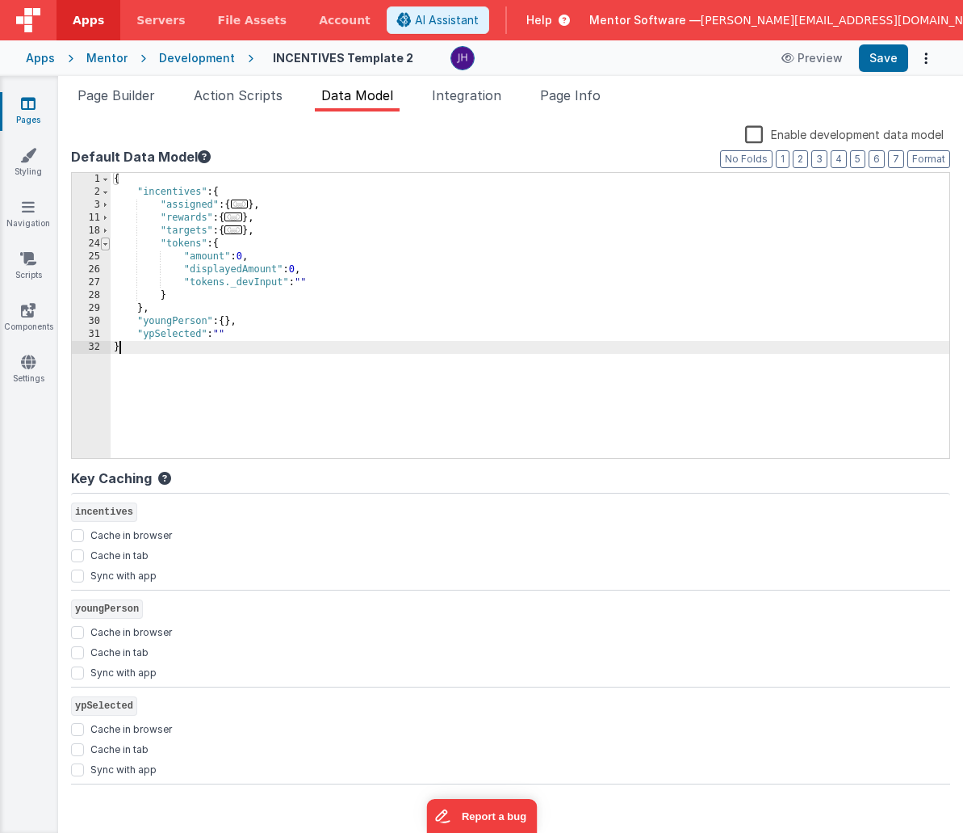
click at [107, 242] on span at bounding box center [105, 243] width 9 height 13
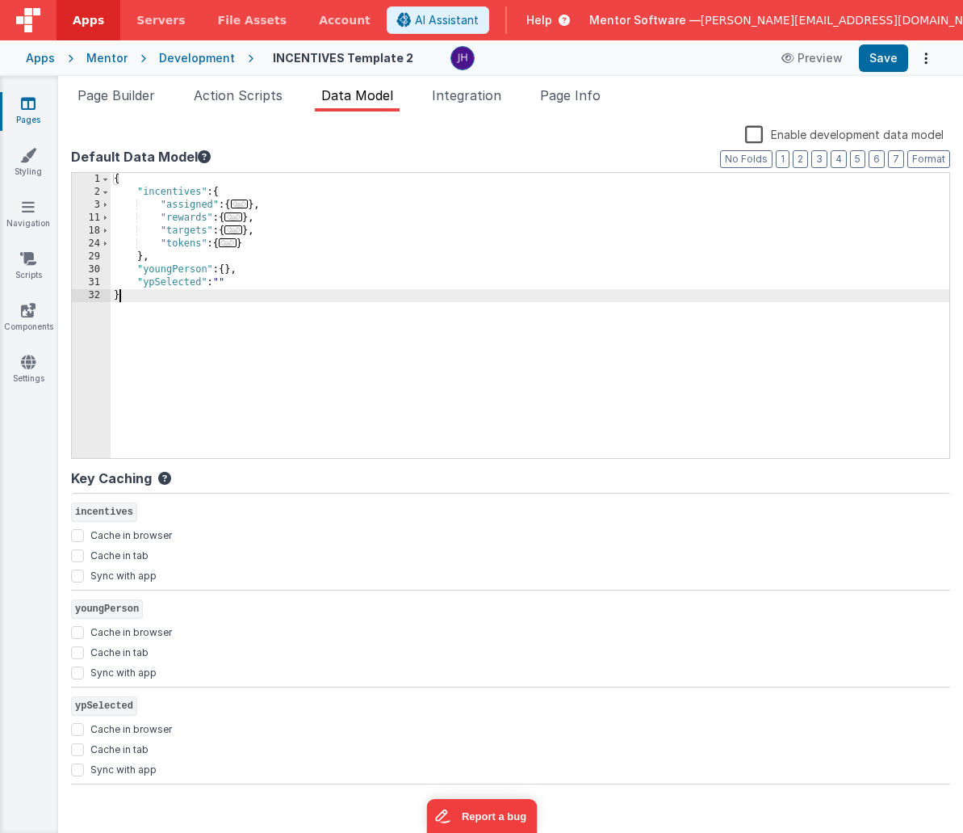
click at [34, 107] on icon at bounding box center [28, 103] width 15 height 16
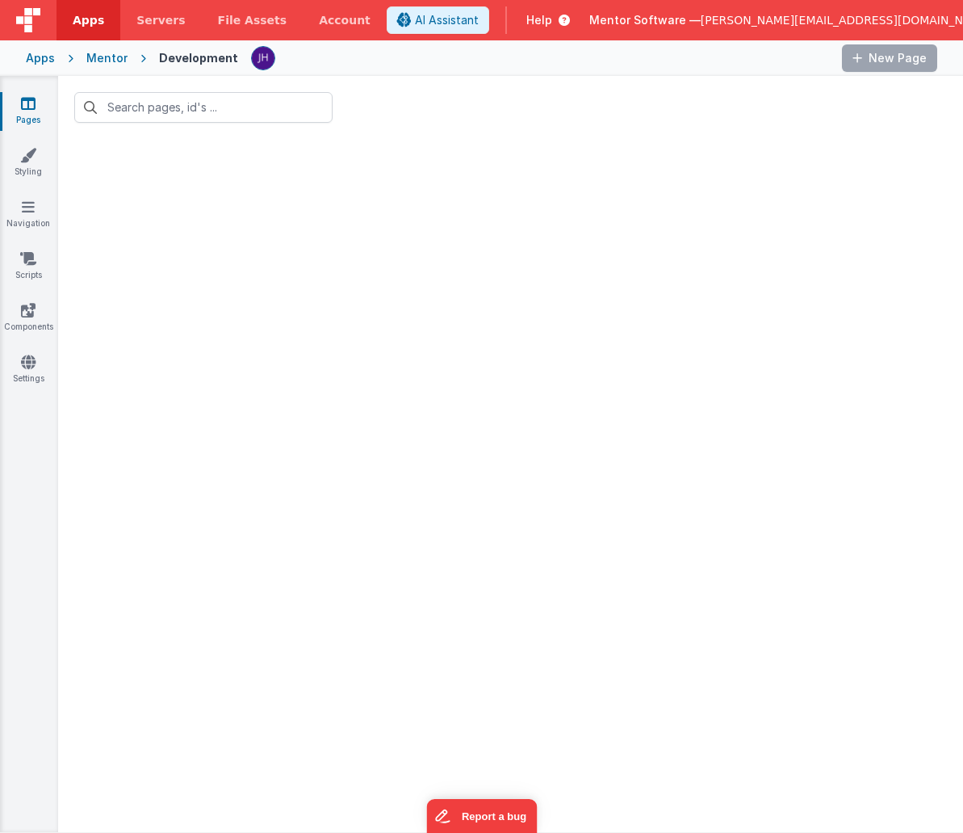
type input "incen"
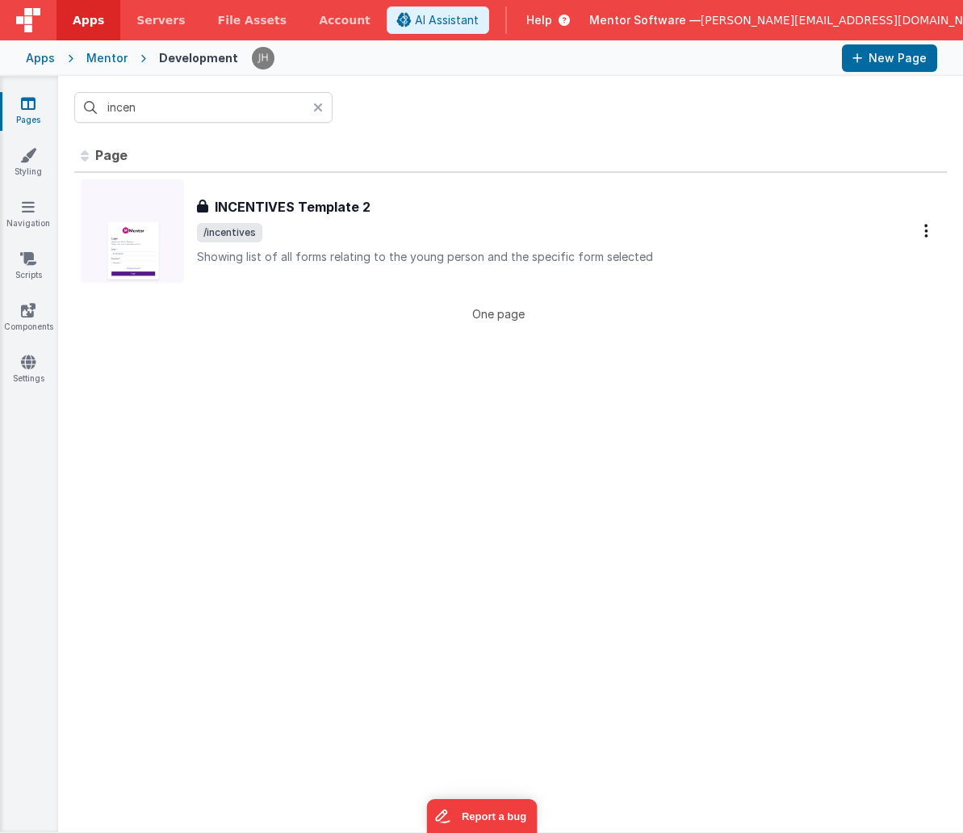
click at [322, 105] on icon at bounding box center [318, 107] width 10 height 13
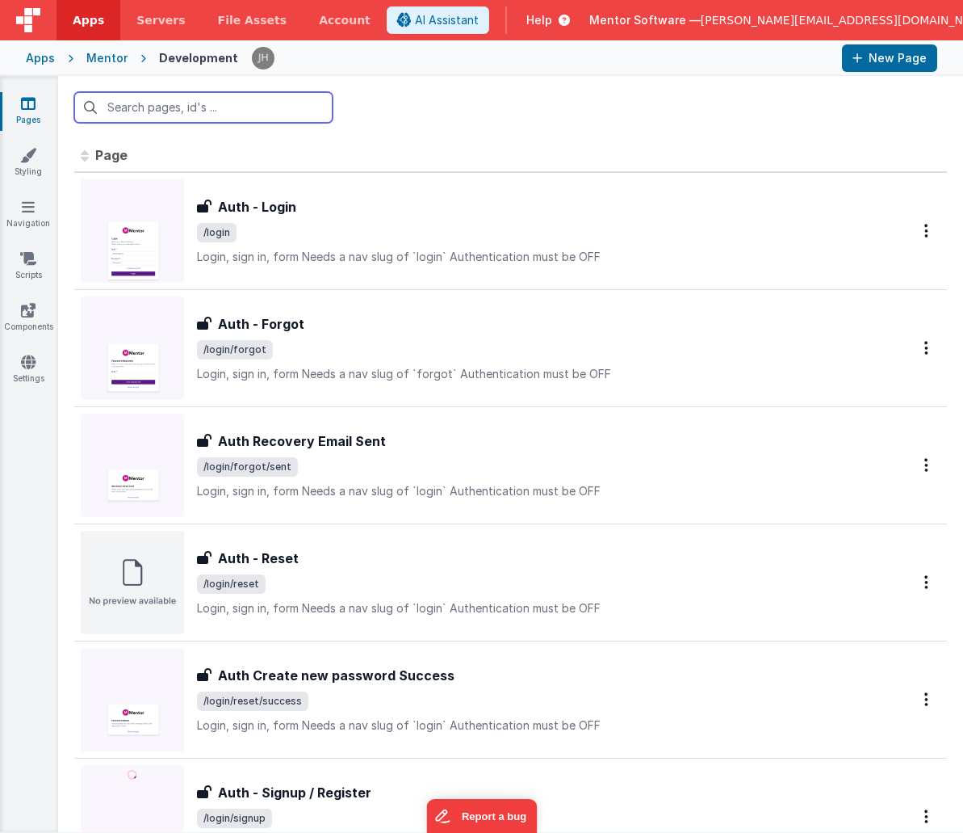
click at [252, 108] on input "text" at bounding box center [203, 107] width 258 height 31
click at [166, 110] on input "text" at bounding box center [203, 107] width 258 height 31
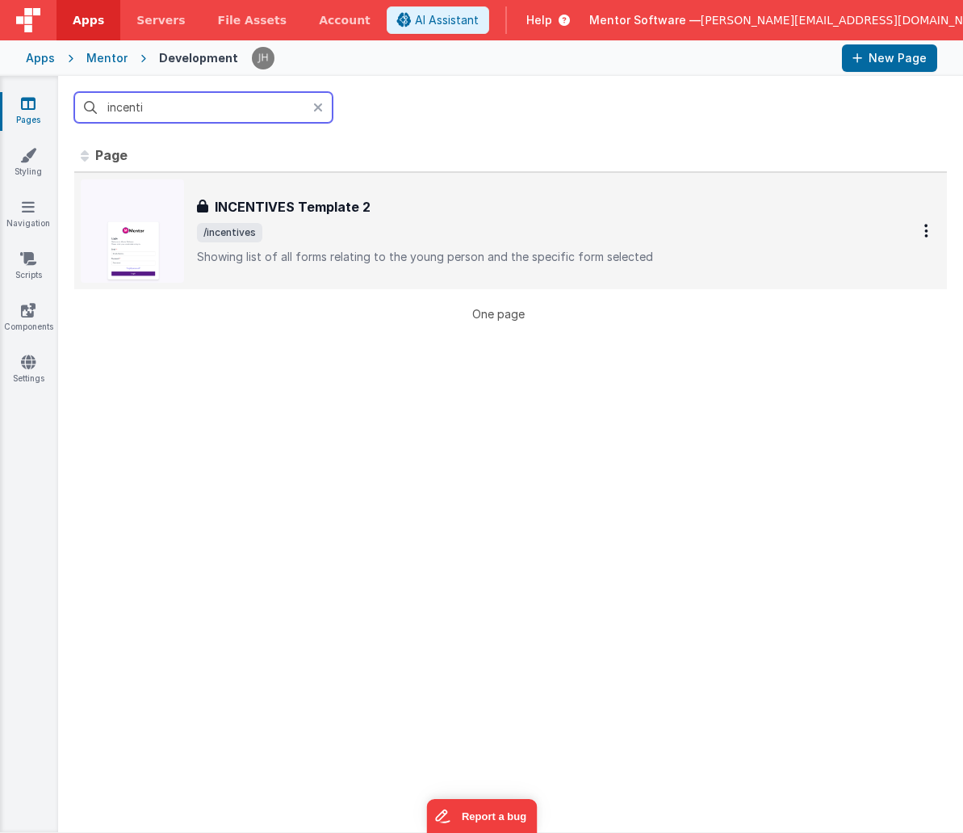
type input "incenti"
click at [409, 210] on div "INCENTIVES Template 2" at bounding box center [535, 206] width 676 height 19
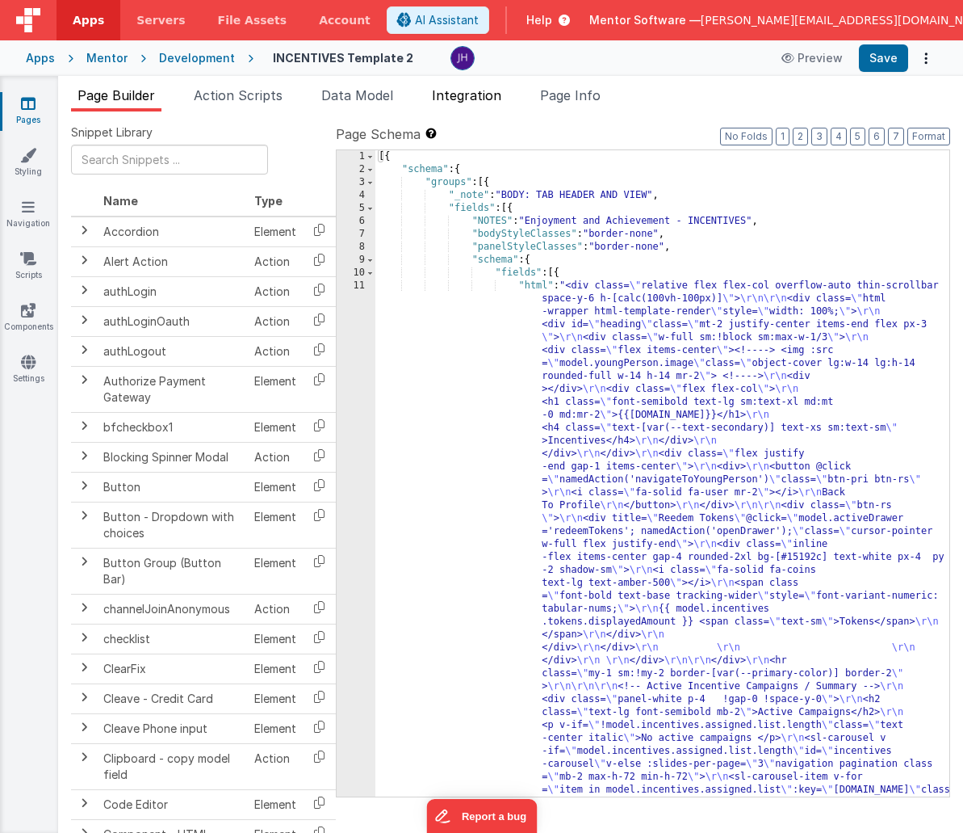
click at [477, 94] on span "Integration" at bounding box center [466, 95] width 69 height 16
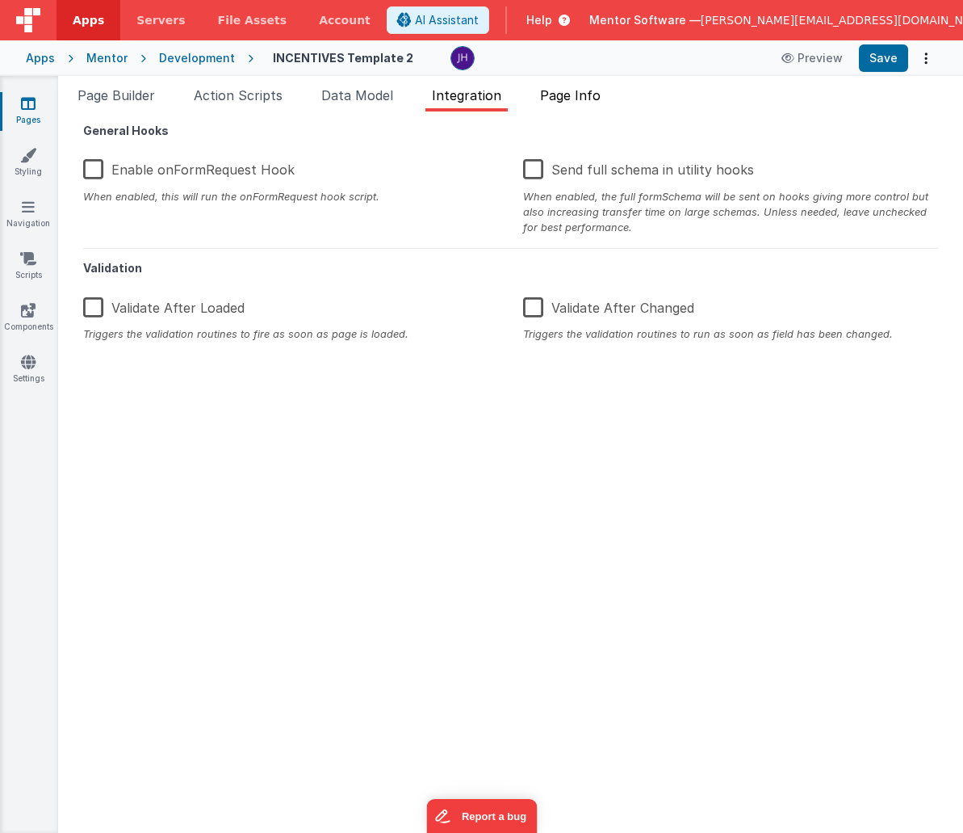
click at [560, 95] on span "Page Info" at bounding box center [570, 95] width 61 height 16
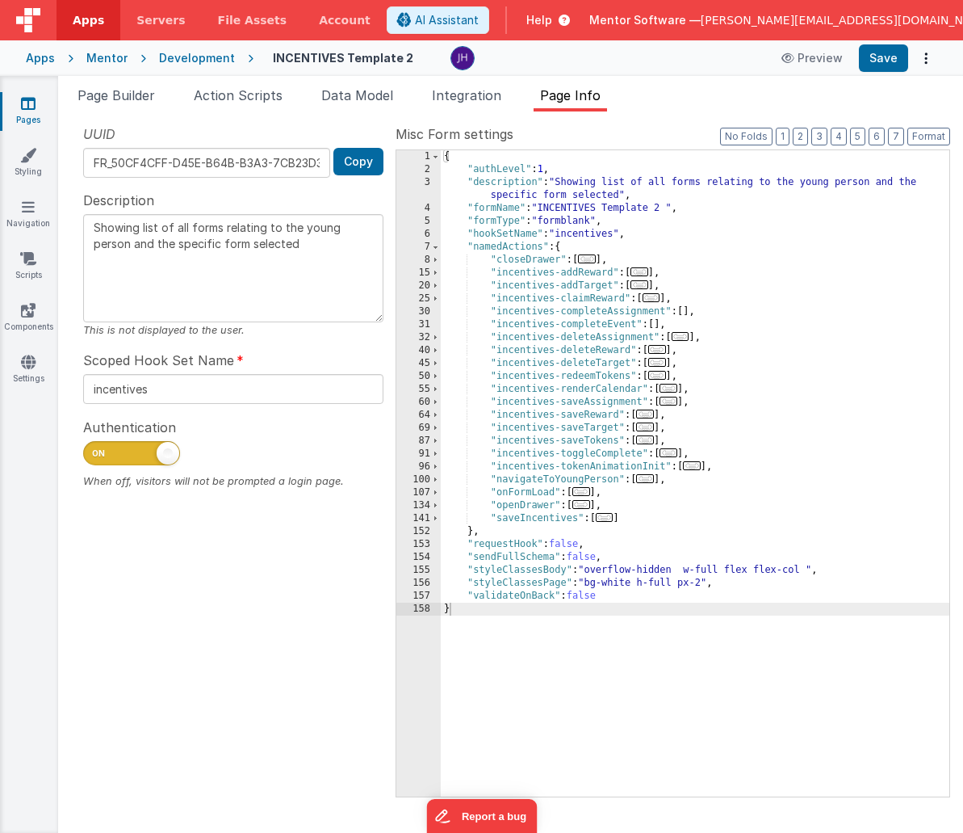
click at [28, 104] on icon at bounding box center [28, 103] width 15 height 16
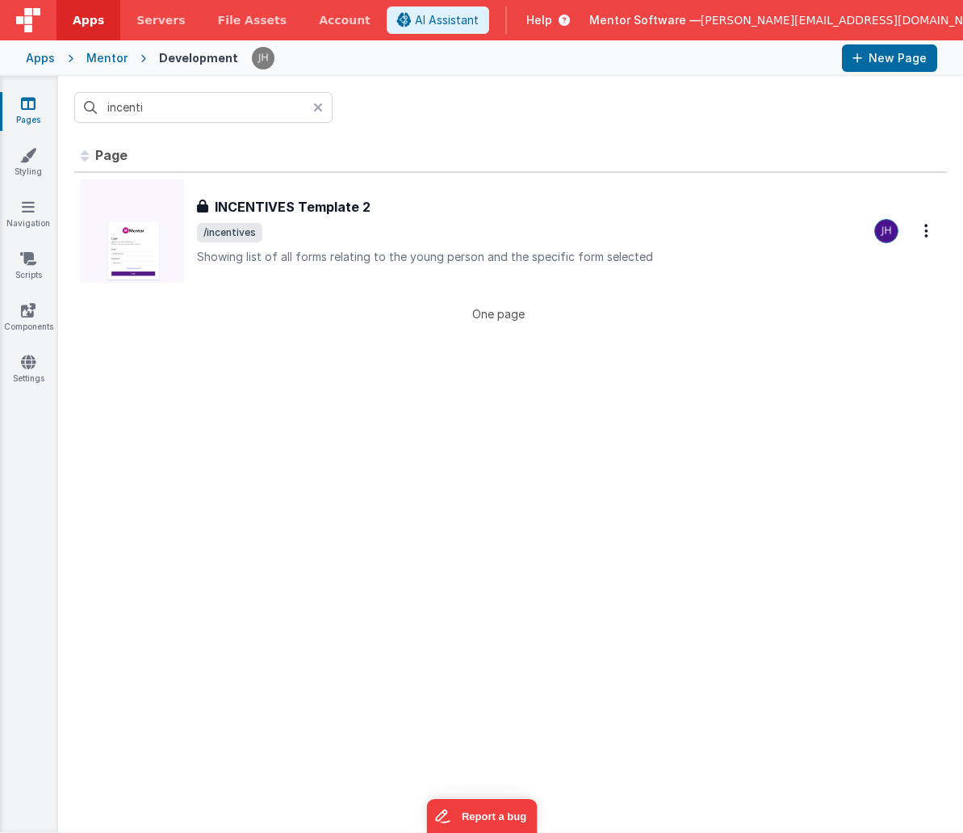
click at [317, 108] on icon at bounding box center [318, 107] width 10 height 13
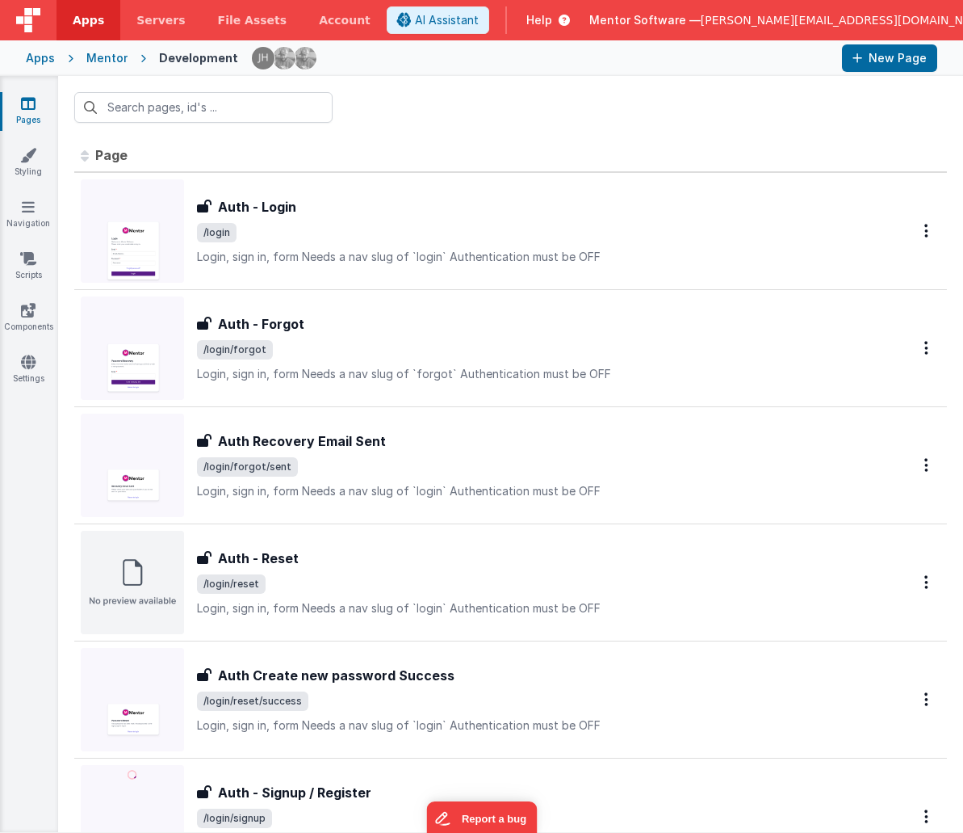
click at [34, 104] on icon at bounding box center [28, 103] width 15 height 16
